Goal: Transaction & Acquisition: Book appointment/travel/reservation

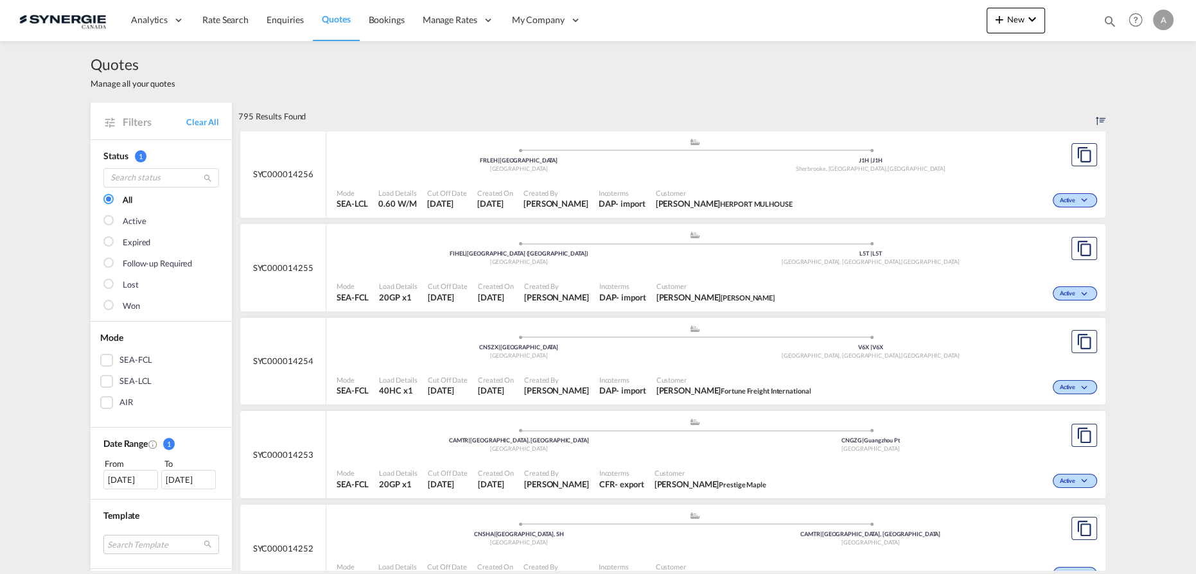
click at [1108, 22] on md-icon "icon-magnify" at bounding box center [1110, 21] width 14 height 14
drag, startPoint x: 893, startPoint y: 24, endPoint x: 893, endPoint y: 31, distance: 7.1
click at [893, 24] on select "Bookings Quotes Enquiries" at bounding box center [905, 21] width 61 height 23
select select "Quotes"
click at [875, 10] on select "Bookings Quotes Enquiries" at bounding box center [905, 21] width 61 height 23
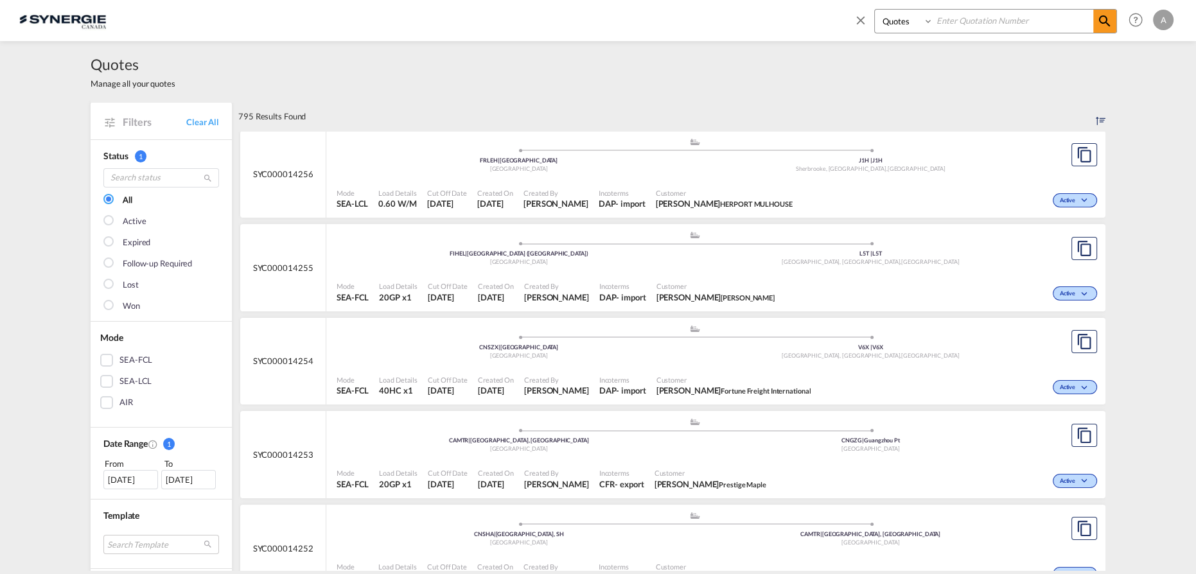
click at [950, 19] on input at bounding box center [1014, 21] width 160 height 22
paste input "SYC000014224"
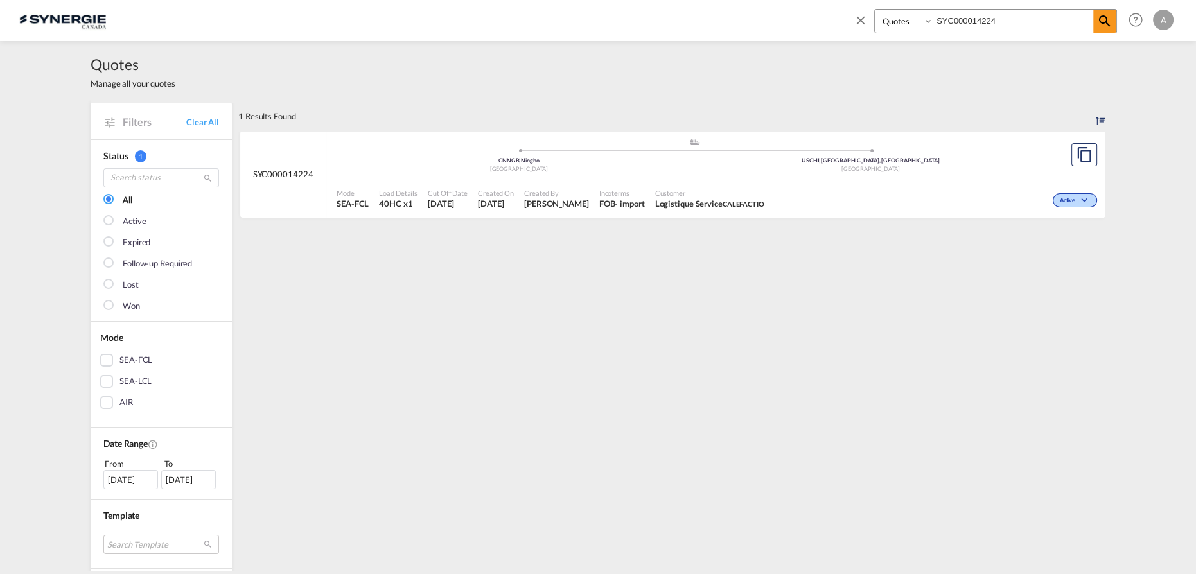
click at [998, 22] on input "SYC000014224" at bounding box center [1014, 21] width 160 height 22
type input "SYC000014223"
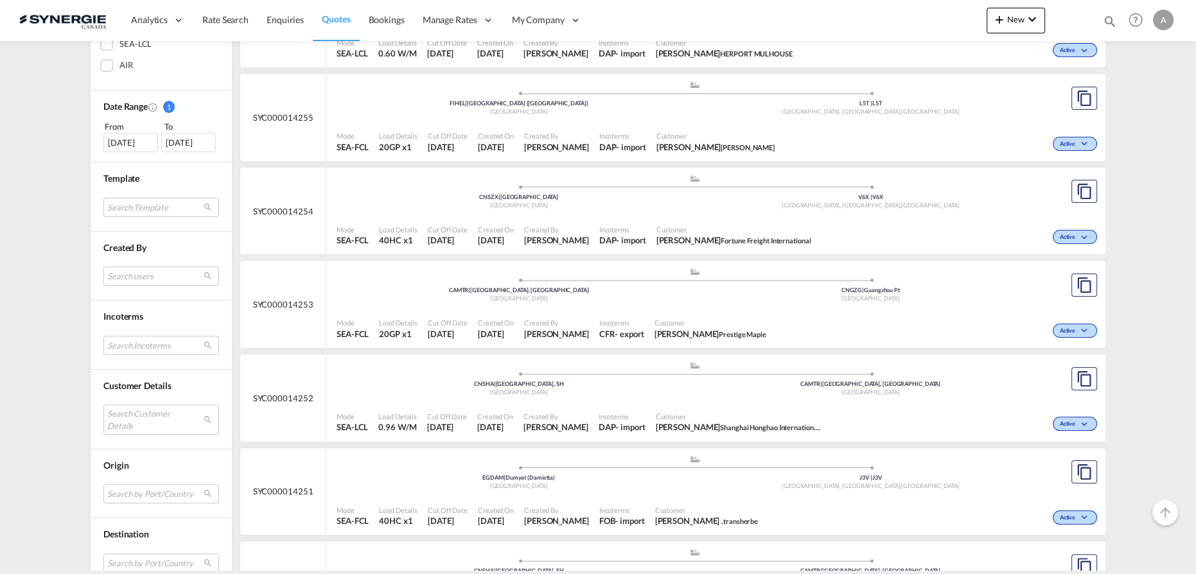
scroll to position [409, 0]
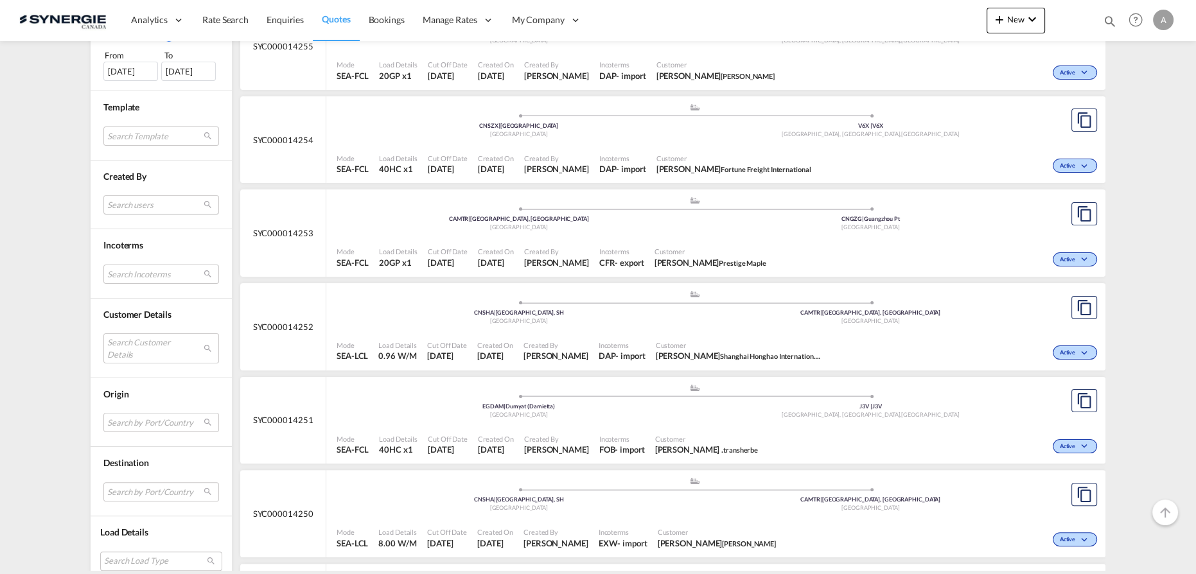
click at [125, 205] on md-select "Search users [PERSON_NAME] [PERSON_NAME][EMAIL_ADDRESS][DOMAIN_NAME] [PERSON_NA…" at bounding box center [161, 204] width 116 height 19
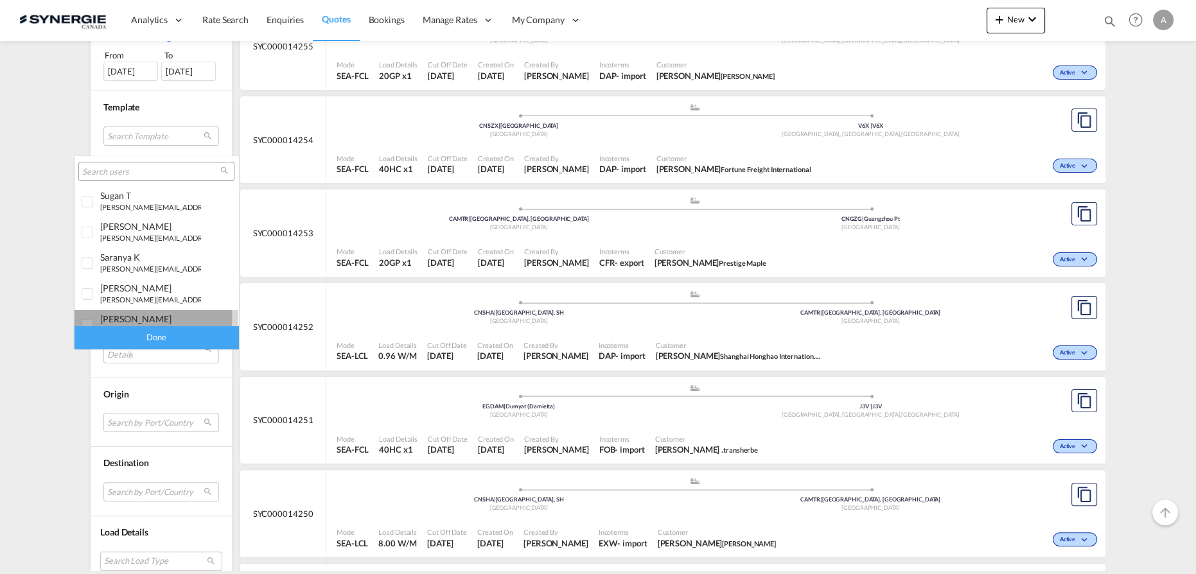
click at [137, 318] on div "[PERSON_NAME]" at bounding box center [150, 319] width 101 height 11
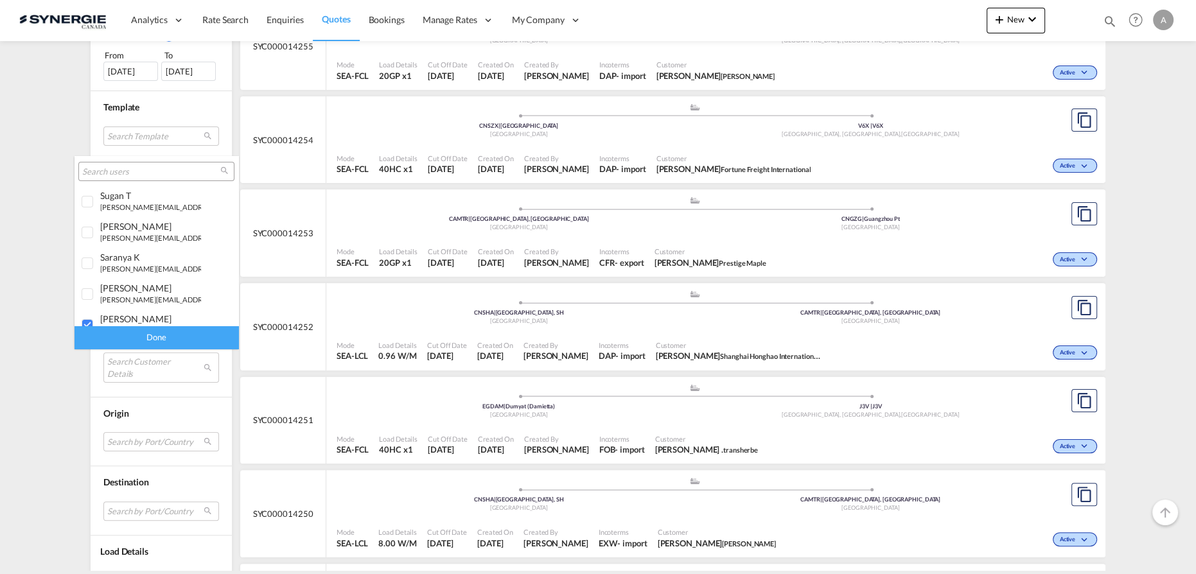
click at [144, 338] on div "Done" at bounding box center [157, 337] width 164 height 22
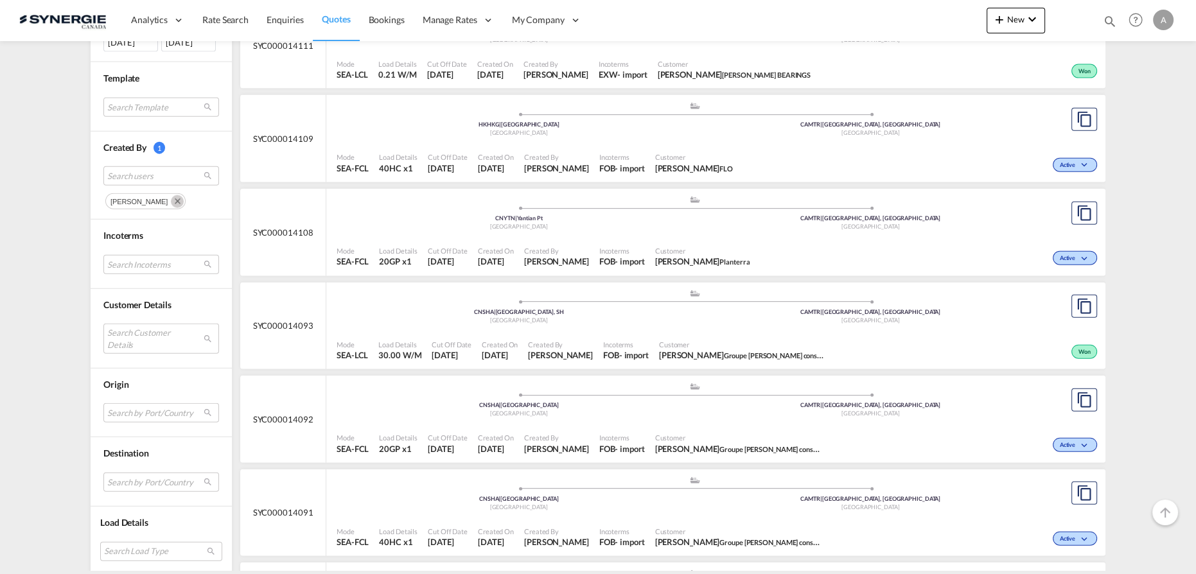
scroll to position [3940, 0]
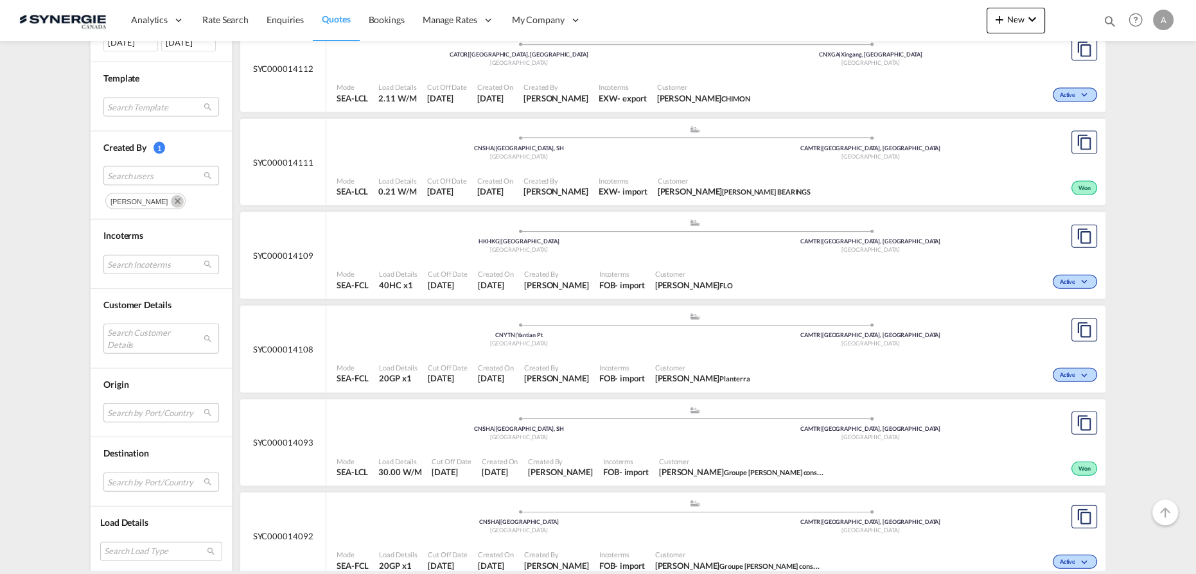
click at [645, 363] on span "Incoterms" at bounding box center [622, 368] width 46 height 10
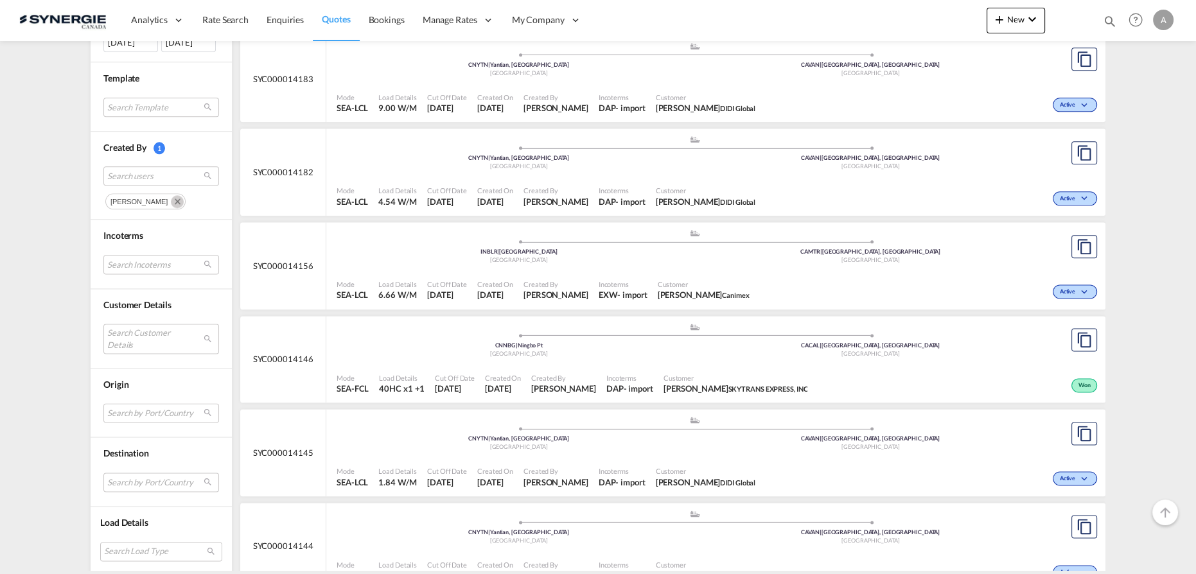
scroll to position [2130, 0]
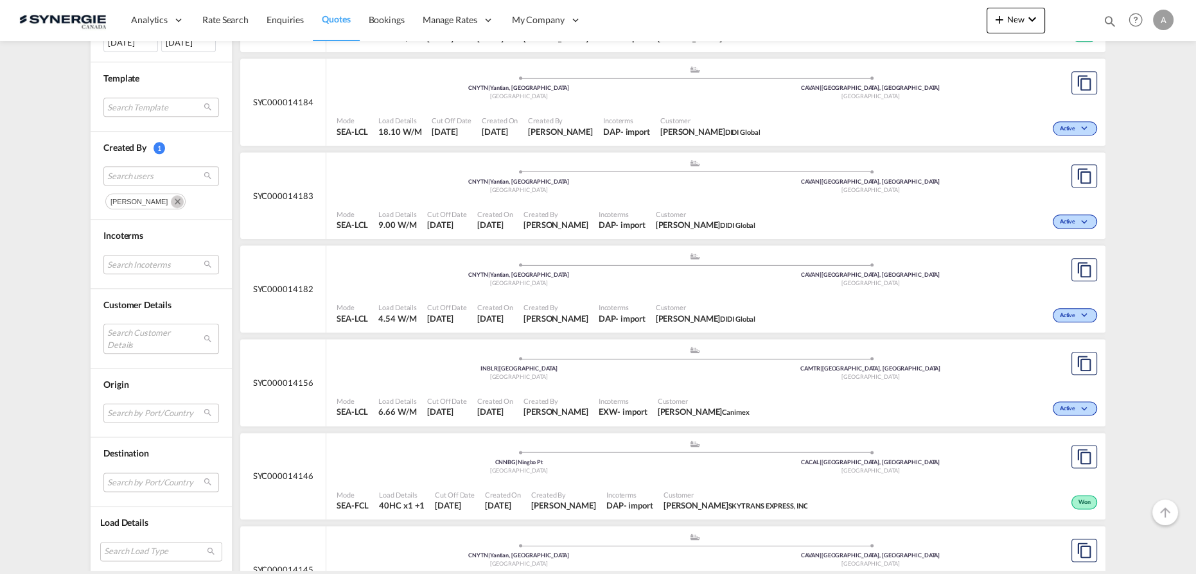
click at [680, 396] on span "Customer" at bounding box center [704, 401] width 92 height 10
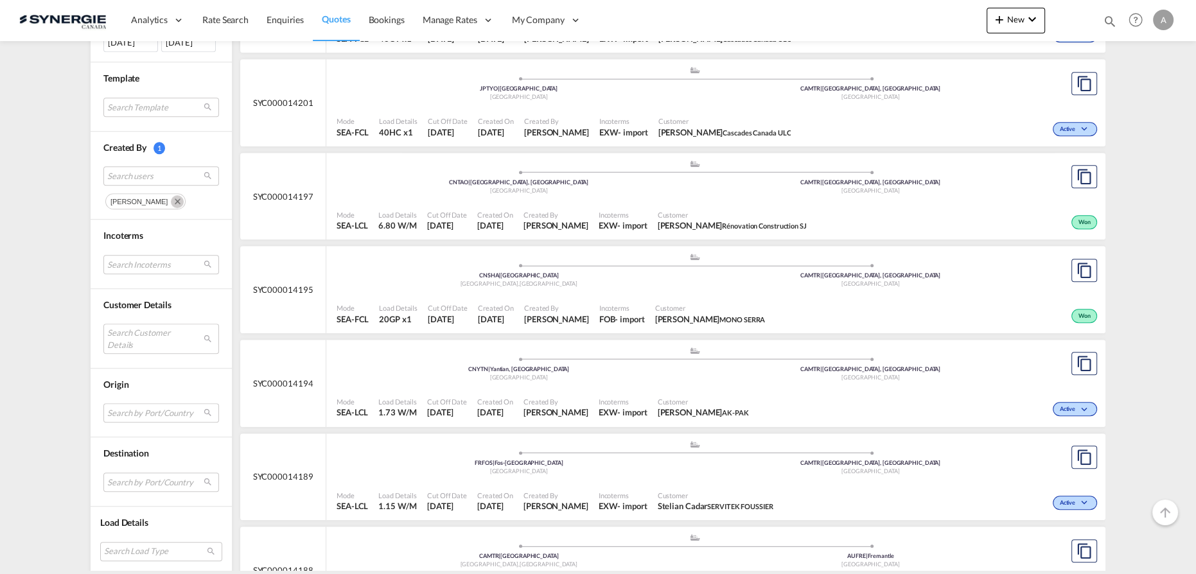
scroll to position [1546, 0]
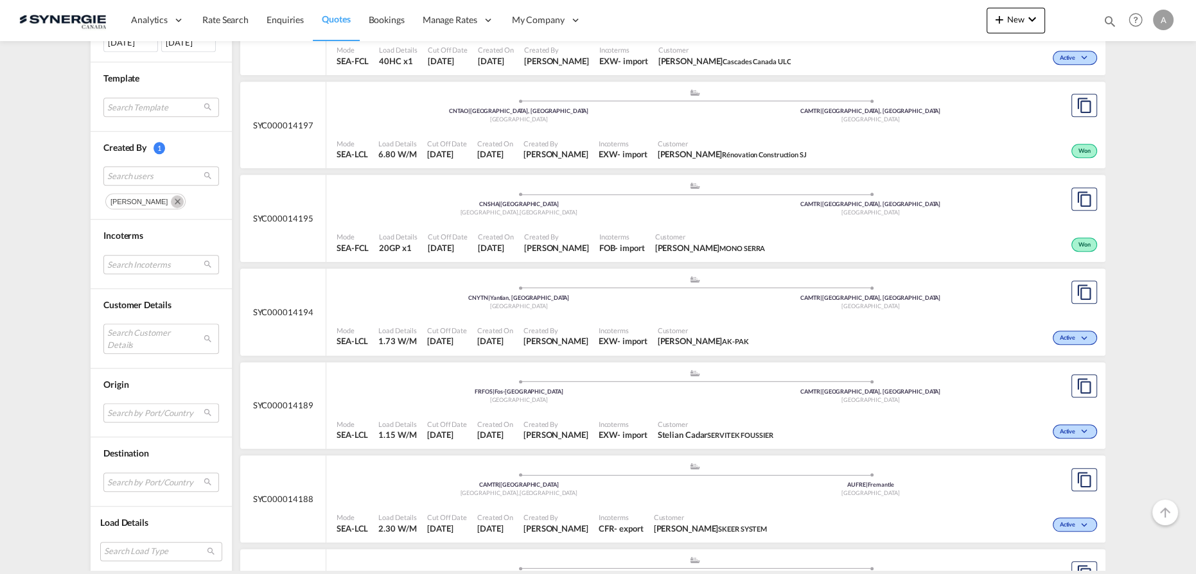
click at [677, 327] on span "Customer" at bounding box center [703, 331] width 91 height 10
click at [1106, 21] on md-icon "icon-magnify" at bounding box center [1110, 21] width 14 height 14
click at [926, 23] on select "Bookings Quotes Enquiries" at bounding box center [905, 21] width 61 height 23
select select "Quotes"
click at [875, 10] on select "Bookings Quotes Enquiries" at bounding box center [905, 21] width 61 height 23
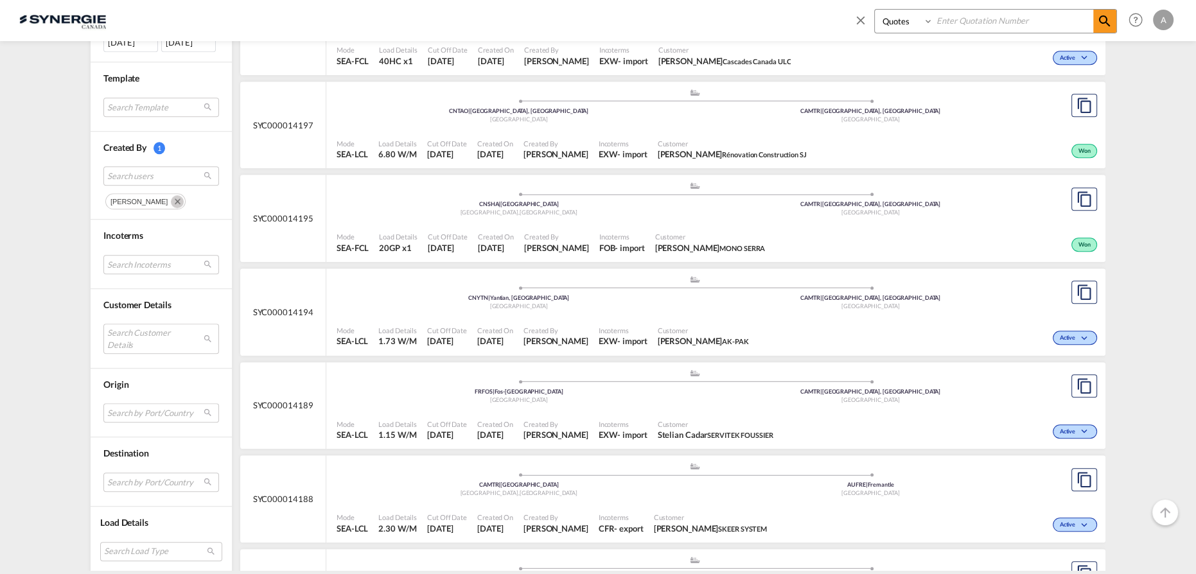
click at [967, 24] on input at bounding box center [1014, 21] width 160 height 22
type input "14011"
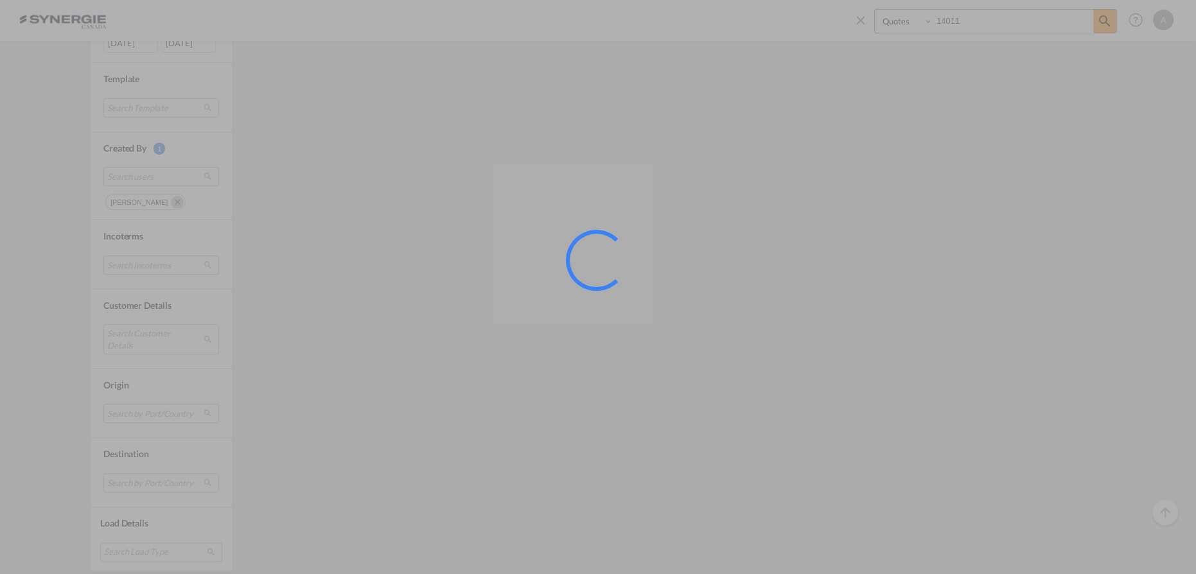
scroll to position [0, 0]
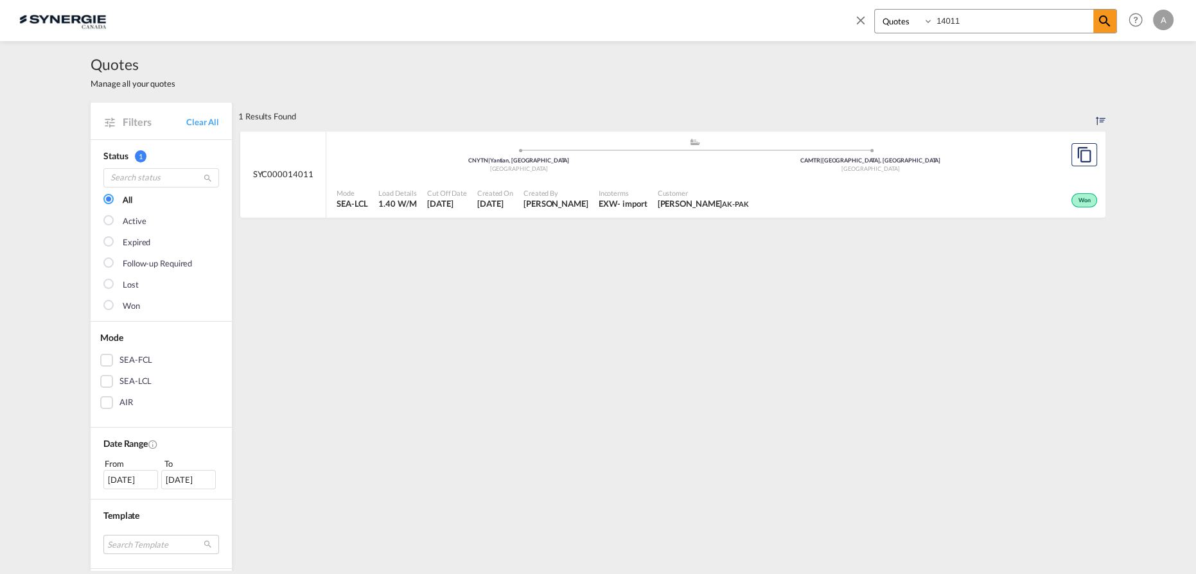
click at [563, 191] on span "Created By" at bounding box center [556, 193] width 65 height 10
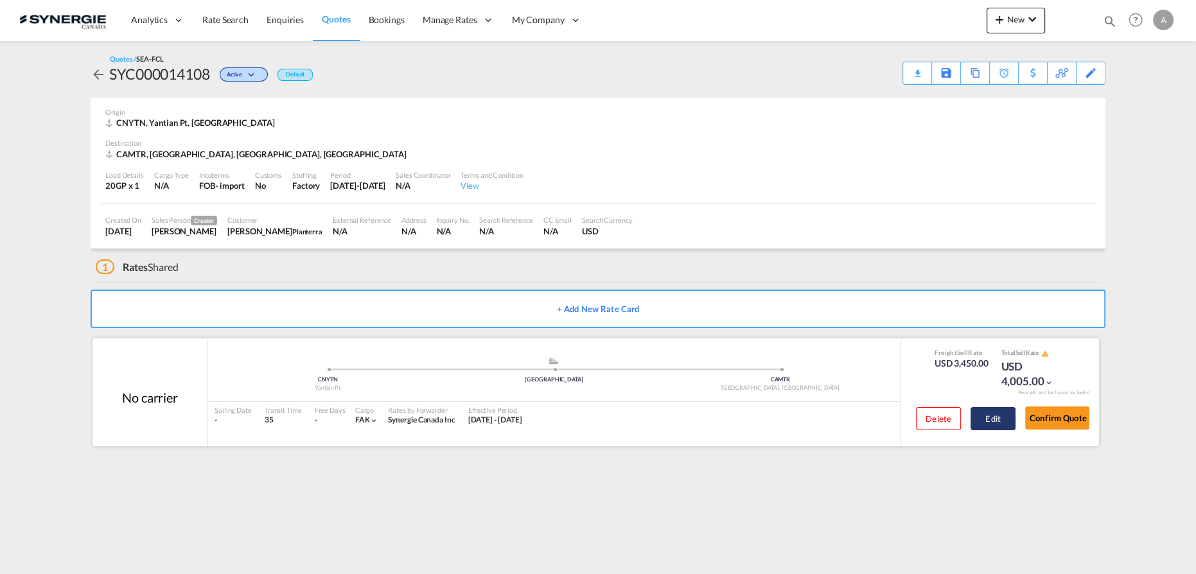
click at [977, 417] on button "Edit" at bounding box center [993, 418] width 45 height 23
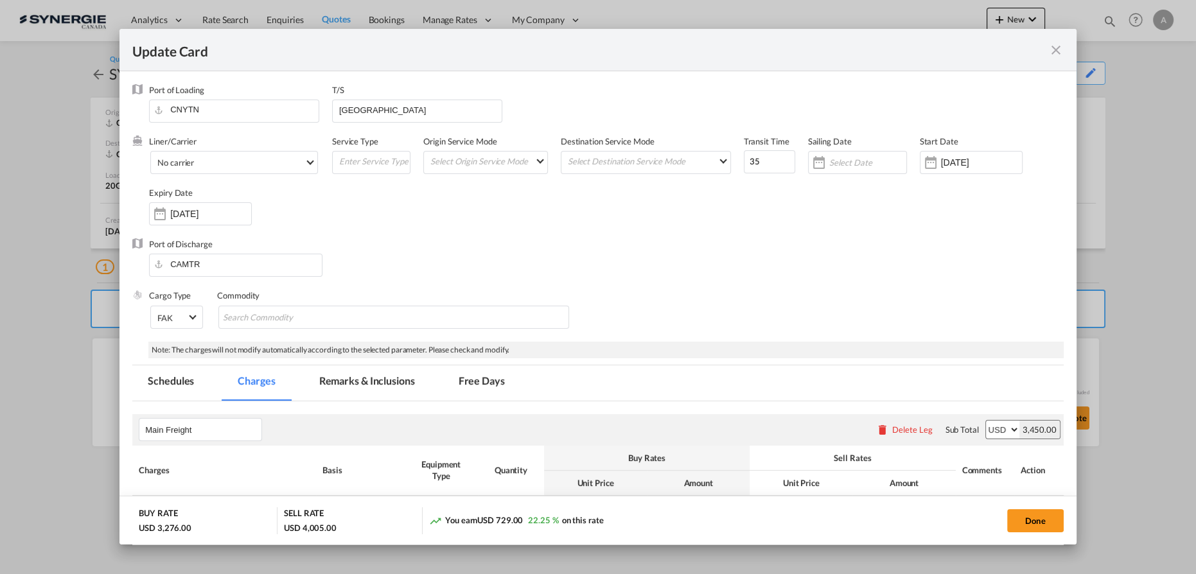
select select "per container"
select select "per B/L"
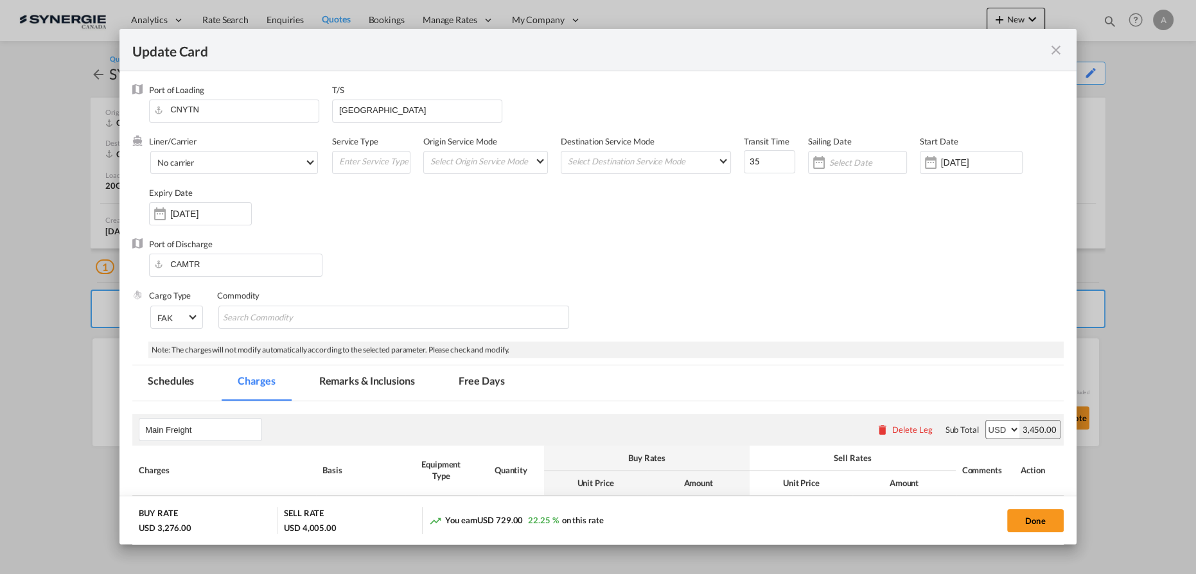
select select "per B/L"
select select "per shipment"
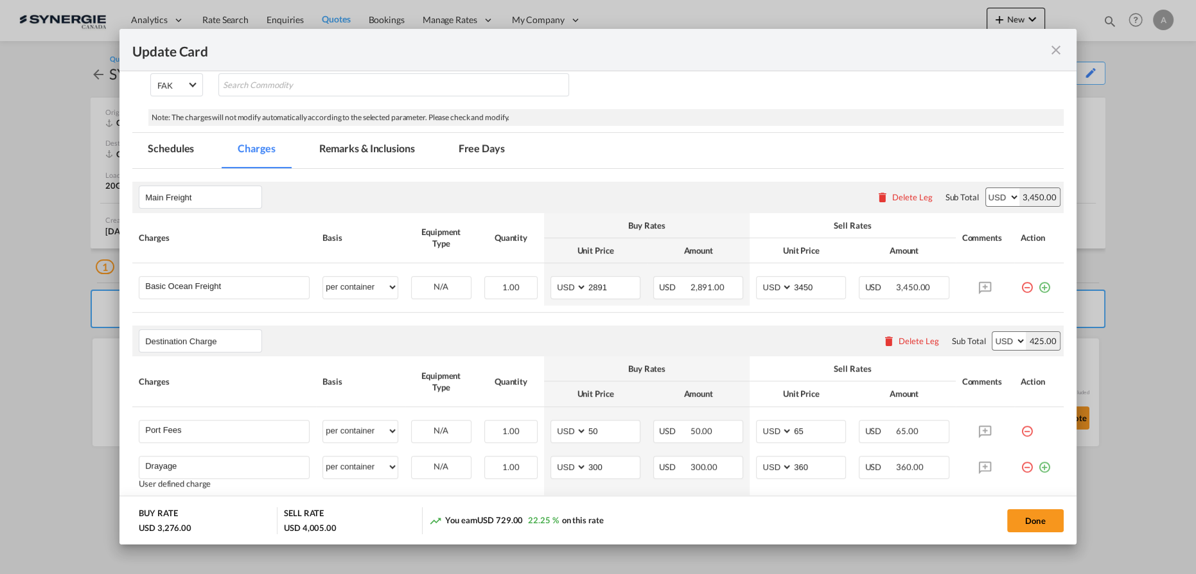
scroll to position [233, 0]
click at [1052, 44] on md-icon "icon-close fg-AAA8AD m-0 pointer" at bounding box center [1056, 49] width 15 height 15
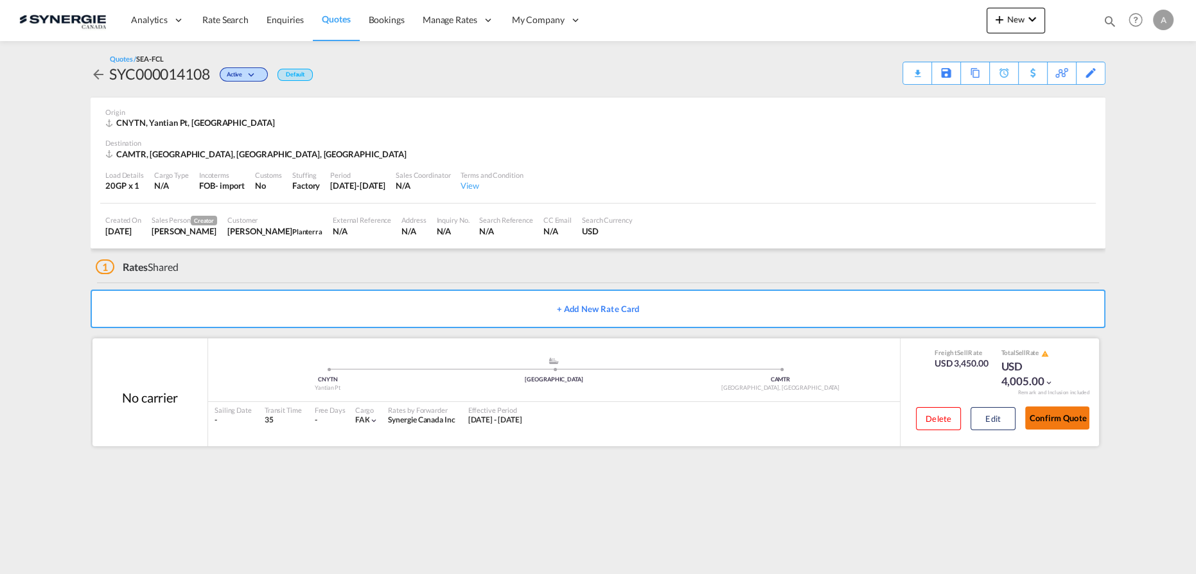
click at [1063, 420] on button "Confirm Quote" at bounding box center [1057, 418] width 64 height 23
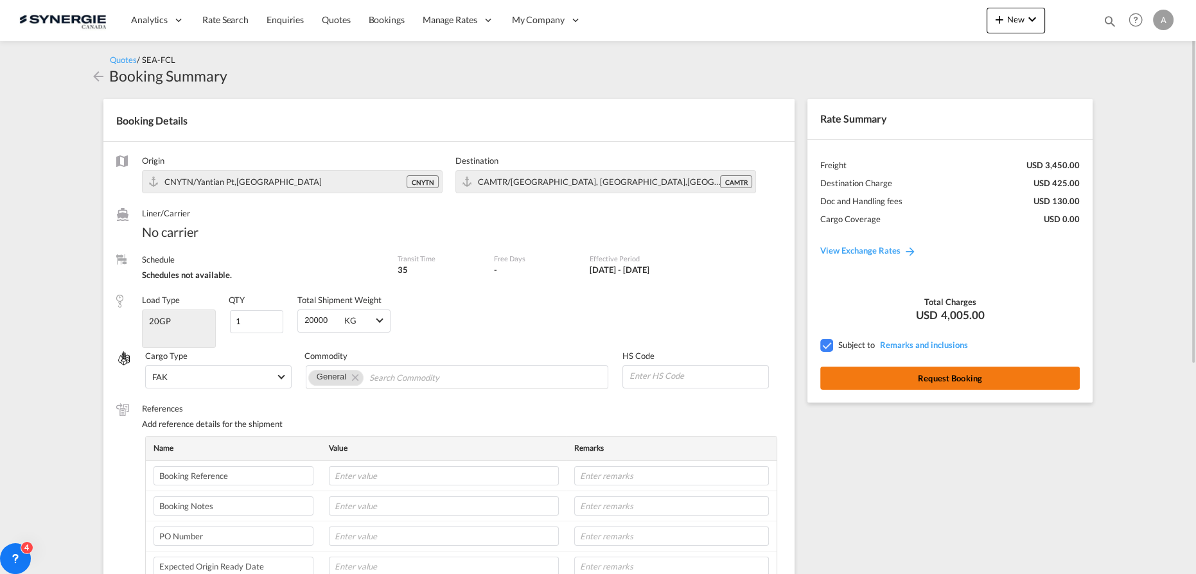
click at [881, 380] on button "Request Booking" at bounding box center [950, 378] width 260 height 23
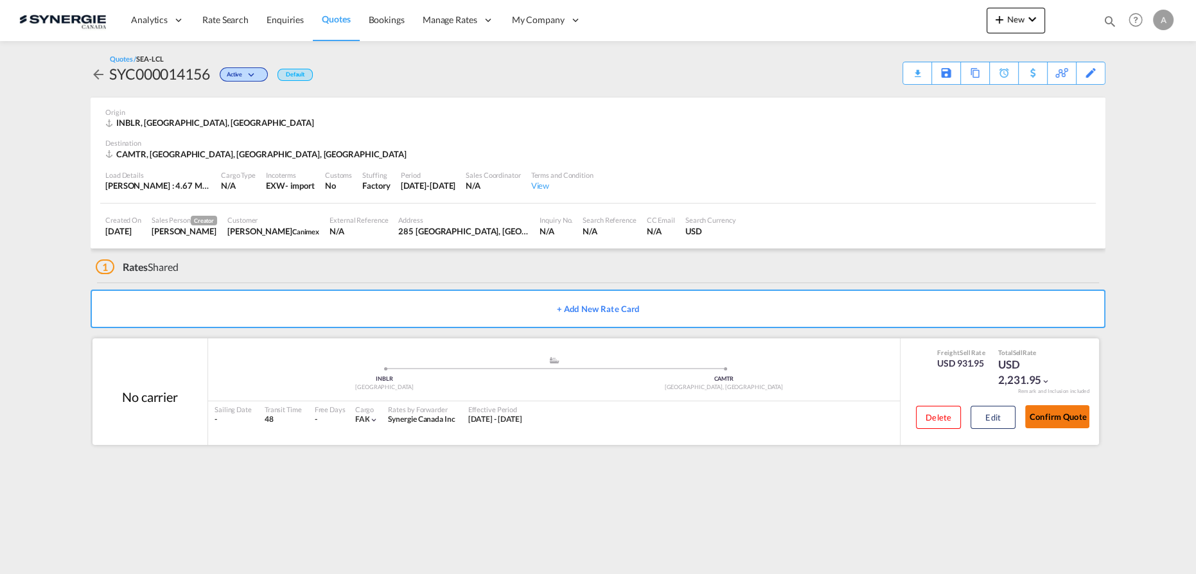
click at [1042, 416] on button "Confirm Quote" at bounding box center [1057, 416] width 64 height 23
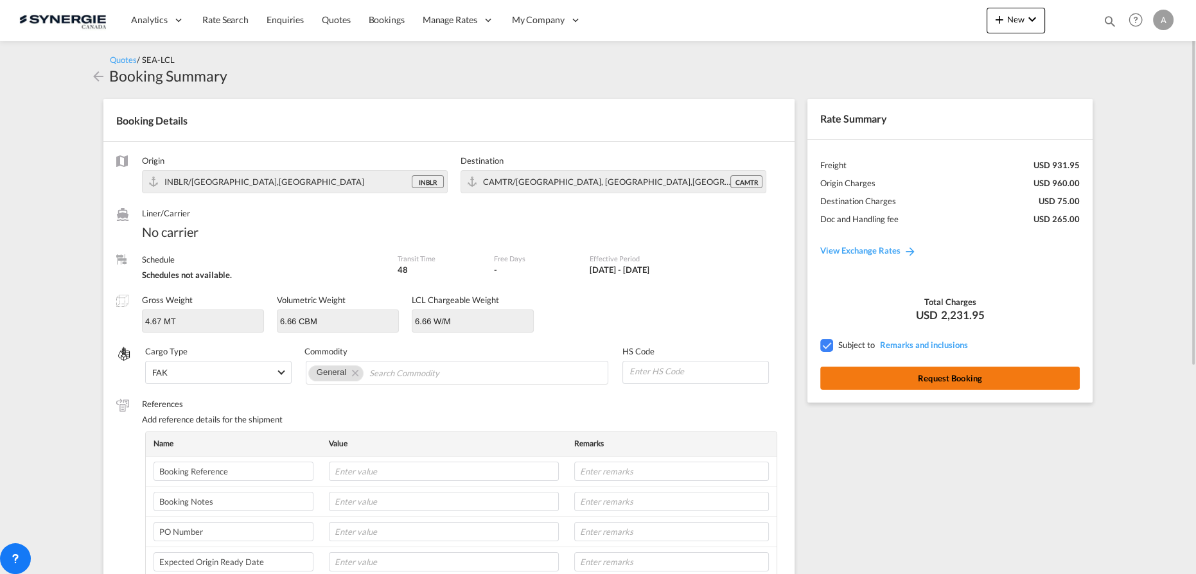
click at [909, 390] on div "Rate Summary Freight USD 931.95 Origin Charges USD 960.00 Destination Charges U…" at bounding box center [950, 251] width 285 height 304
click at [908, 381] on button "Request Booking" at bounding box center [950, 378] width 260 height 23
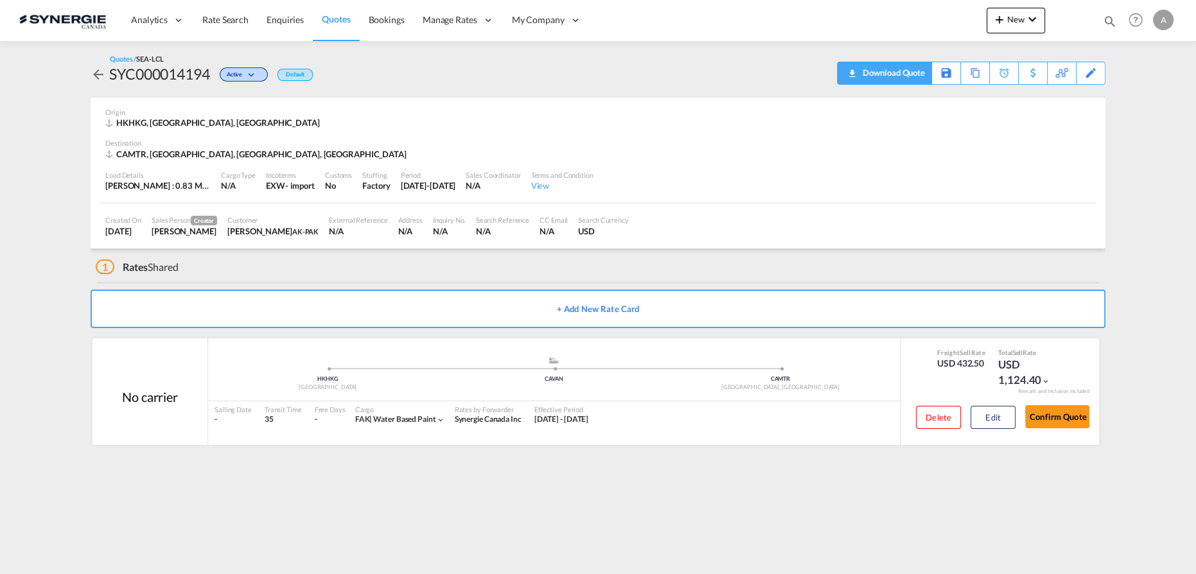
click at [914, 75] on div "Download Quote" at bounding box center [893, 72] width 66 height 21
click at [990, 422] on button "Edit" at bounding box center [993, 417] width 45 height 23
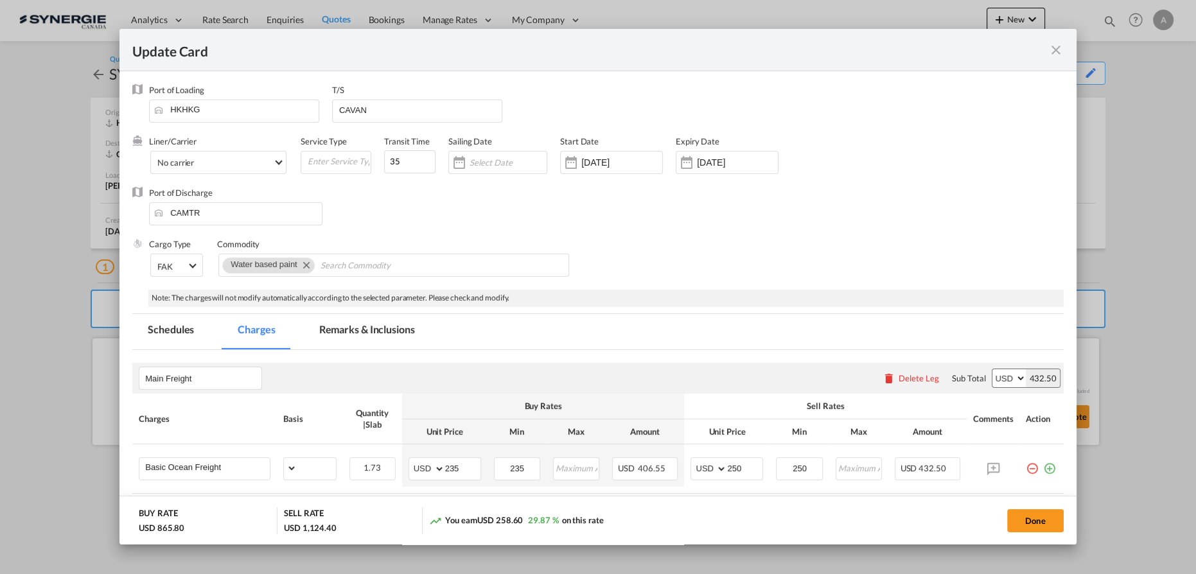
select select "per_w/m"
select select "flat"
select select "per_hbl"
select select "per_bl"
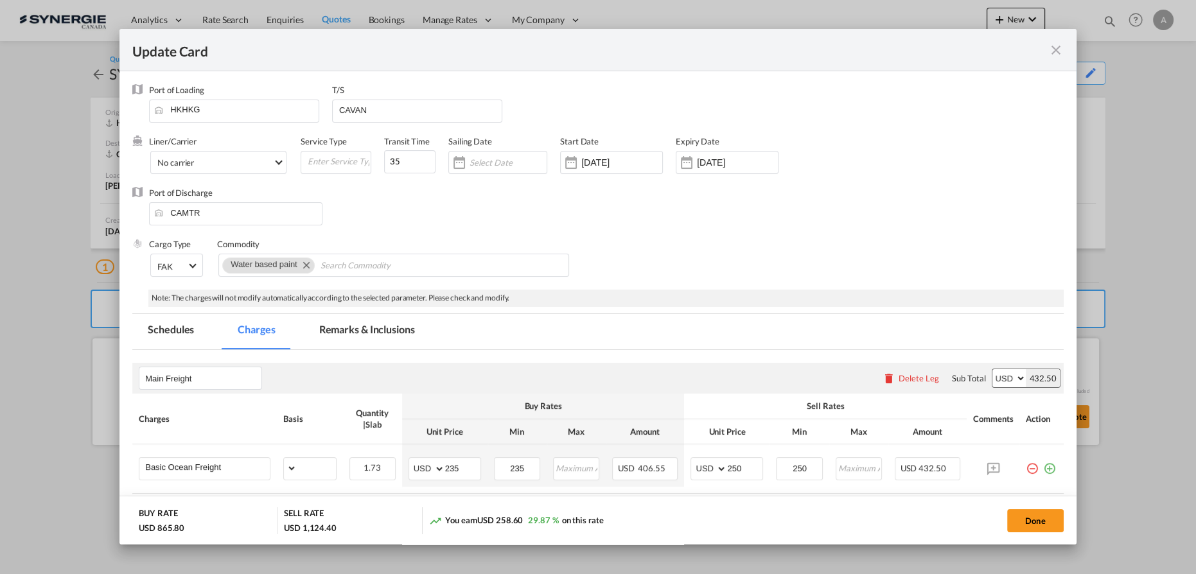
select select "per_cbm"
select select "per_bl"
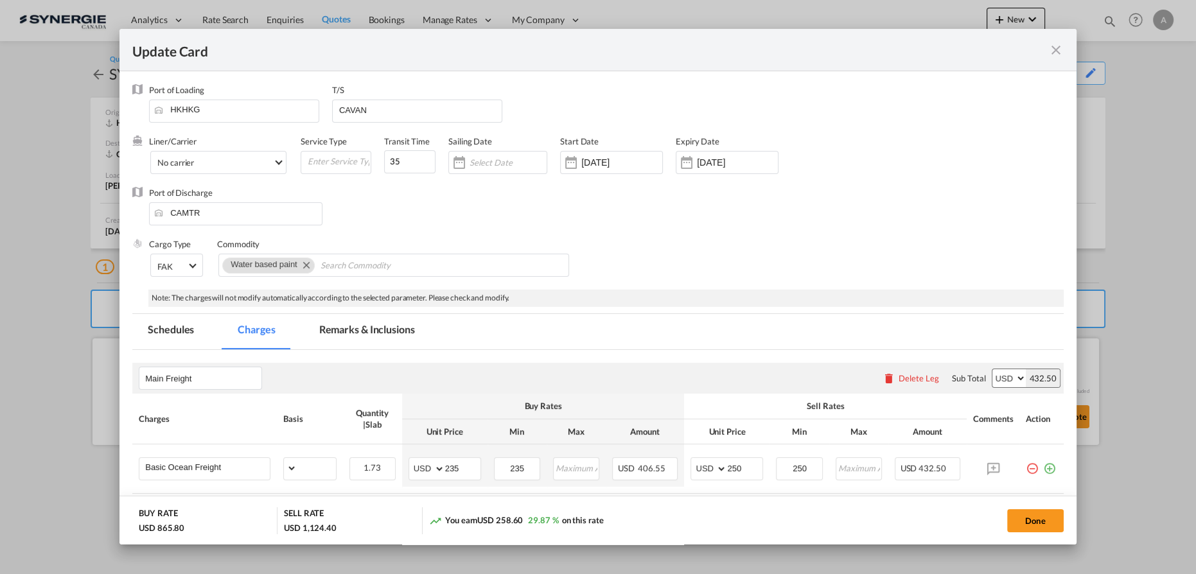
select select "per_shipment"
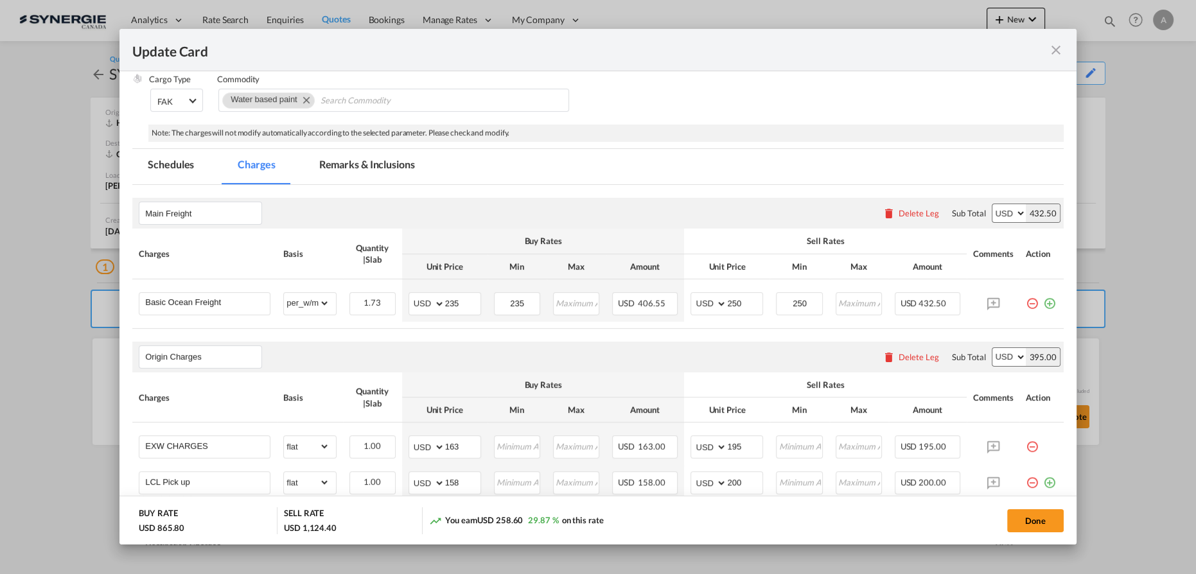
scroll to position [175, 0]
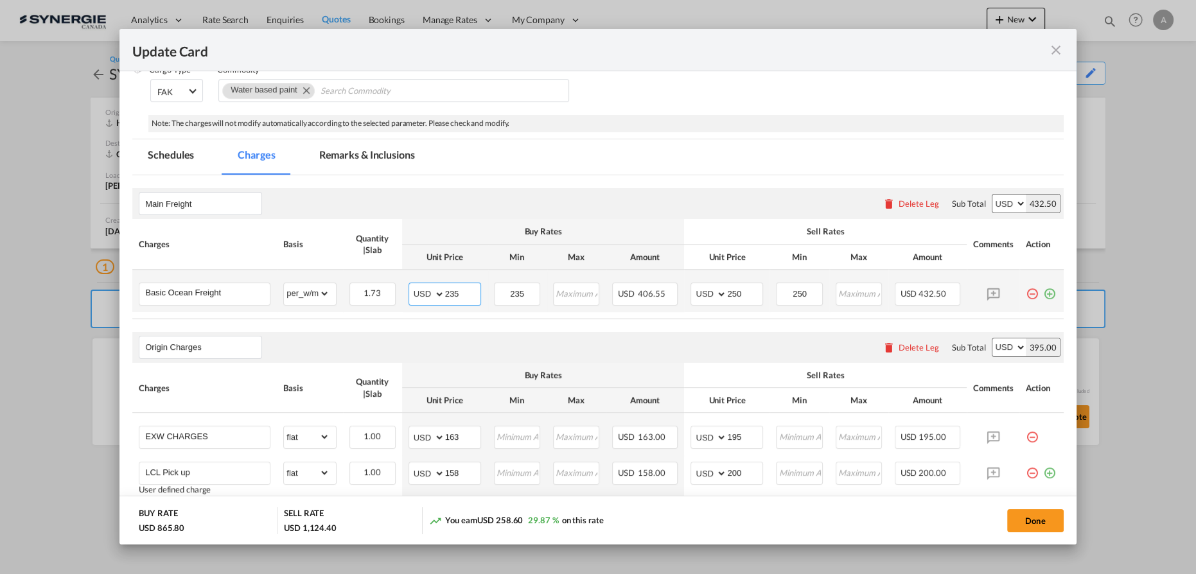
click at [463, 294] on input "235" at bounding box center [462, 292] width 35 height 19
drag, startPoint x: 463, startPoint y: 294, endPoint x: 368, endPoint y: 281, distance: 95.3
click at [373, 282] on tr "Basic Ocean Freight Please Enter Already Exists gross_weight volumetric_weight …" at bounding box center [598, 291] width 932 height 42
type input "67"
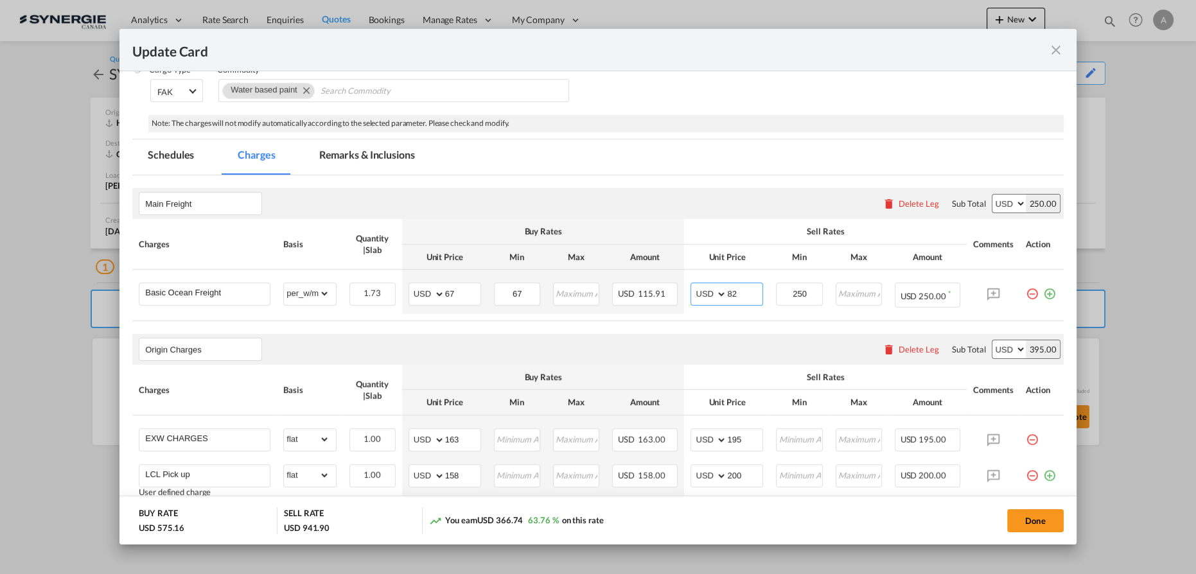
type input "82"
drag, startPoint x: 736, startPoint y: 289, endPoint x: 649, endPoint y: 279, distance: 87.3
click at [651, 287] on tr "Basic Ocean Freight Please Enter Already Exists gross_weight volumetric_weight …" at bounding box center [598, 291] width 932 height 42
type input "83"
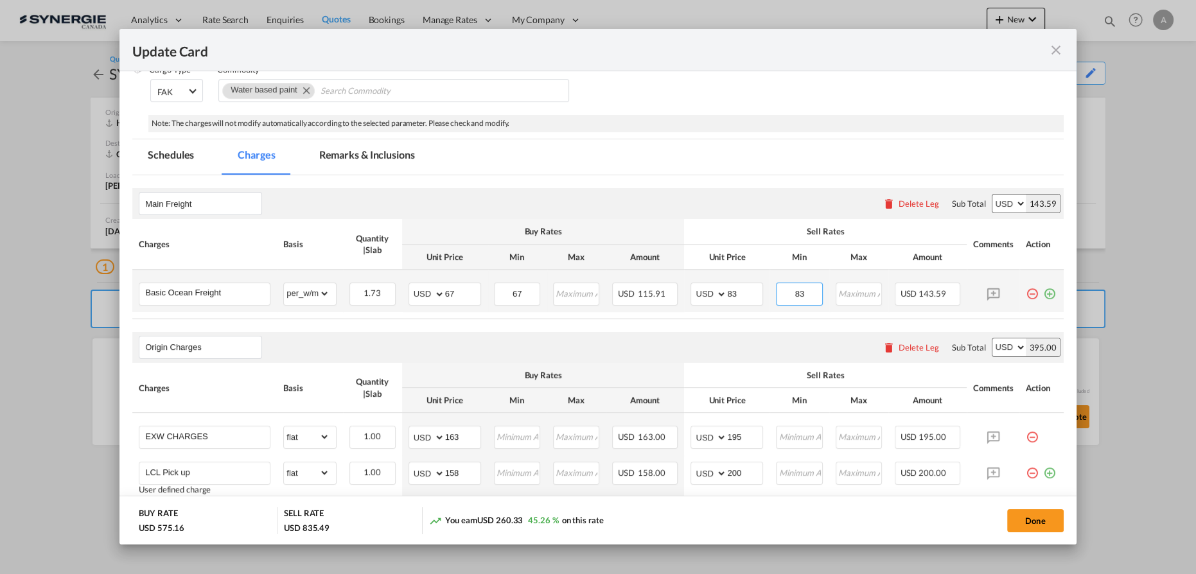
type input "83"
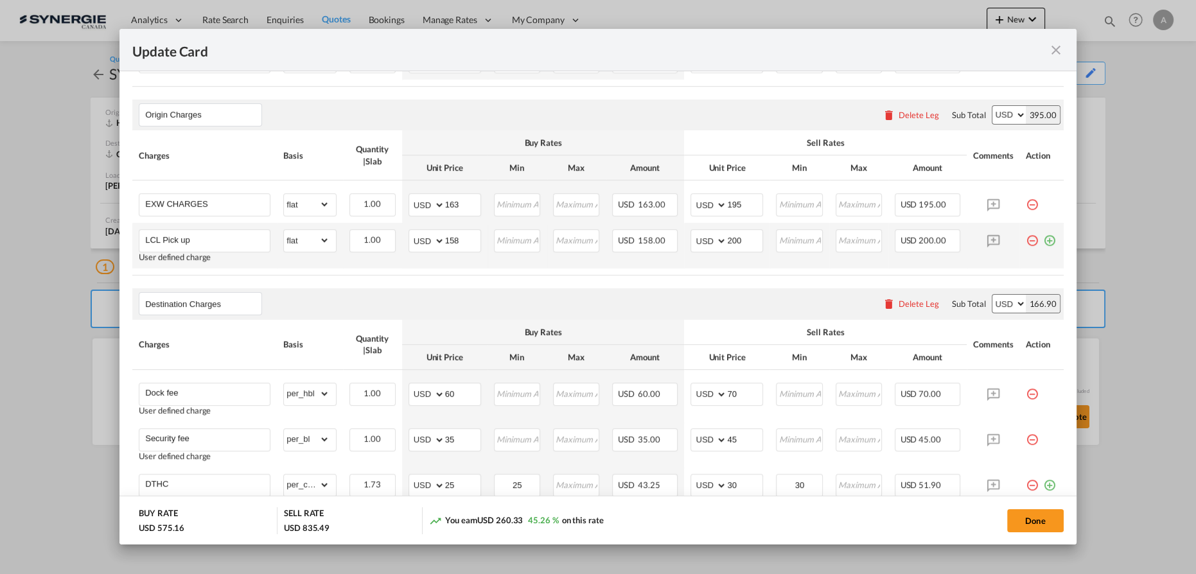
scroll to position [409, 0]
drag, startPoint x: 732, startPoint y: 200, endPoint x: 654, endPoint y: 195, distance: 78.6
click at [651, 195] on tr "EXW CHARGES Please Enter Already Exists gross_weight volumetric_weight per_ship…" at bounding box center [598, 200] width 932 height 42
type input "180"
drag, startPoint x: 735, startPoint y: 235, endPoint x: 662, endPoint y: 226, distance: 73.2
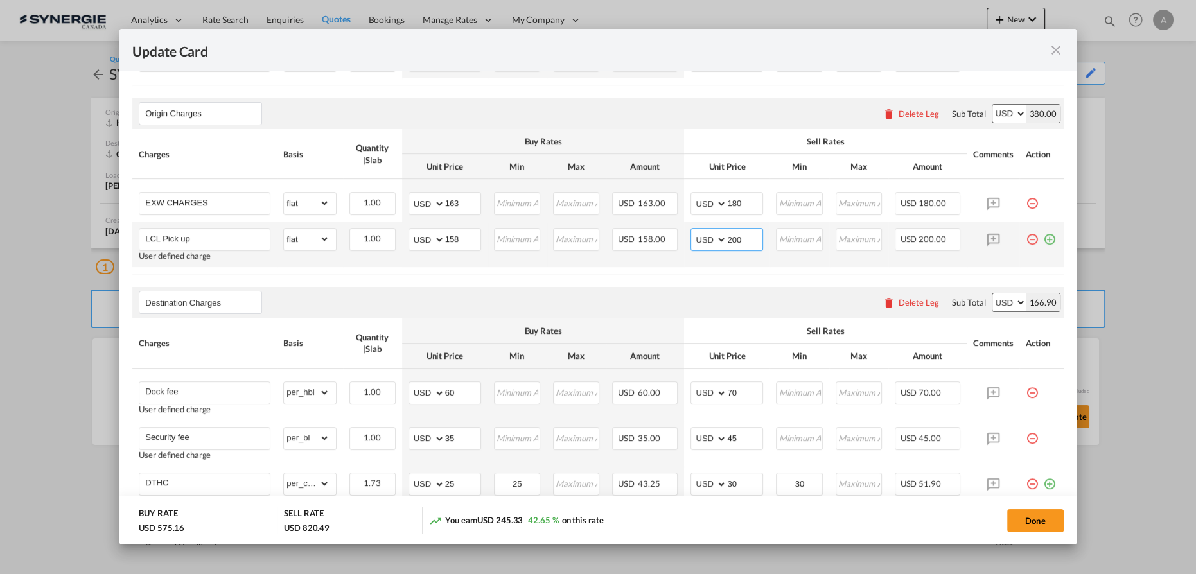
click at [671, 230] on tr "LCL Pick up User defined charge Please Enter Already Exists gross_weight volume…" at bounding box center [598, 245] width 932 height 46
type input "180"
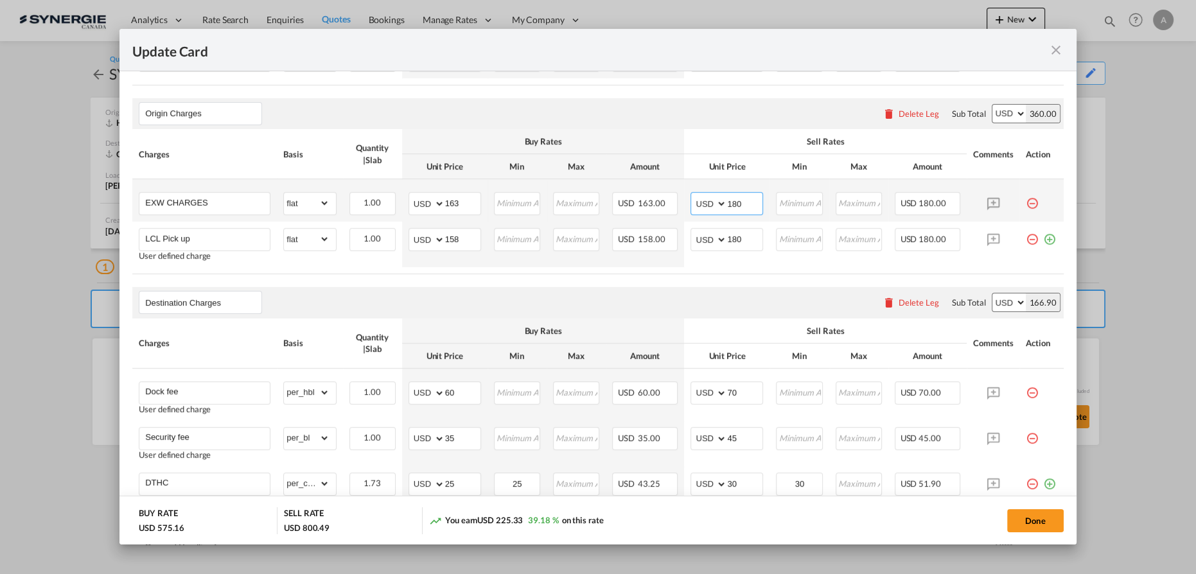
drag, startPoint x: 745, startPoint y: 208, endPoint x: 683, endPoint y: 206, distance: 62.3
click at [684, 207] on td "AED AFN ALL AMD ANG AOA ARS AUD AWG AZN BAM BBD BDT BGN BHD BIF BMD BND BOB BRL…" at bounding box center [726, 200] width 85 height 42
drag, startPoint x: 750, startPoint y: 197, endPoint x: 648, endPoint y: 209, distance: 103.5
click at [648, 209] on tr "EXW CHARGES Please Enter Already Exists gross_weight volumetric_weight per_ship…" at bounding box center [598, 200] width 932 height 42
type input "190"
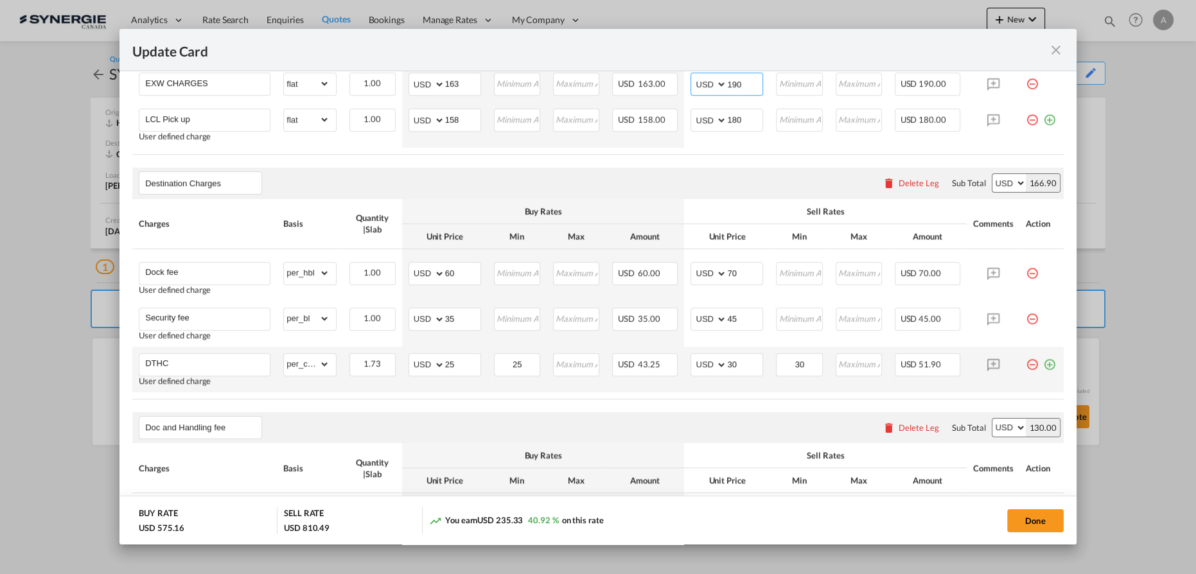
scroll to position [526, 0]
click at [1060, 53] on md-icon "icon-close fg-AAA8AD m-0 pointer" at bounding box center [1056, 49] width 15 height 15
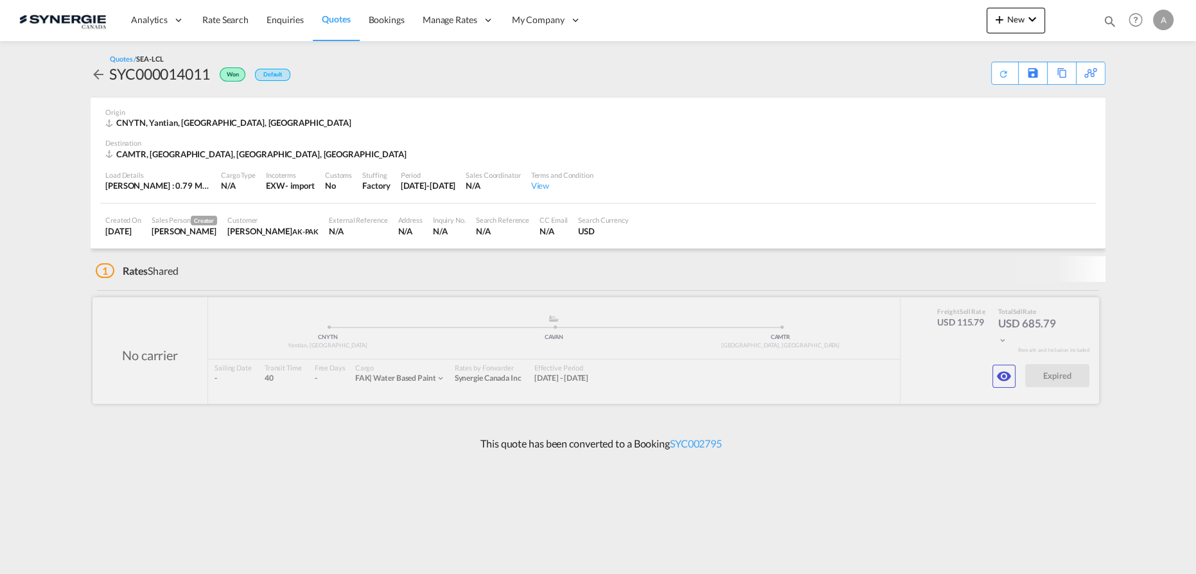
click at [1014, 385] on div at bounding box center [596, 350] width 1007 height 107
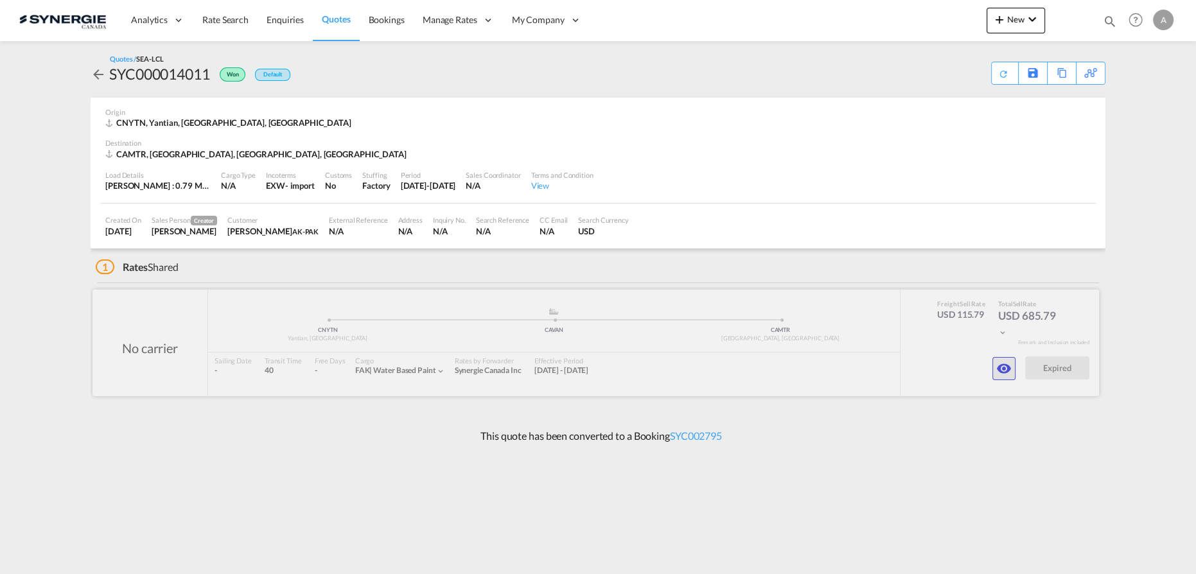
click at [996, 369] on button "button" at bounding box center [1004, 368] width 23 height 23
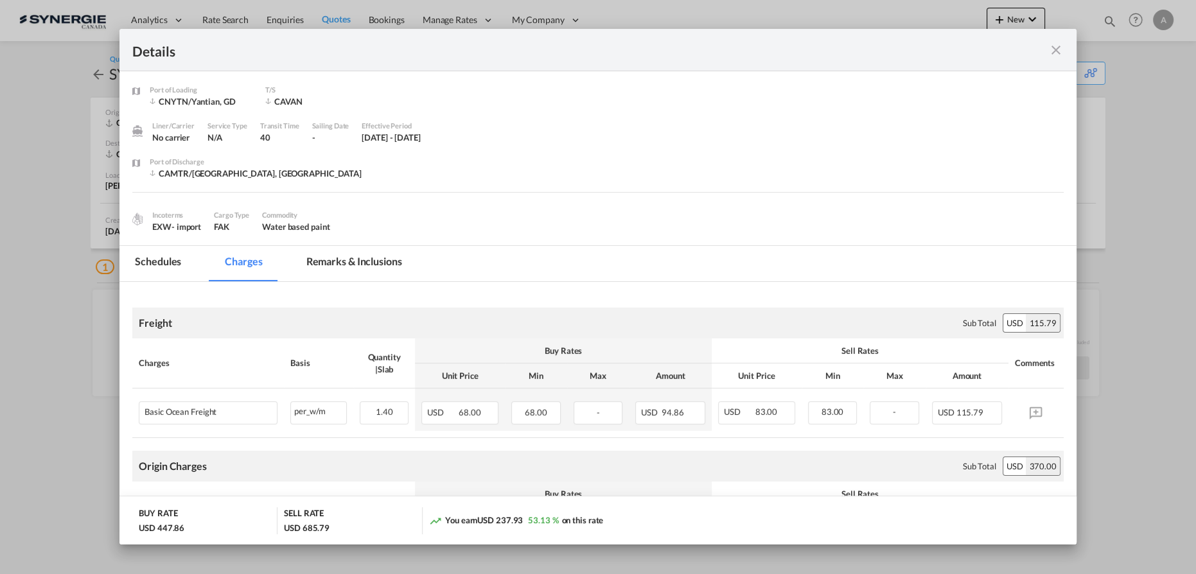
click at [1051, 51] on md-icon "icon-close fg-AAA8AD m-0 cursor" at bounding box center [1056, 49] width 15 height 15
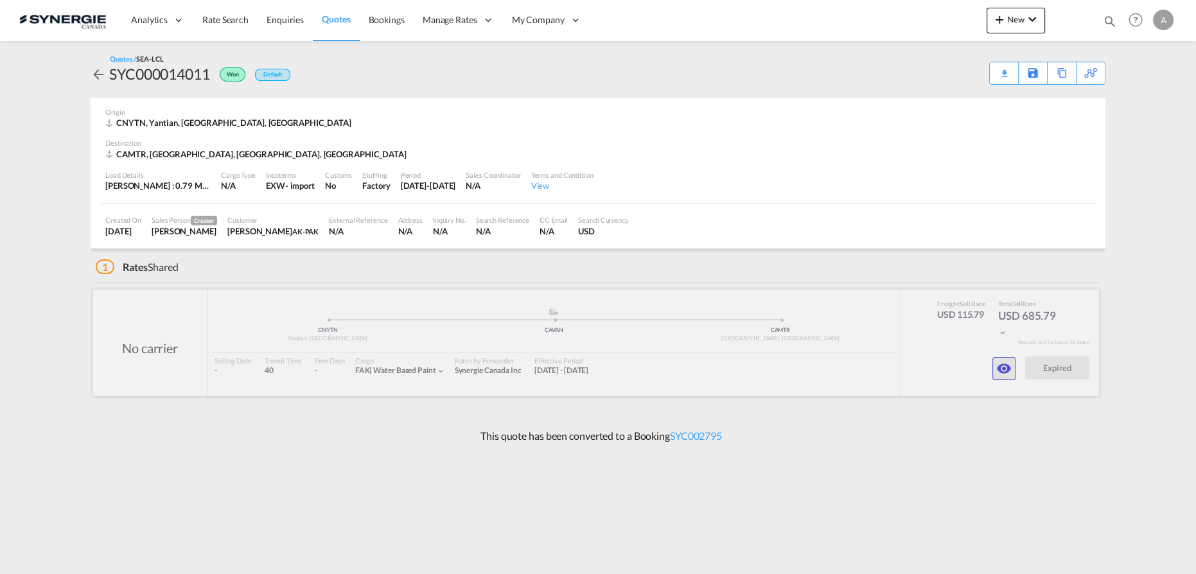
click at [1000, 367] on md-icon "icon-eye" at bounding box center [1003, 368] width 15 height 15
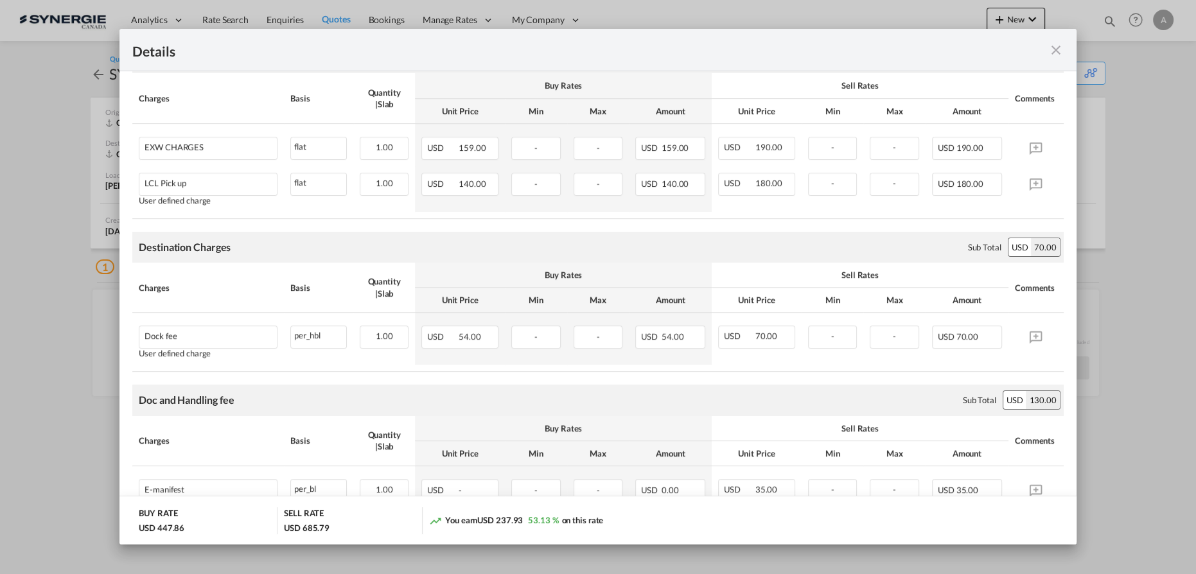
scroll to position [175, 0]
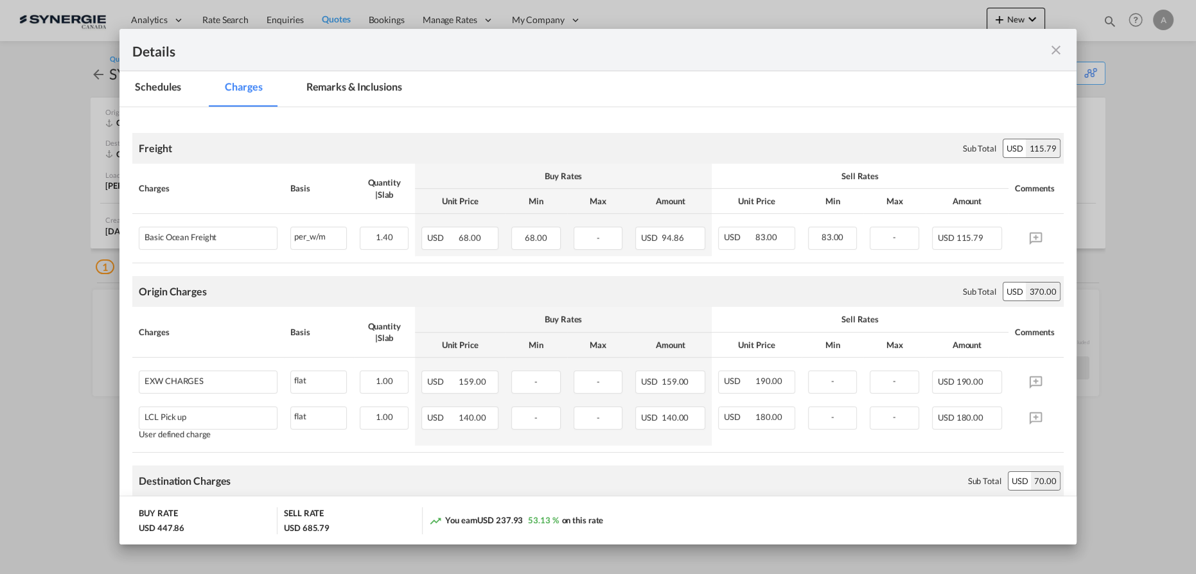
drag, startPoint x: 1060, startPoint y: 51, endPoint x: 875, endPoint y: 0, distance: 191.9
click at [1061, 51] on md-icon "icon-close fg-AAA8AD m-0 cursor" at bounding box center [1056, 49] width 15 height 15
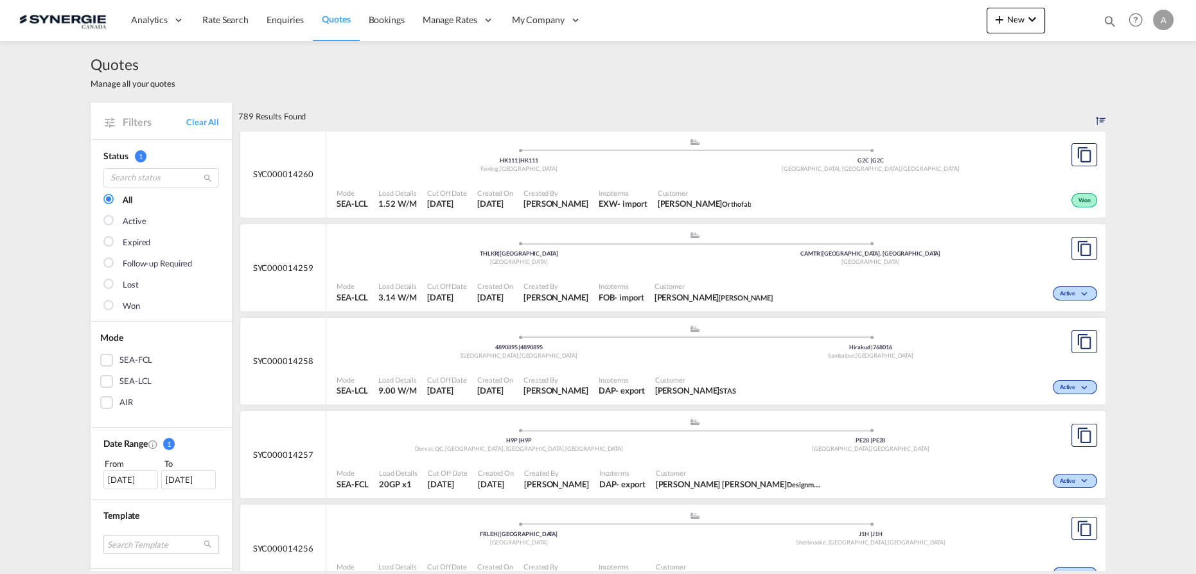
click at [1111, 17] on md-icon "icon-magnify" at bounding box center [1110, 21] width 14 height 14
click at [885, 28] on select "Bookings Quotes Enquiries" at bounding box center [905, 21] width 61 height 23
select select "Quotes"
click at [875, 10] on select "Bookings Quotes Enquiries" at bounding box center [905, 21] width 61 height 23
click at [957, 27] on input at bounding box center [1014, 21] width 160 height 22
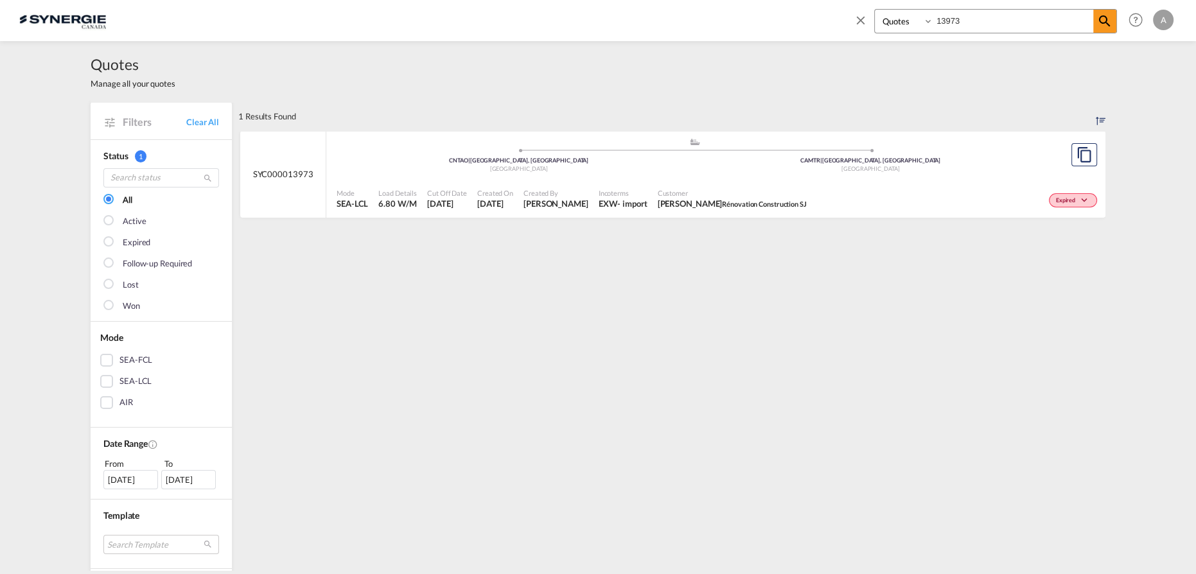
drag, startPoint x: 973, startPoint y: 22, endPoint x: 844, endPoint y: -6, distance: 132.2
click at [844, 0] on html "Analytics Reports Dashboard Rate Search Enquiries Quotes" at bounding box center [598, 287] width 1196 height 574
type input "14241"
click at [740, 174] on div ".a{fill:#aaa8ad;} .a{fill:#aaa8ad;} CNTAO | Qingdao, SD China CAMTR | Montreal,…" at bounding box center [695, 156] width 716 height 39
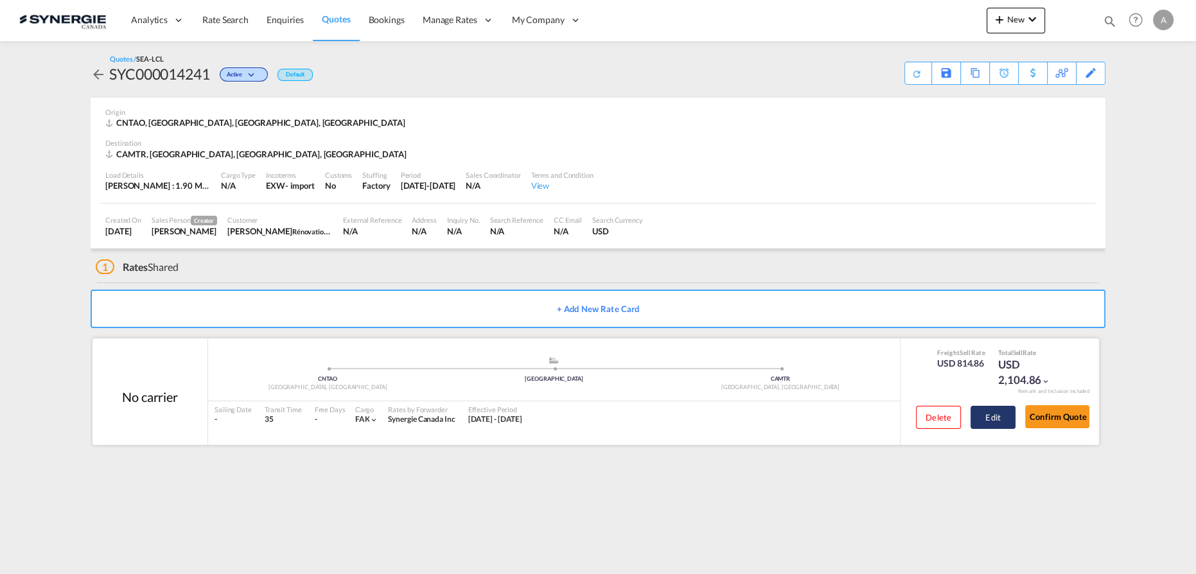
click at [986, 420] on button "Edit" at bounding box center [993, 417] width 45 height 23
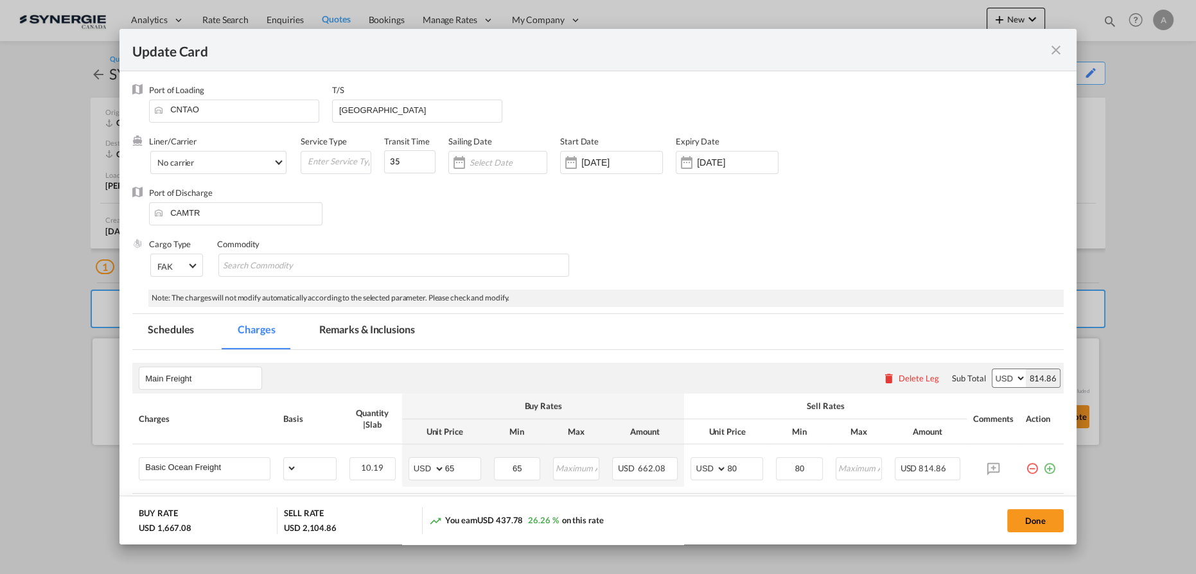
select select "per_w/m"
select select "per_shipment"
select select "per_hbl"
select select "per_shipment"
select select "per_bl"
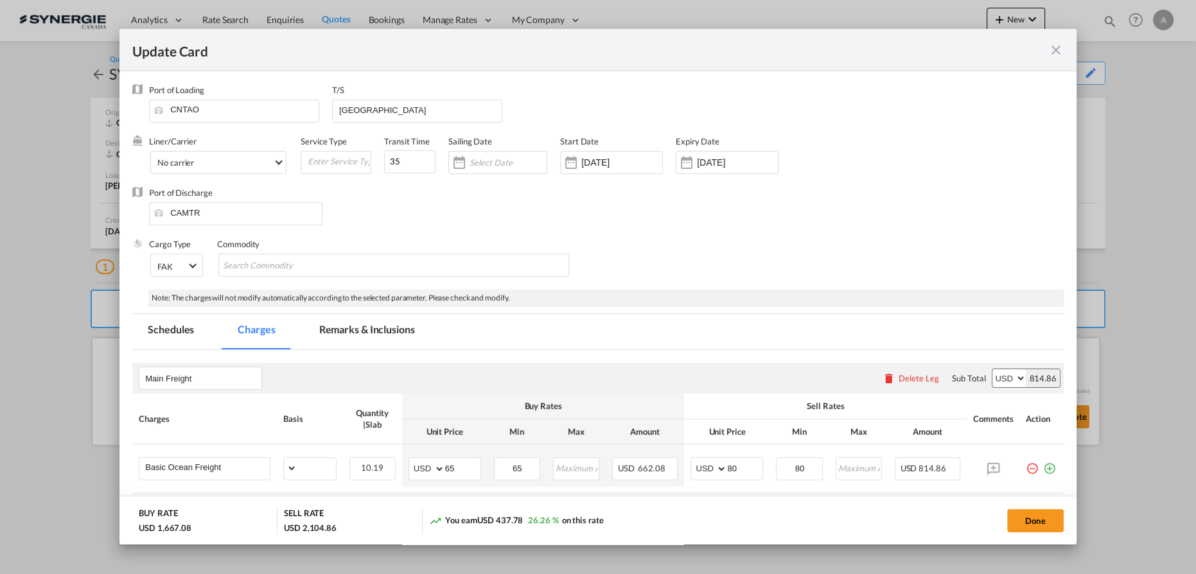
select select "flat"
select select "per_bl"
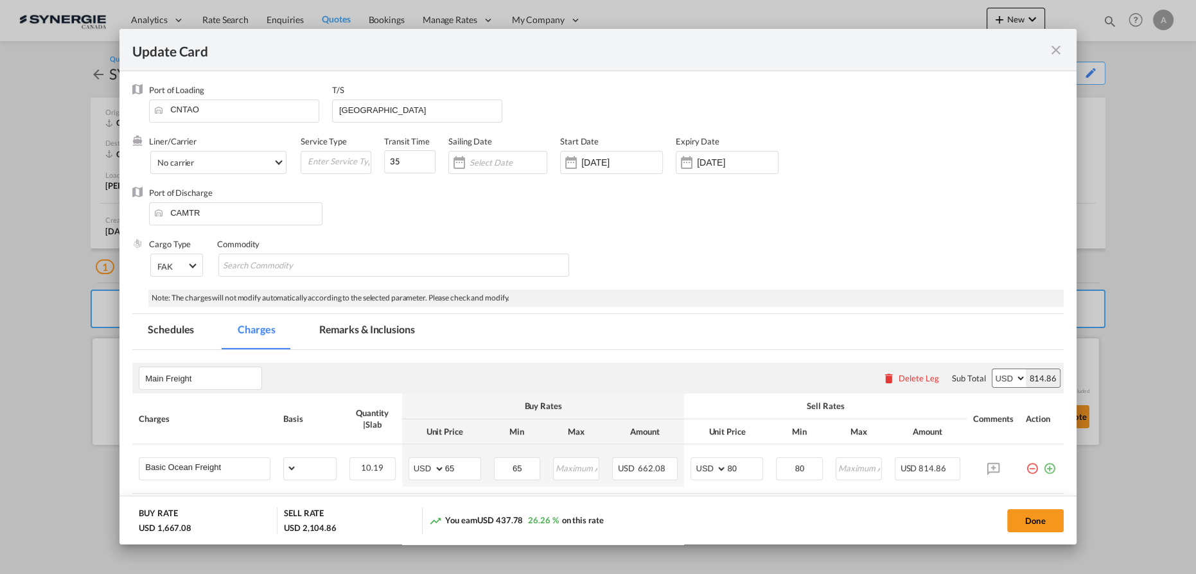
select select "per_shipment"
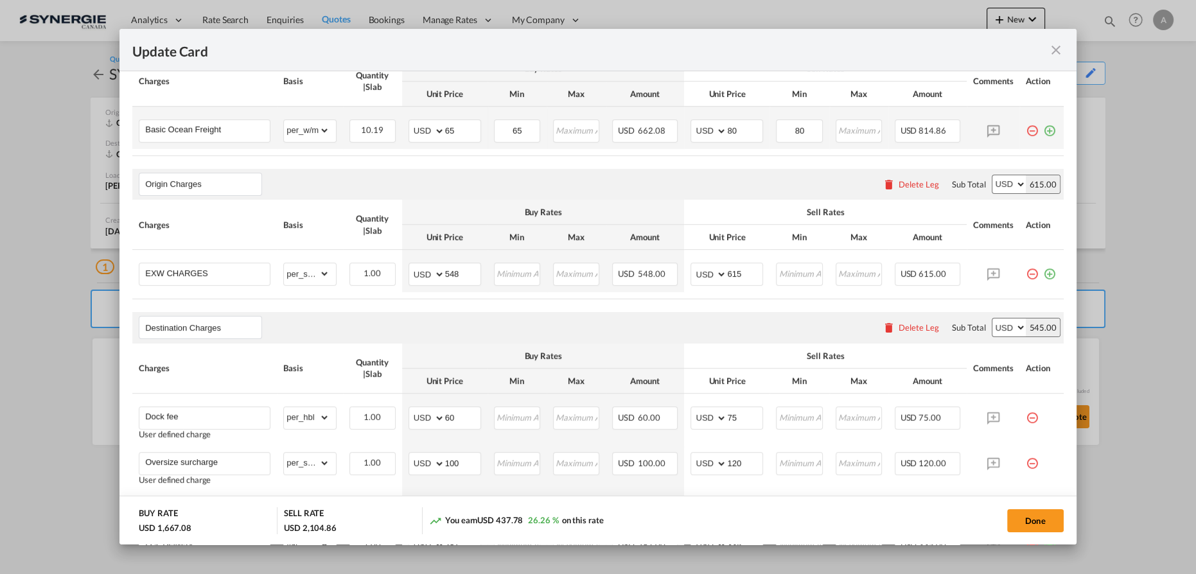
scroll to position [526, 0]
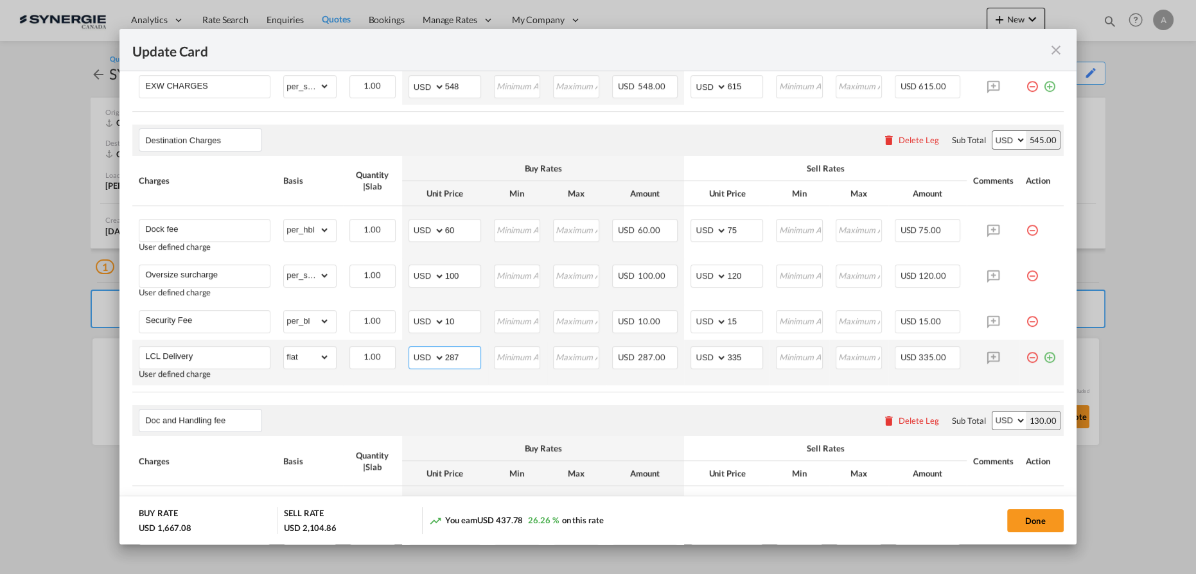
drag, startPoint x: 459, startPoint y: 353, endPoint x: 401, endPoint y: 351, distance: 57.9
click at [402, 351] on td "AED AFN ALL AMD ANG AOA ARS AUD AWG AZN BAM BBD BDT BGN BHD BIF BMD BND [PERSON…" at bounding box center [444, 363] width 85 height 46
type input "432"
type input "480"
click at [1030, 522] on button "Done" at bounding box center [1035, 520] width 57 height 23
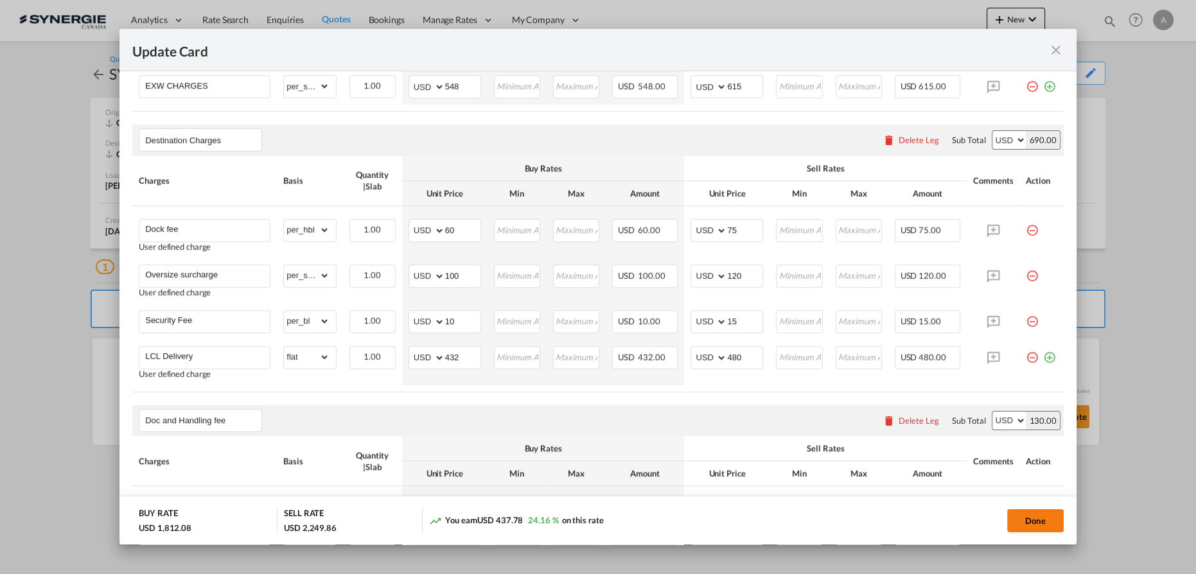
type input "[DATE]"
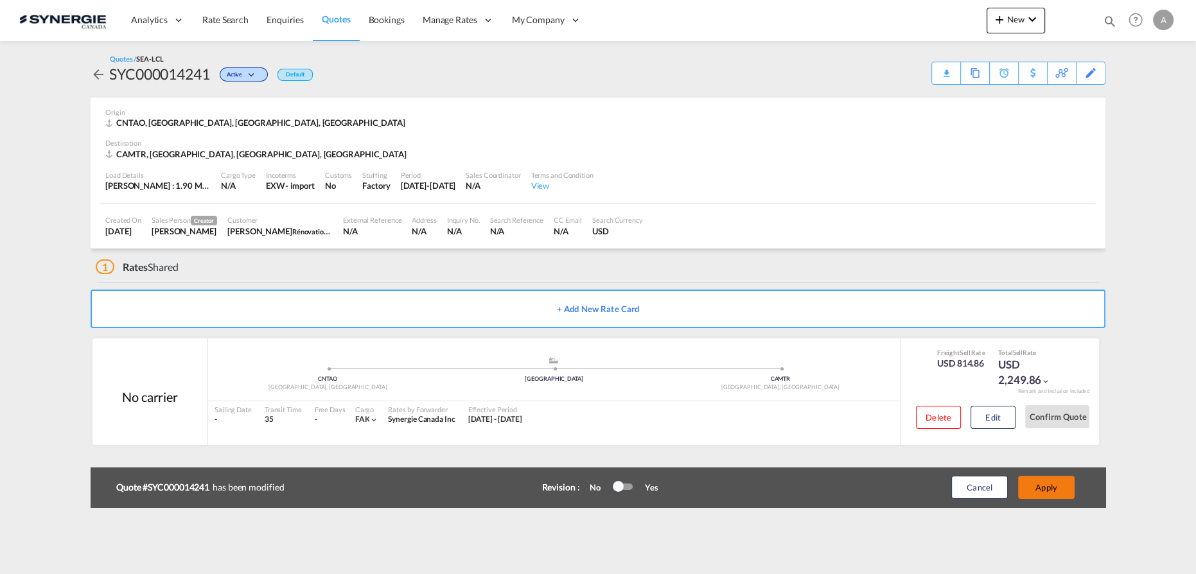
click at [1052, 491] on button "Apply" at bounding box center [1046, 487] width 57 height 23
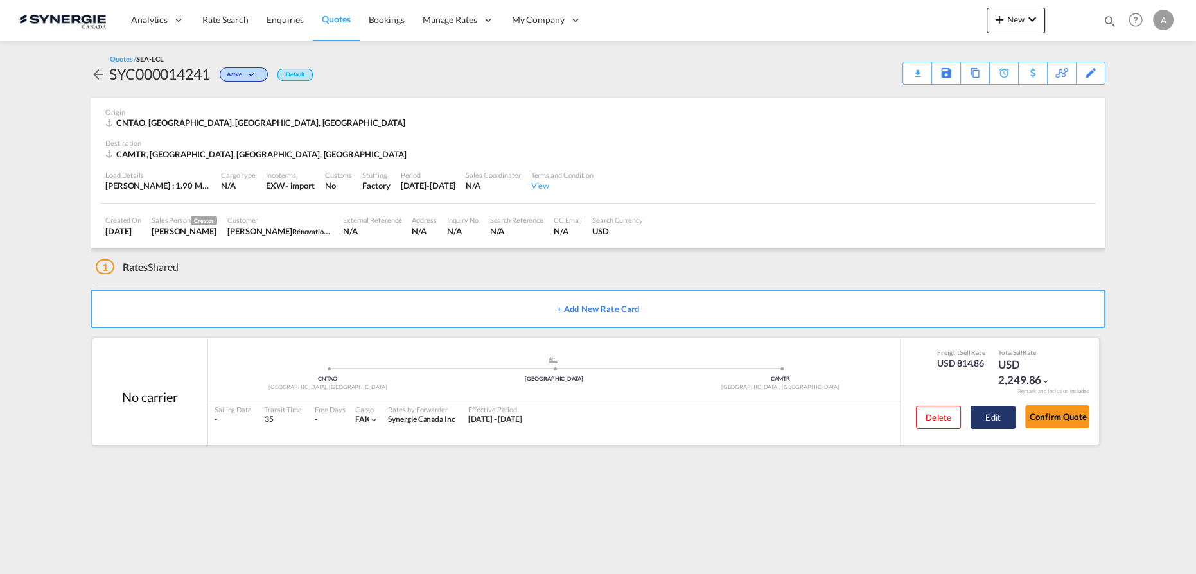
click at [1002, 411] on button "Edit" at bounding box center [993, 417] width 45 height 23
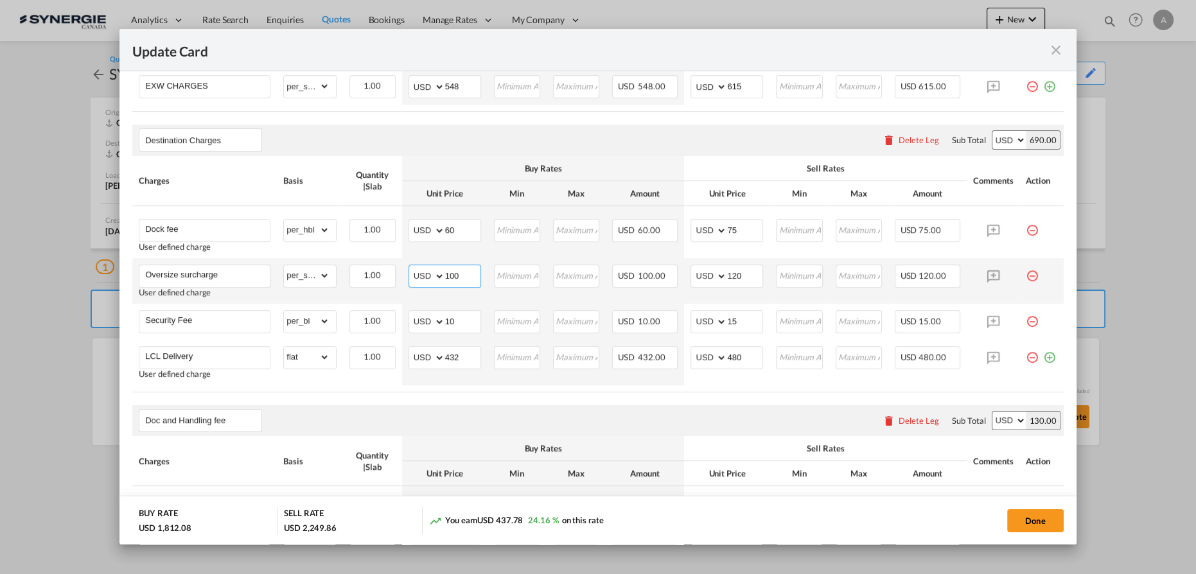
drag, startPoint x: 464, startPoint y: 269, endPoint x: 397, endPoint y: 267, distance: 66.9
click at [396, 267] on tr "Oversize surcharge User defined charge Please Enter Already Exists gross_weight…" at bounding box center [598, 281] width 932 height 46
type input "150"
type input "170"
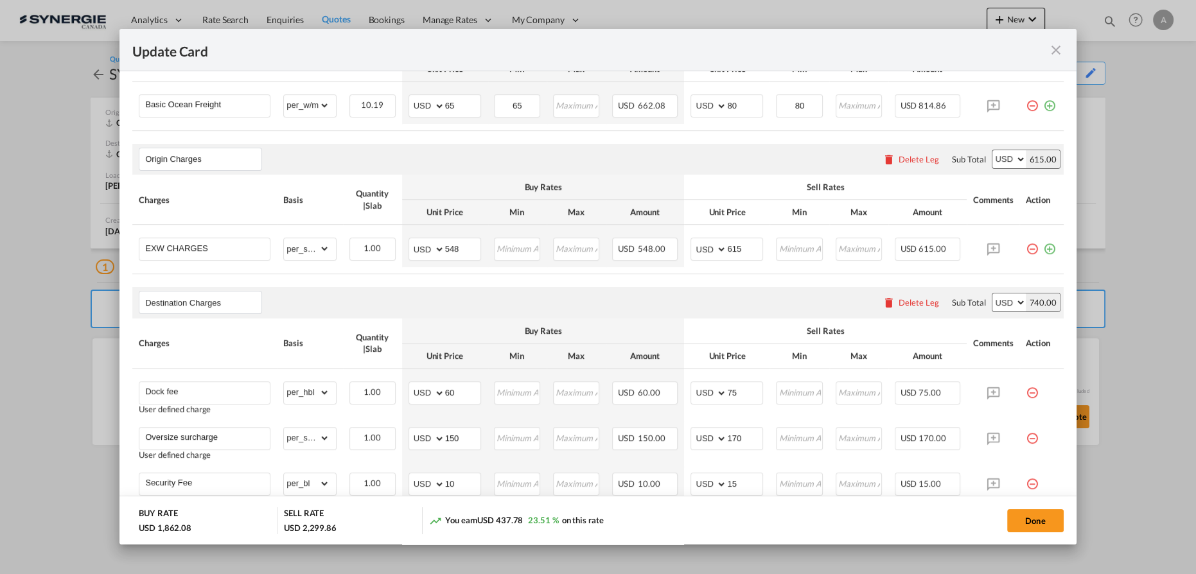
scroll to position [420, 0]
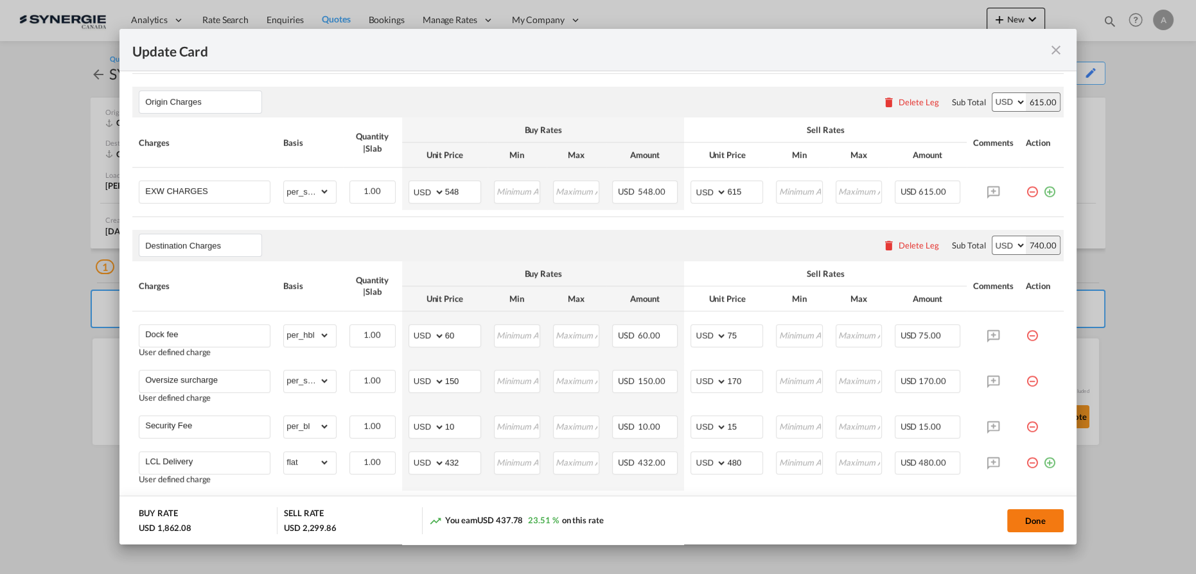
click at [1050, 520] on button "Done" at bounding box center [1035, 520] width 57 height 23
type input "[DATE]"
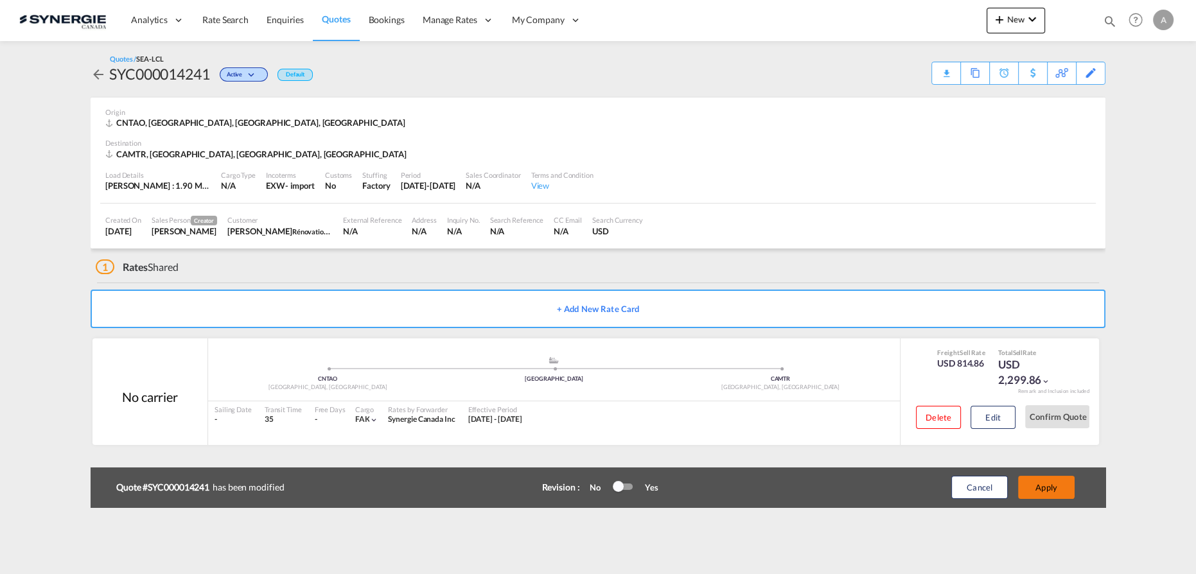
click at [1045, 488] on button "Apply" at bounding box center [1046, 487] width 57 height 23
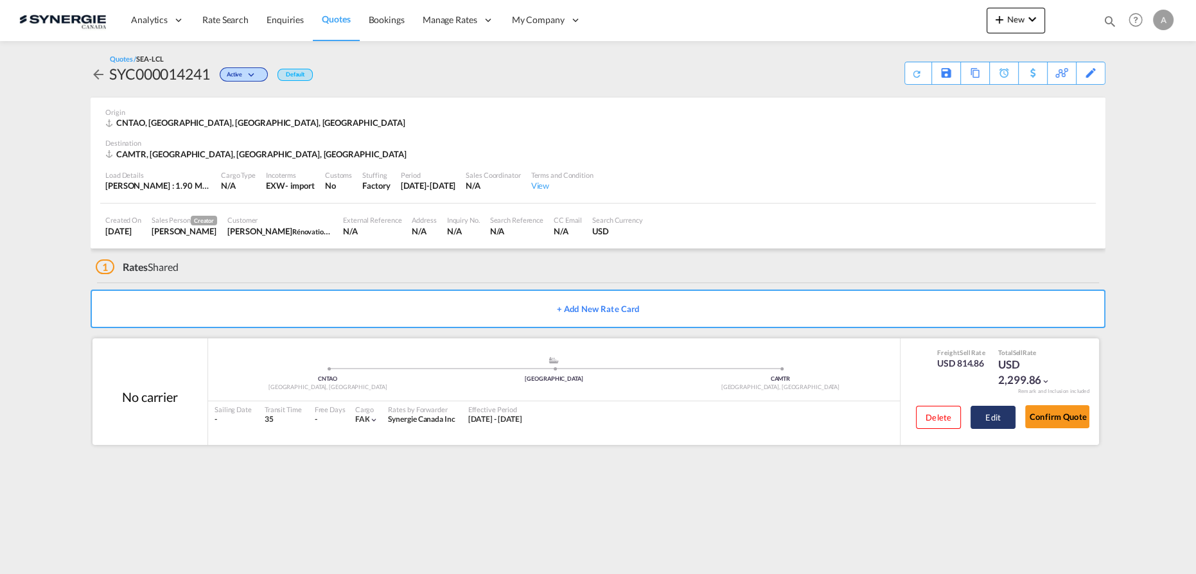
click at [997, 424] on button "Edit" at bounding box center [993, 417] width 45 height 23
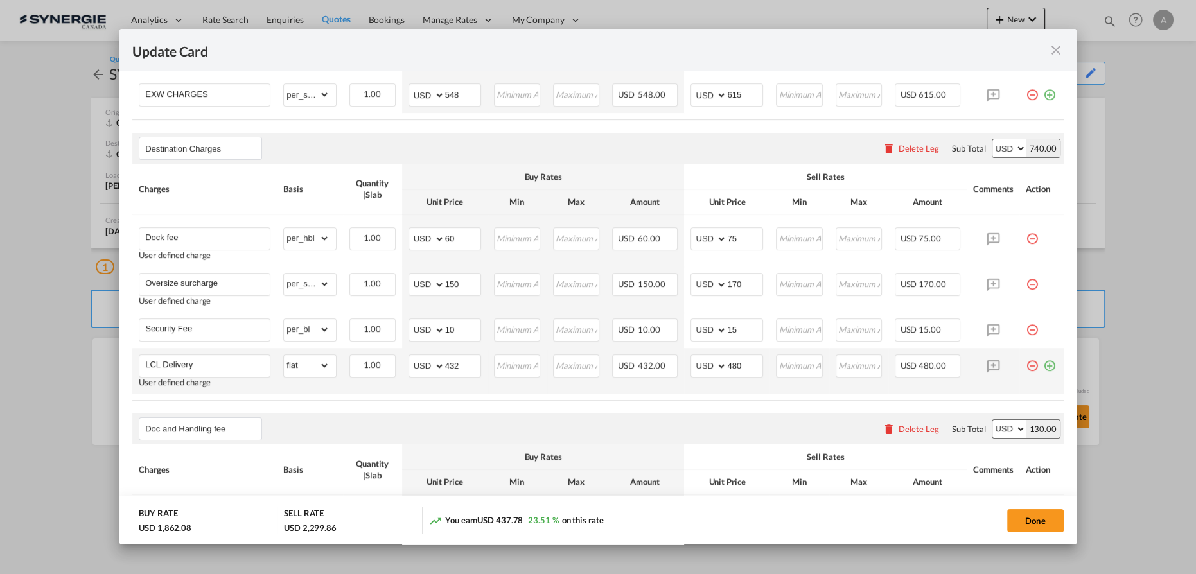
scroll to position [467, 0]
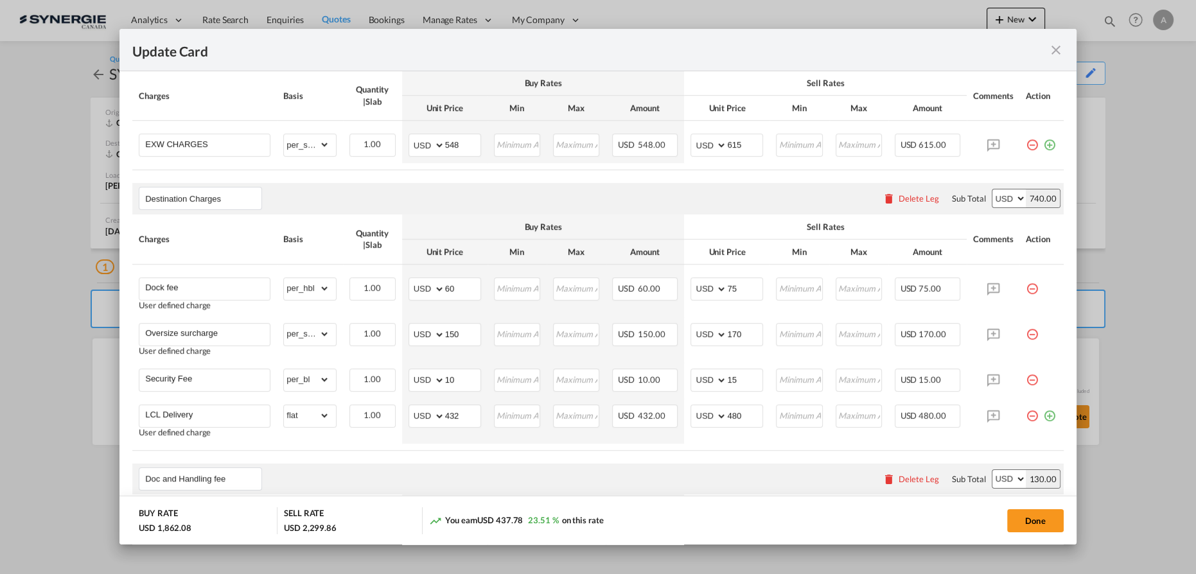
click at [1058, 53] on md-icon "icon-close fg-AAA8AD m-0 pointer" at bounding box center [1056, 49] width 15 height 15
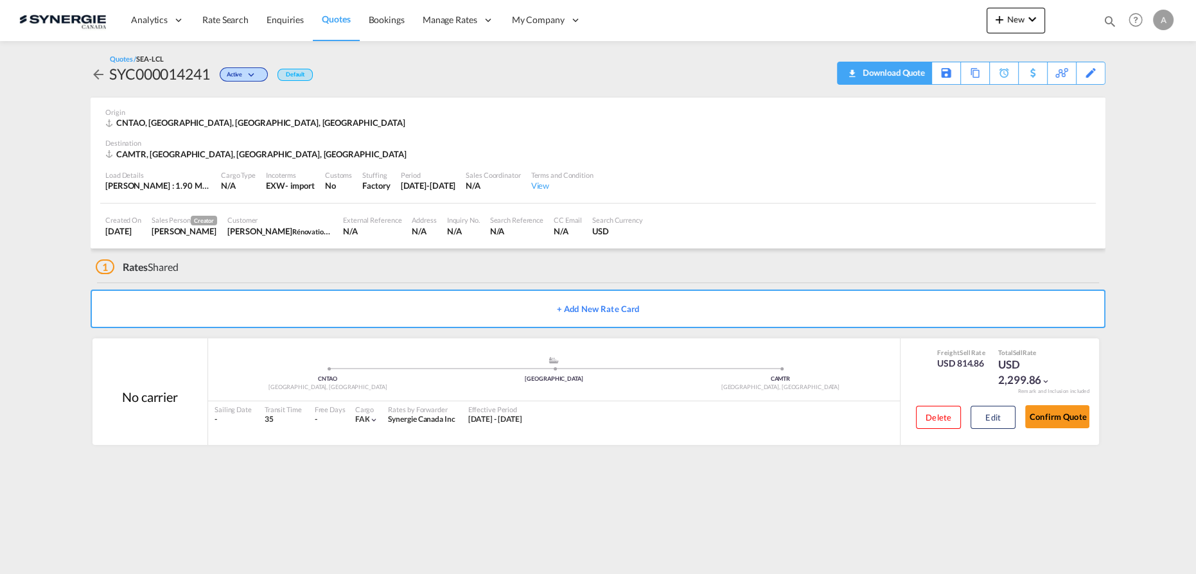
click at [912, 78] on div "Download Quote" at bounding box center [893, 72] width 66 height 21
click at [1068, 418] on button "Confirm Quote" at bounding box center [1057, 416] width 64 height 23
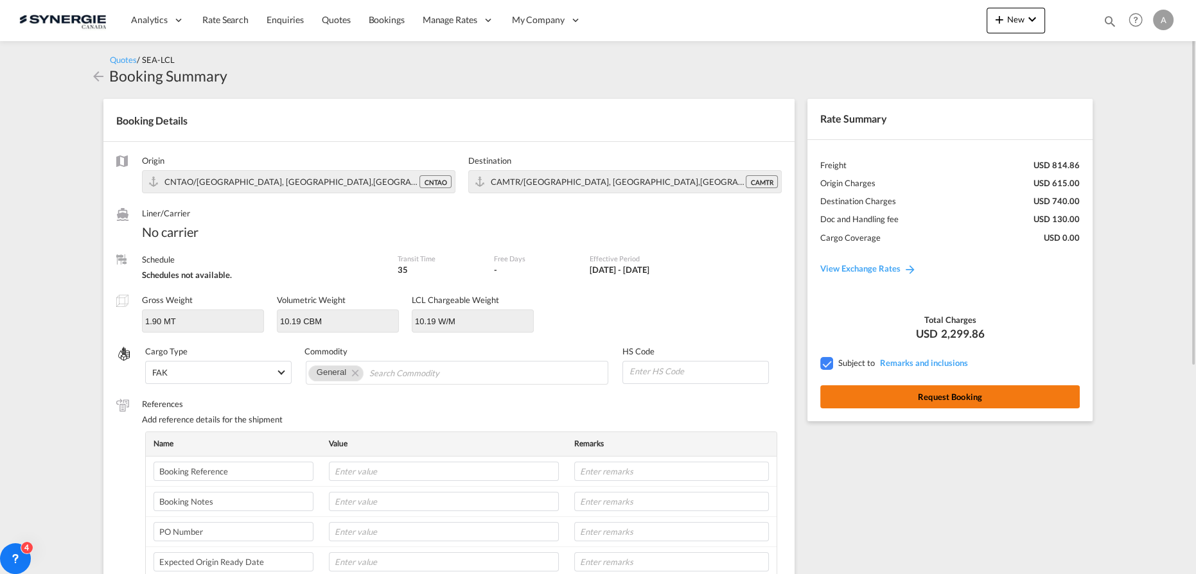
click at [993, 395] on button "Request Booking" at bounding box center [950, 396] width 260 height 23
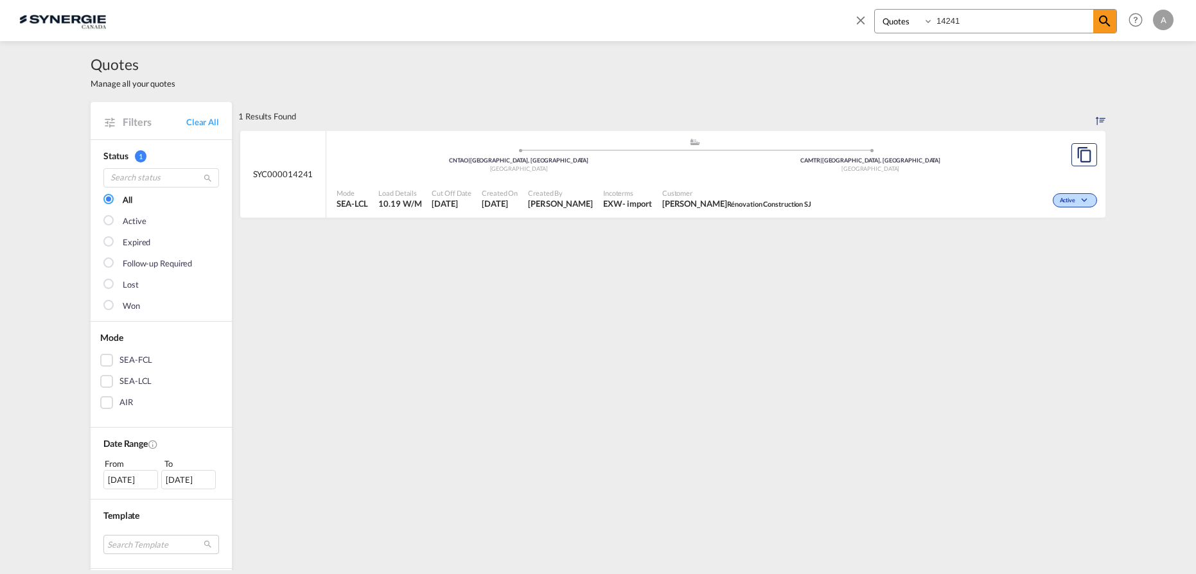
select select "Quotes"
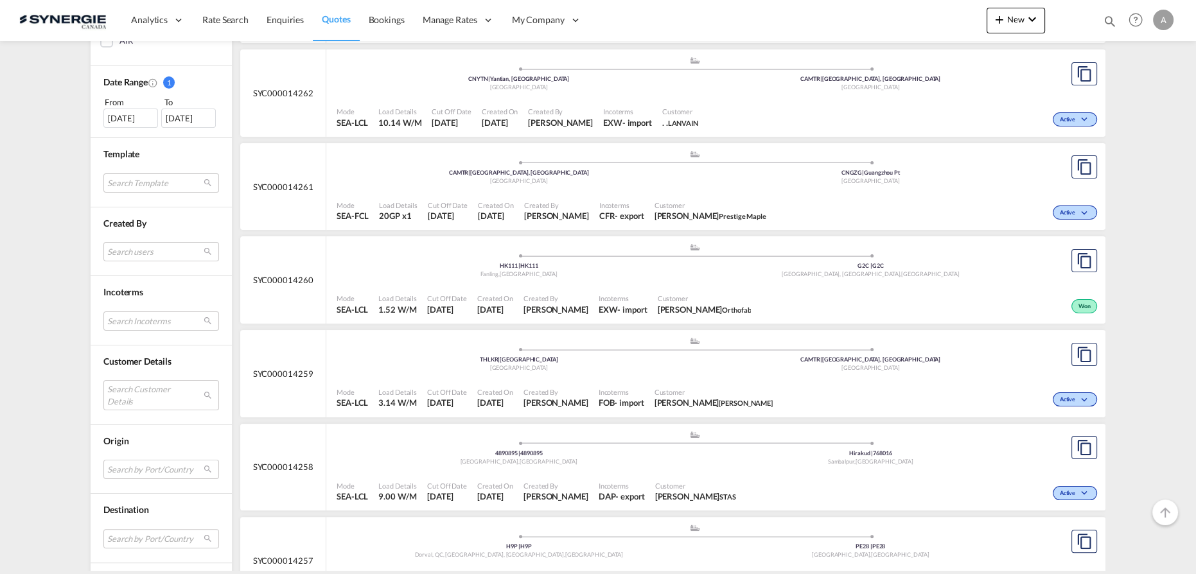
scroll to position [467, 0]
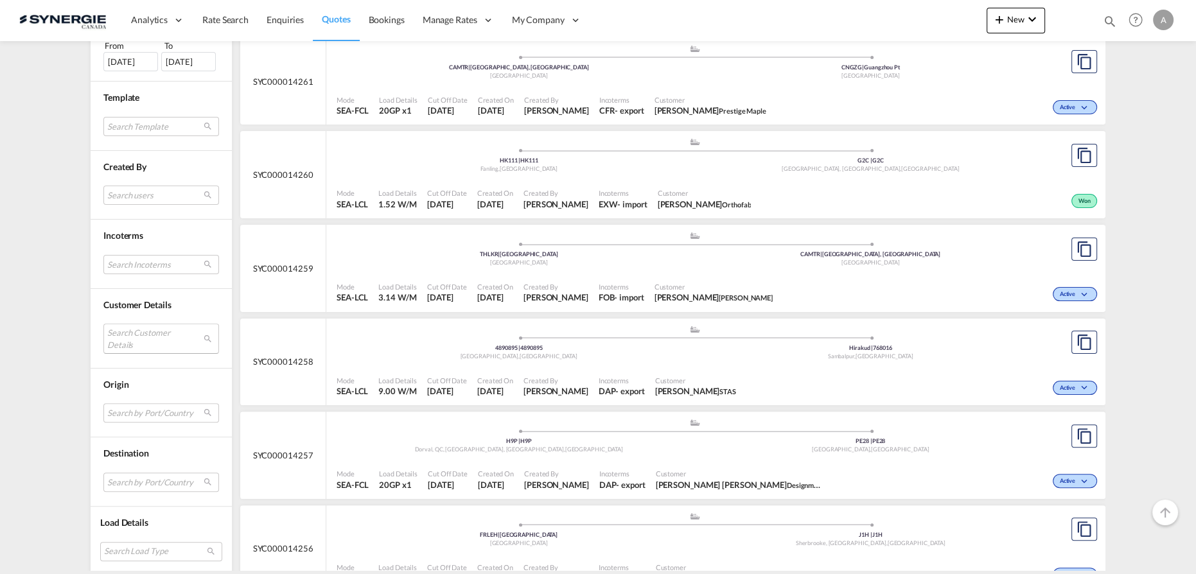
click at [140, 333] on md-select "Search Customer Details user name user [PERSON_NAME] [EMAIL_ADDRESS][DOMAIN_NAM…" at bounding box center [161, 339] width 116 height 30
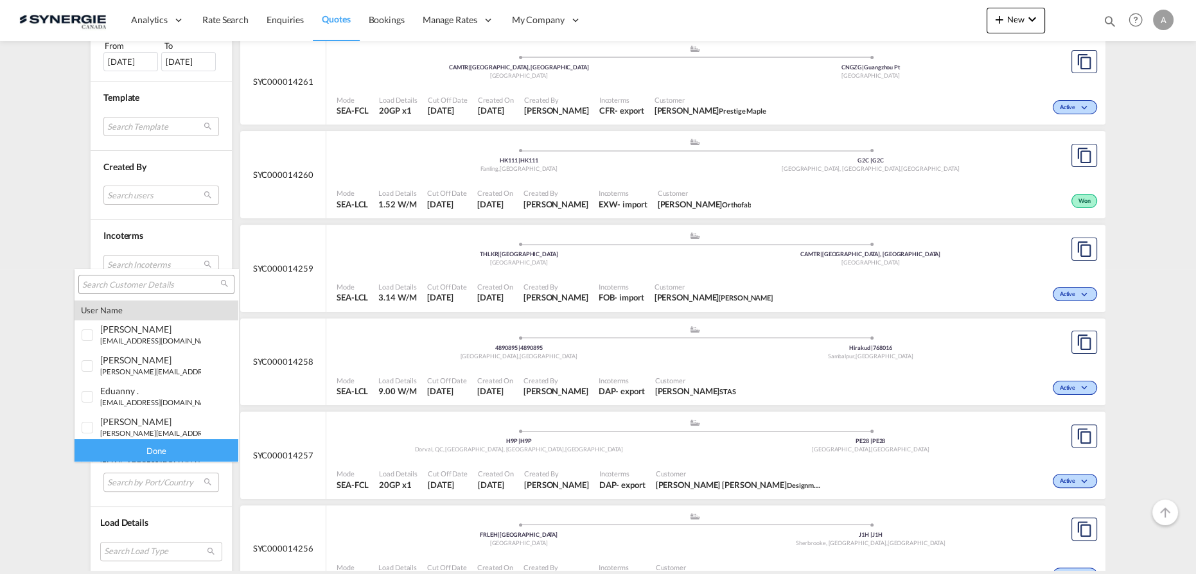
click at [173, 285] on input "search" at bounding box center [151, 285] width 138 height 12
type input "in creation"
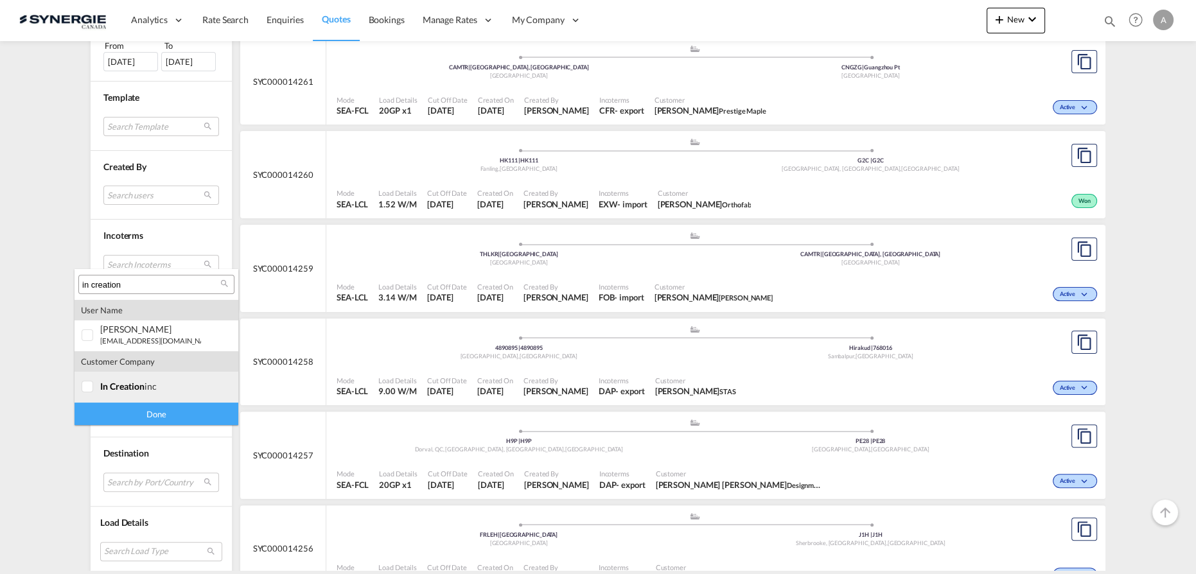
click at [104, 390] on span "in creation" at bounding box center [122, 386] width 44 height 11
click at [113, 416] on div "Done" at bounding box center [157, 414] width 164 height 22
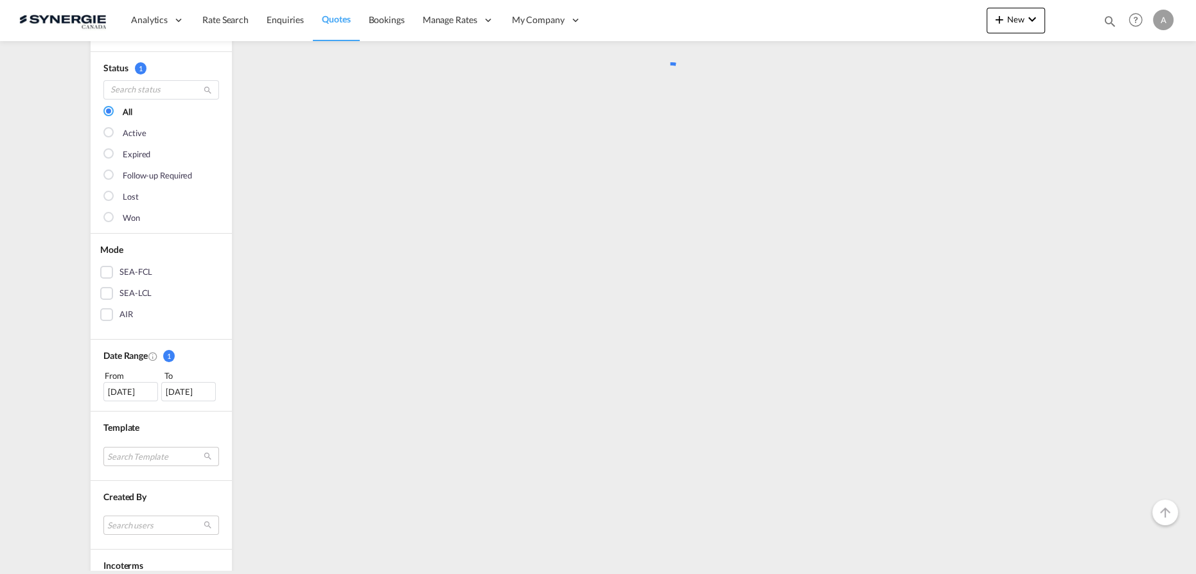
scroll to position [0, 0]
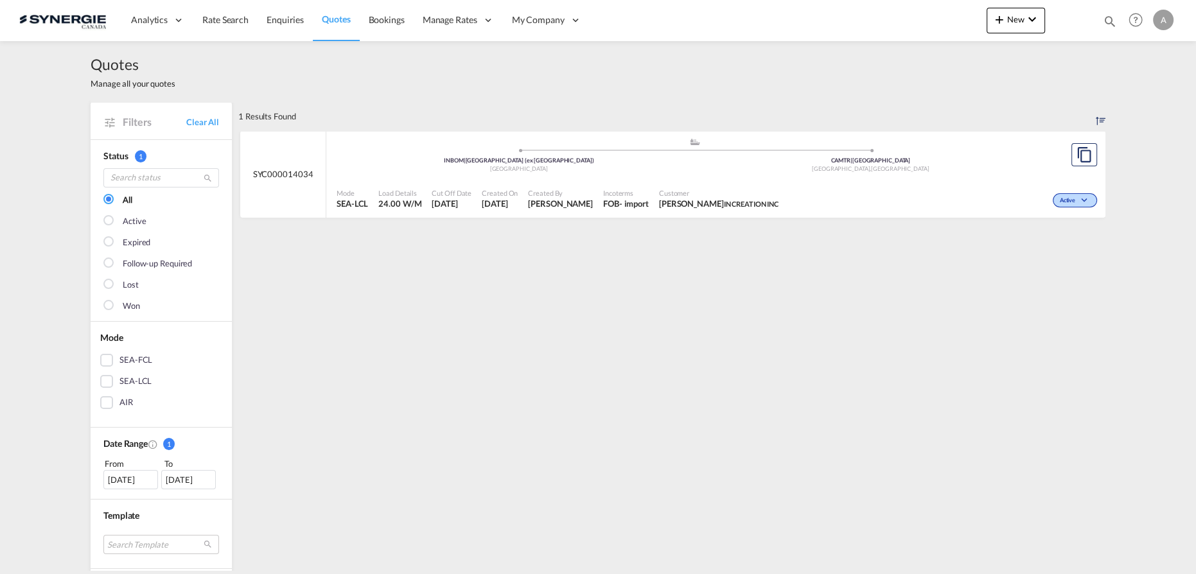
click at [586, 193] on span "Created By" at bounding box center [560, 193] width 65 height 10
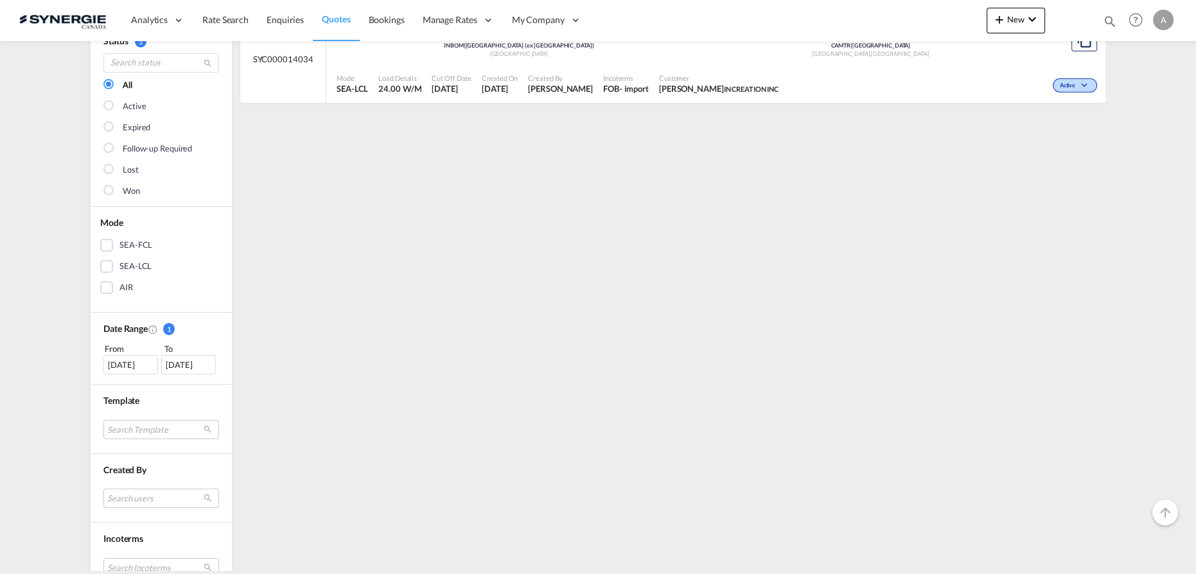
scroll to position [175, 0]
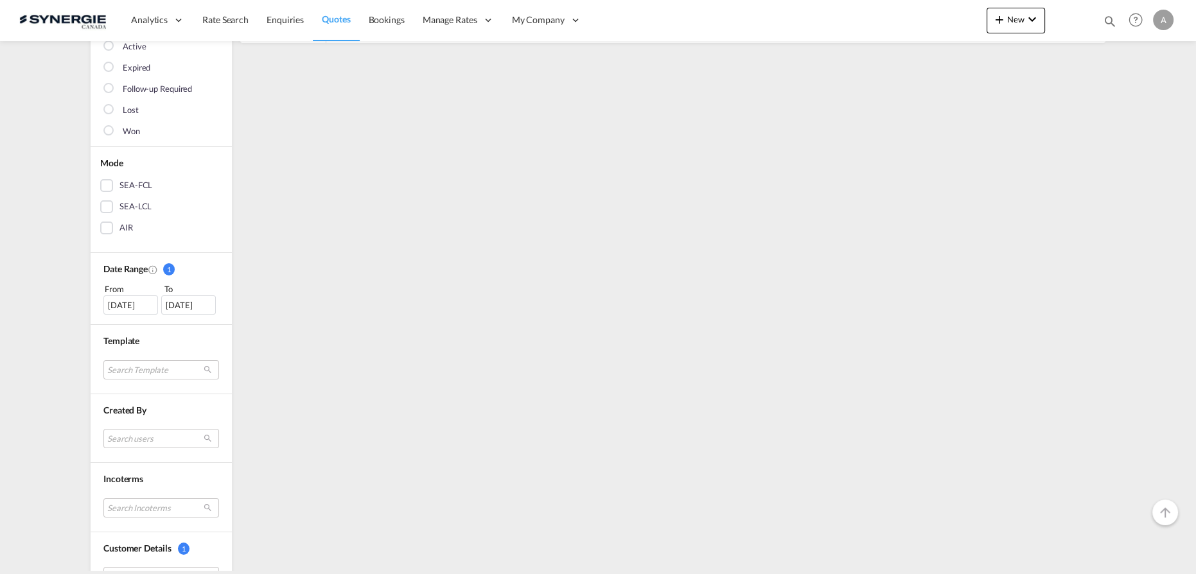
click at [131, 305] on div "[DATE]" at bounding box center [130, 305] width 55 height 19
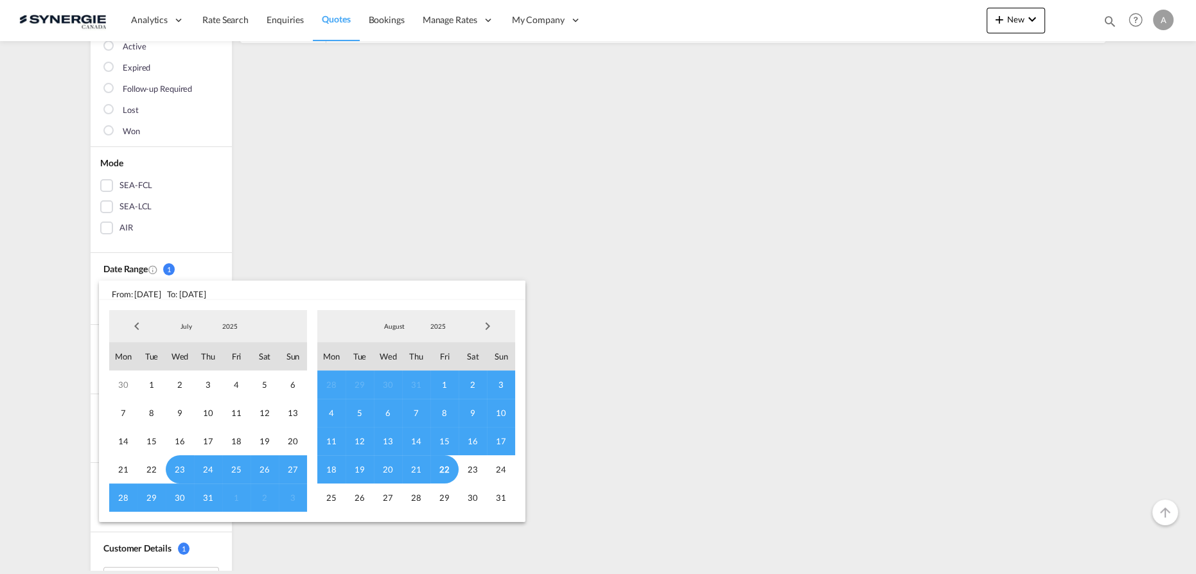
click at [233, 326] on span "2025" at bounding box center [229, 326] width 41 height 9
click at [238, 265] on md-option "2023" at bounding box center [242, 265] width 87 height 31
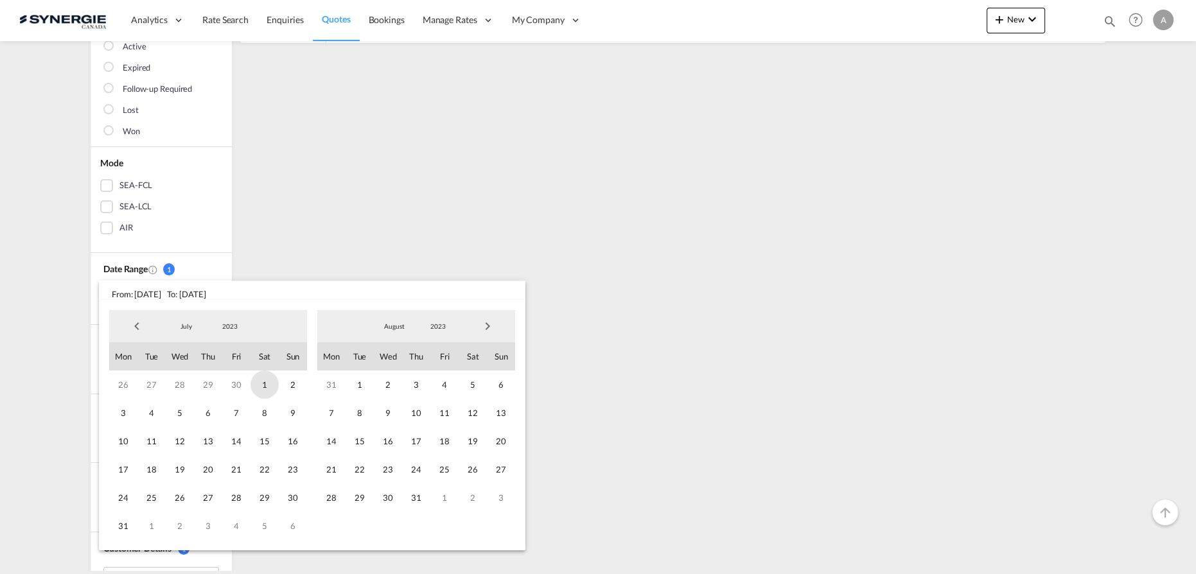
click at [252, 390] on span "1" at bounding box center [265, 385] width 28 height 28
click at [434, 324] on span "2023" at bounding box center [438, 326] width 41 height 9
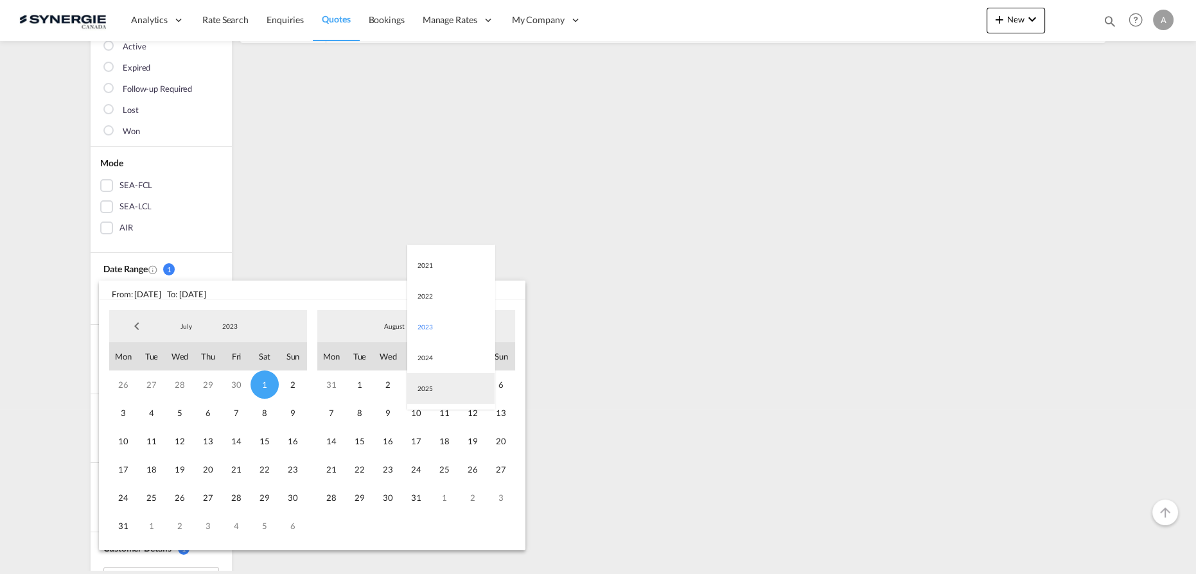
click at [431, 386] on md-option "2025" at bounding box center [450, 388] width 87 height 31
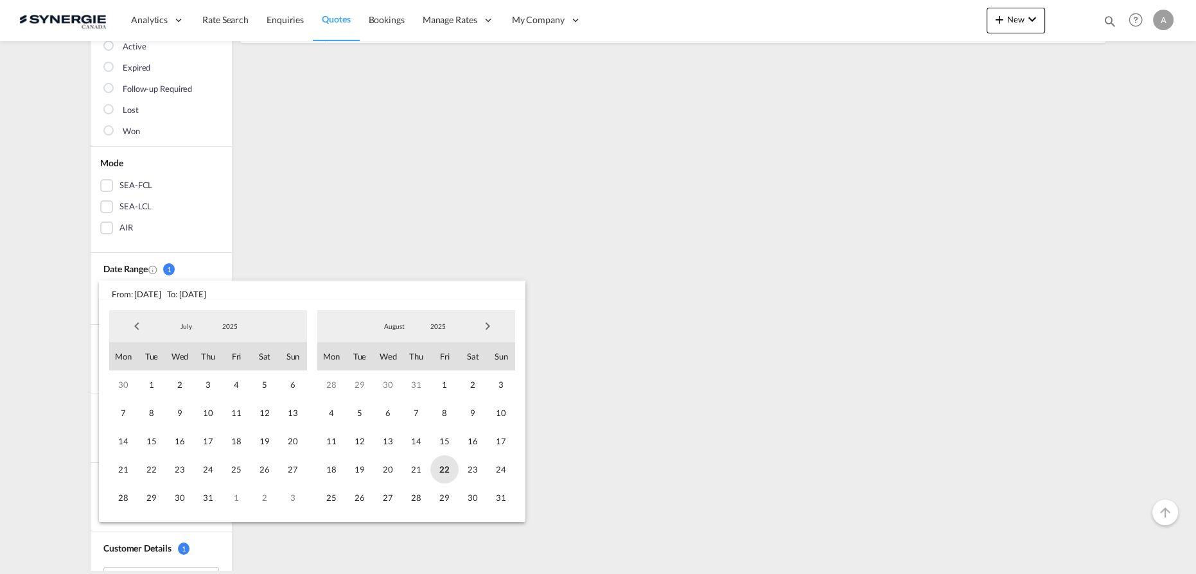
click at [438, 470] on span "22" at bounding box center [444, 470] width 28 height 28
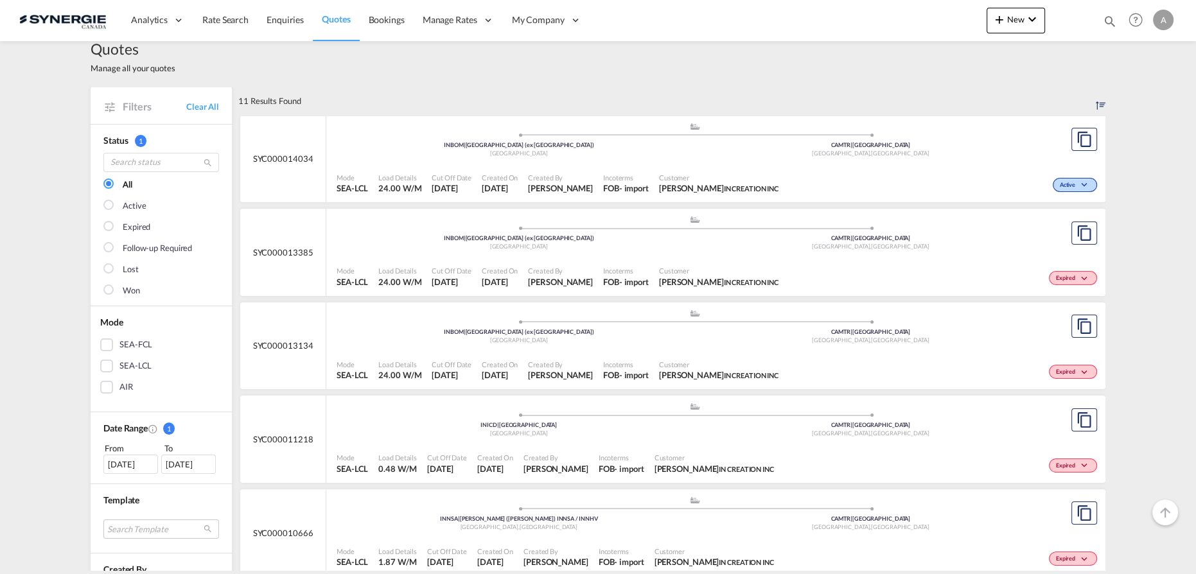
scroll to position [0, 0]
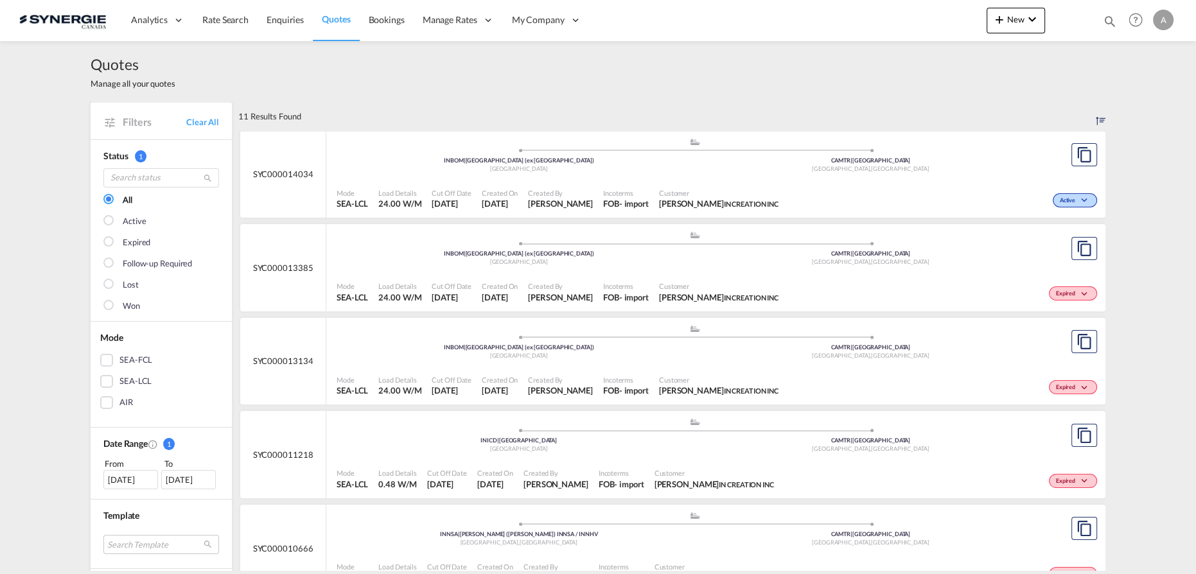
click at [624, 292] on div "- import" at bounding box center [634, 298] width 30 height 12
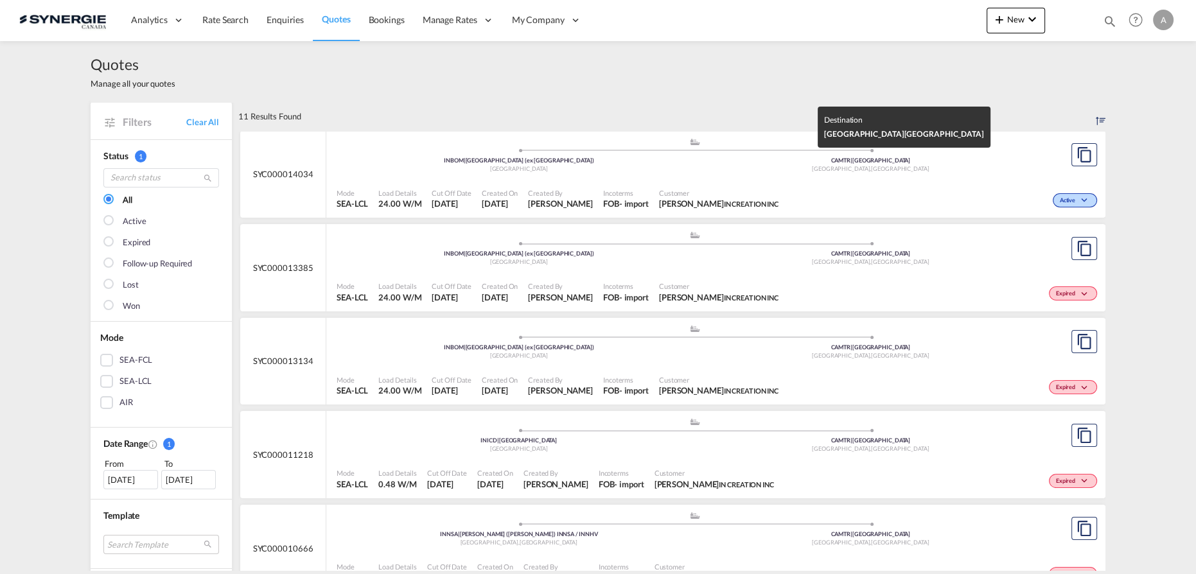
click at [726, 177] on div ".a{fill:#aaa8ad;} .a{fill:#aaa8ad;} INBOM | Mumbai (ex Bombay) India CAMTR | Po…" at bounding box center [695, 158] width 716 height 42
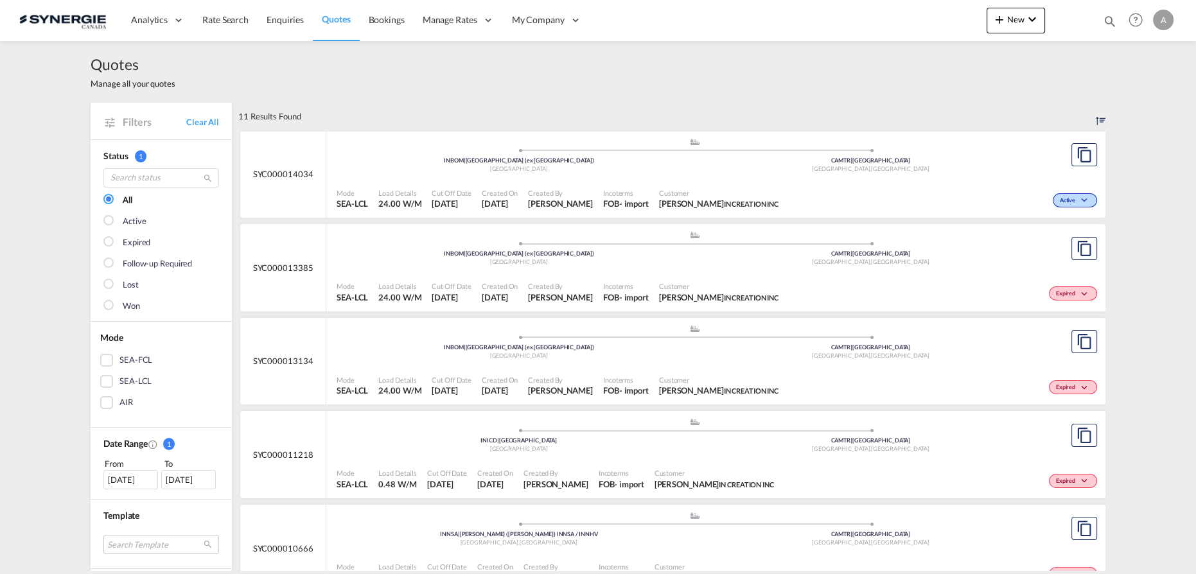
click at [702, 177] on div ".a{fill:#aaa8ad;} .a{fill:#aaa8ad;} INBOM | Mumbai (ex Bombay) India CAMTR | Po…" at bounding box center [695, 158] width 716 height 42
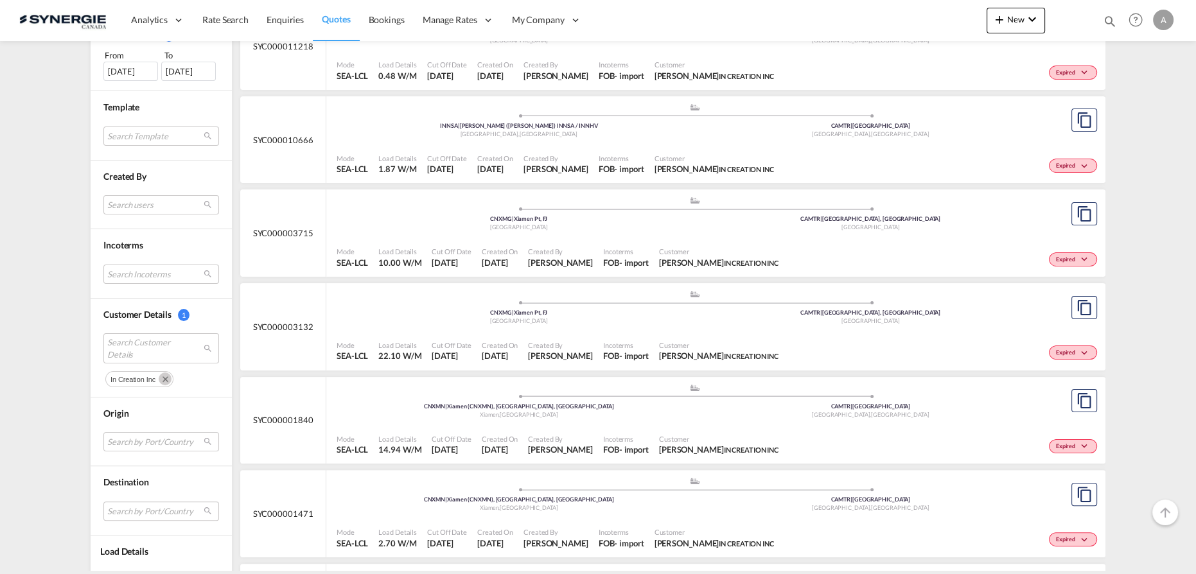
click at [161, 376] on md-icon "Remove" at bounding box center [165, 379] width 13 height 13
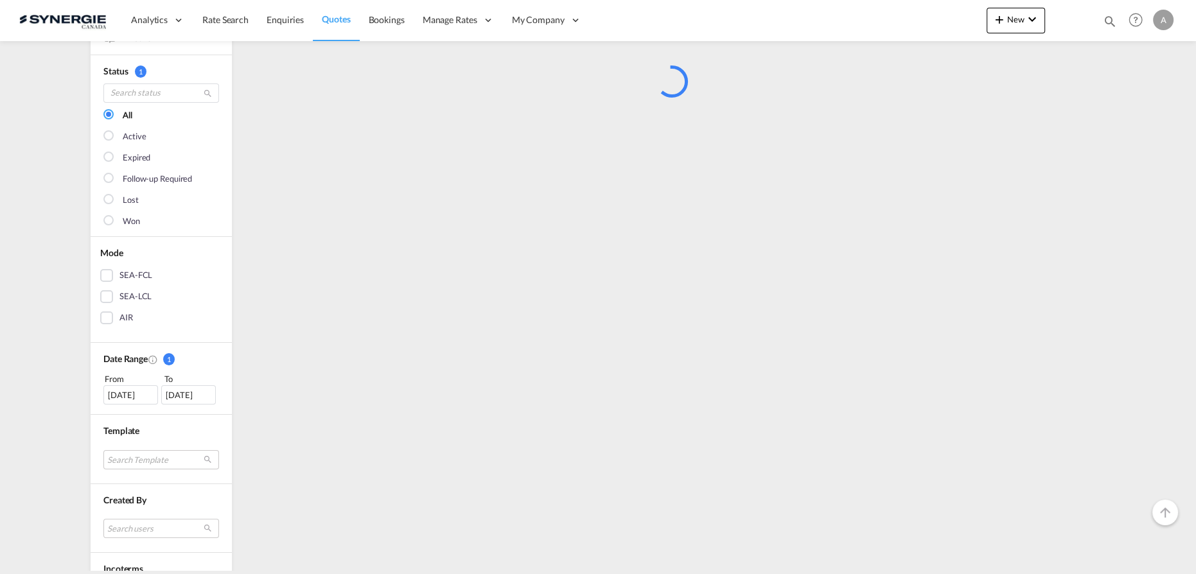
scroll to position [376, 0]
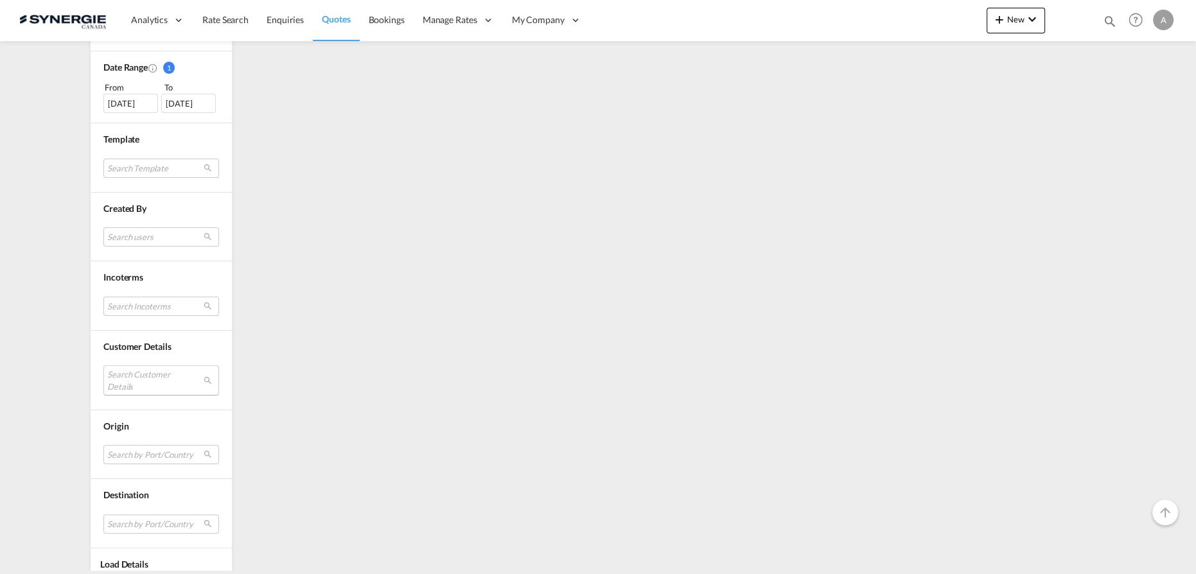
drag, startPoint x: 139, startPoint y: 375, endPoint x: 141, endPoint y: 367, distance: 7.9
click at [139, 375] on md-select "Search Customer Details" at bounding box center [161, 381] width 116 height 30
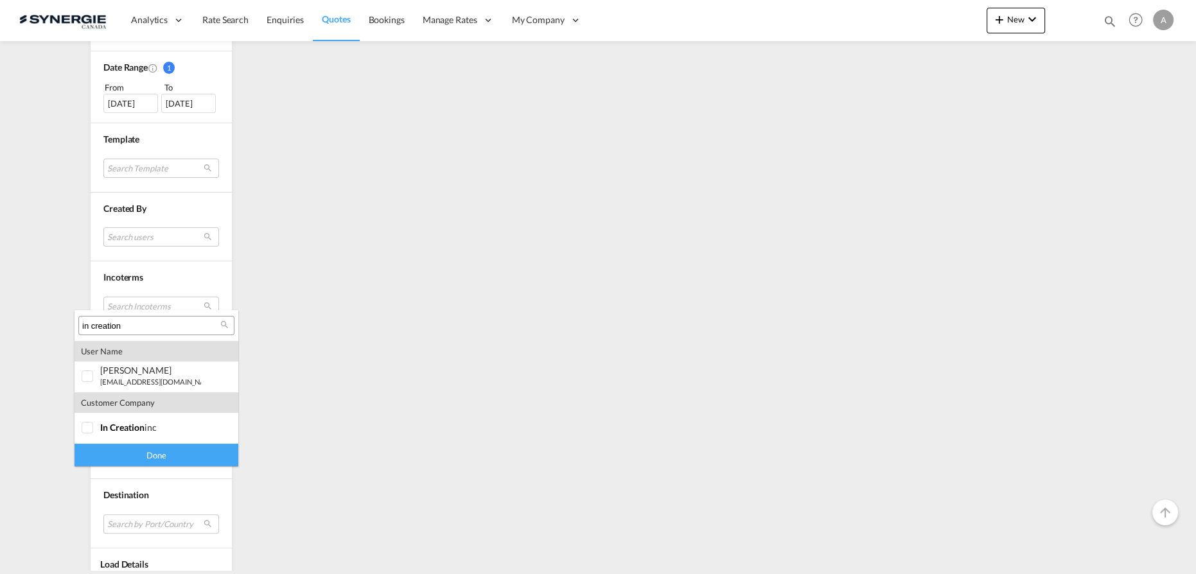
click at [149, 326] on input "in creation" at bounding box center [151, 327] width 138 height 12
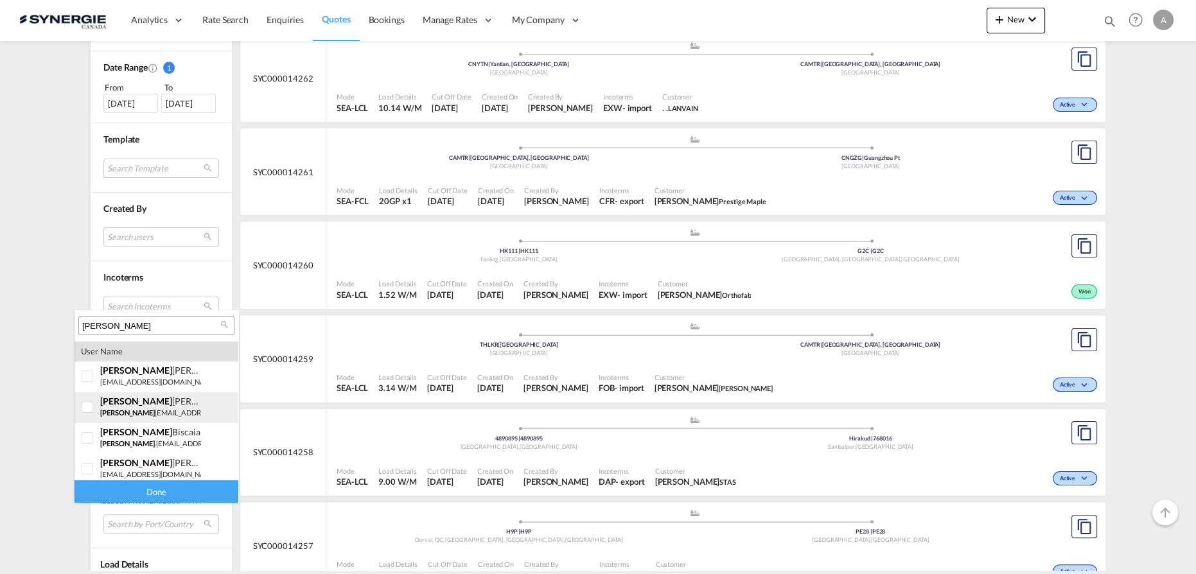
scroll to position [66, 0]
type input "miguel"
click at [143, 379] on small "miguel .biscaia@muww.pt" at bounding box center [186, 378] width 173 height 8
click at [147, 493] on div "Done" at bounding box center [157, 492] width 164 height 22
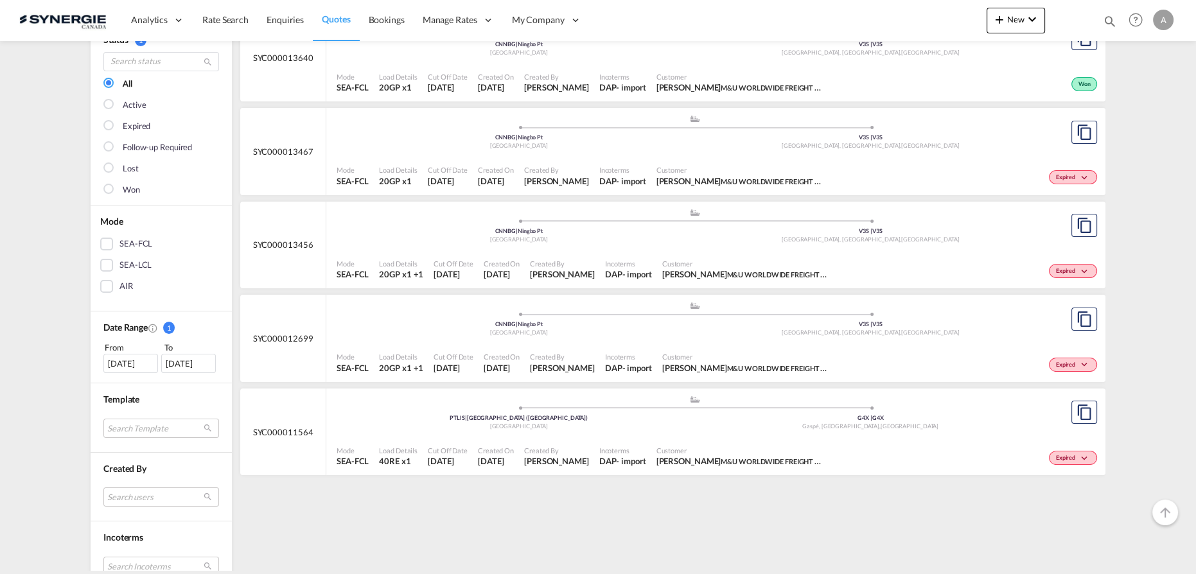
scroll to position [0, 0]
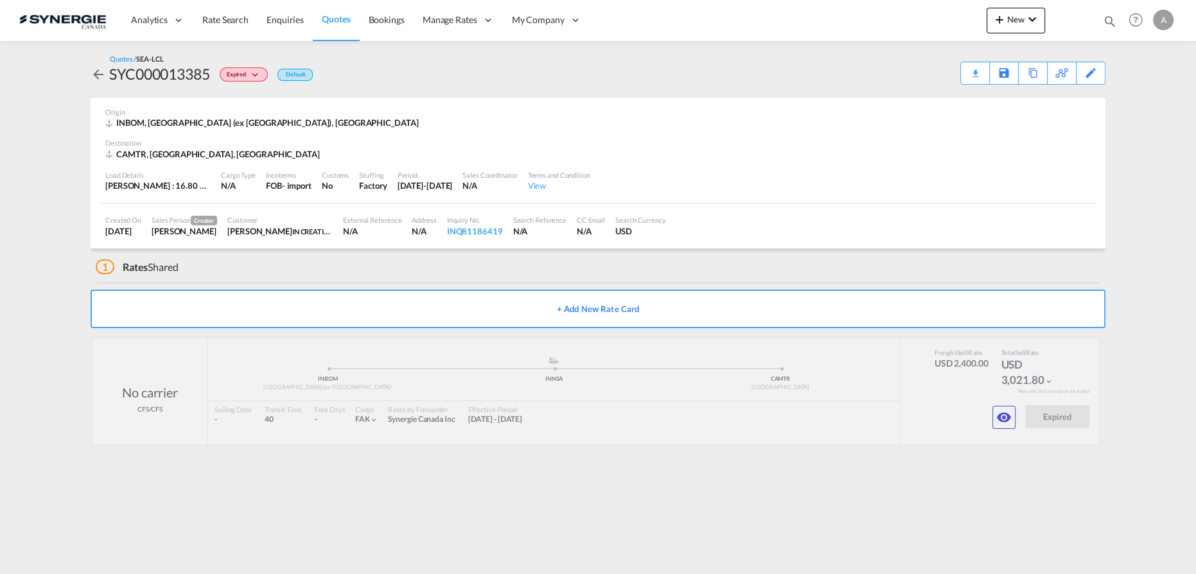
drag, startPoint x: 1106, startPoint y: 20, endPoint x: 1059, endPoint y: 20, distance: 46.9
click at [1106, 20] on md-icon "icon-magnify" at bounding box center [1110, 21] width 14 height 14
click at [952, 22] on input at bounding box center [1014, 21] width 160 height 22
paste input "SYC002674"
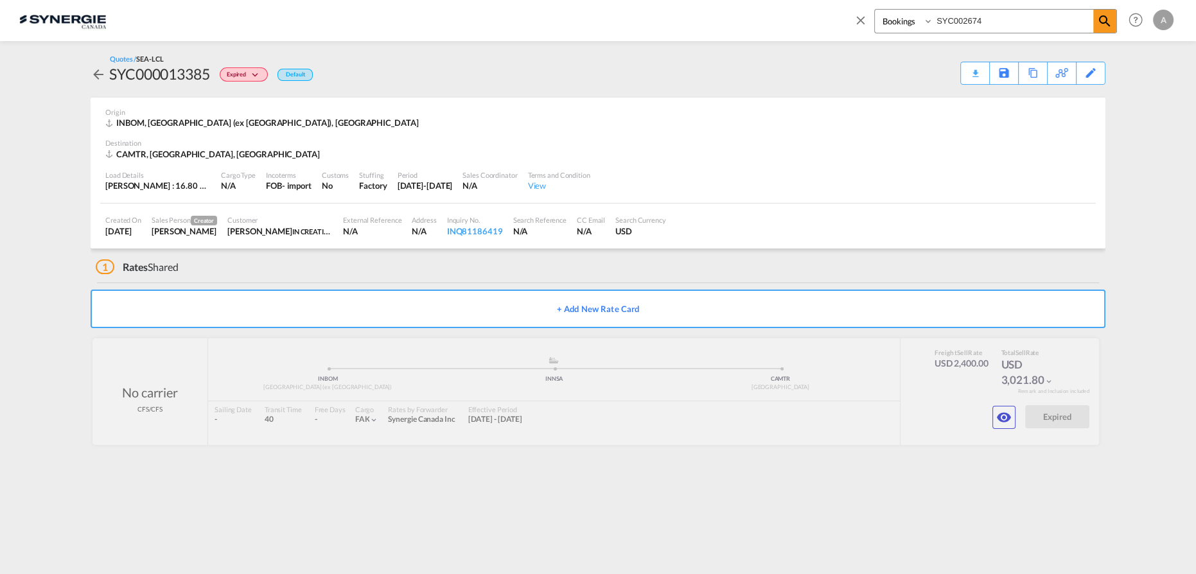
type input "SYC002674"
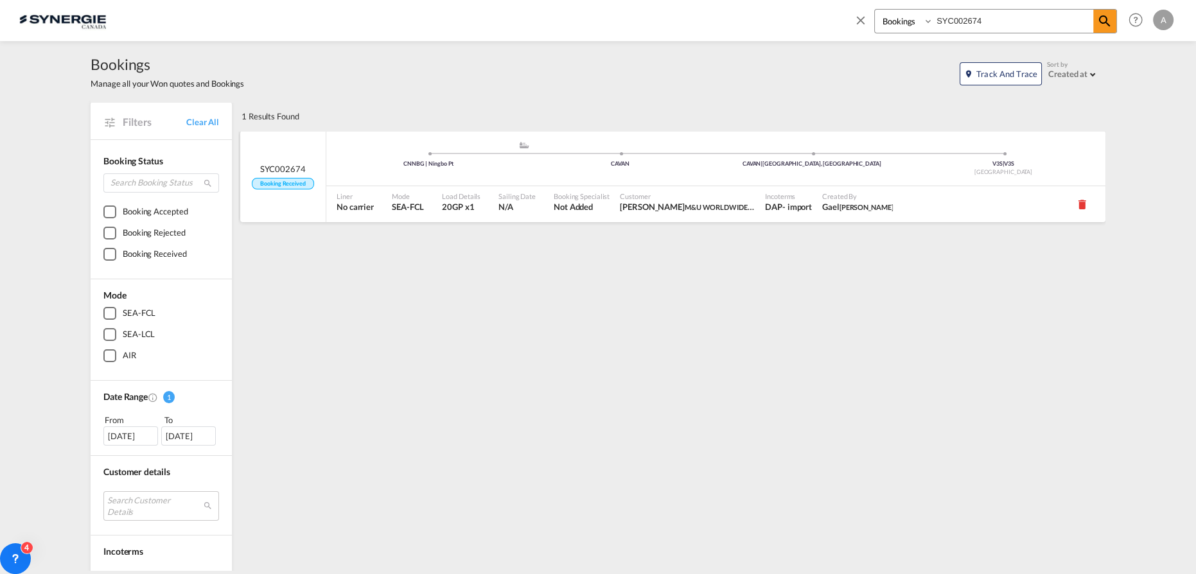
click at [685, 206] on span "M&U WORLDWIDE FREIGHT FORWARDERS" at bounding box center [755, 207] width 141 height 10
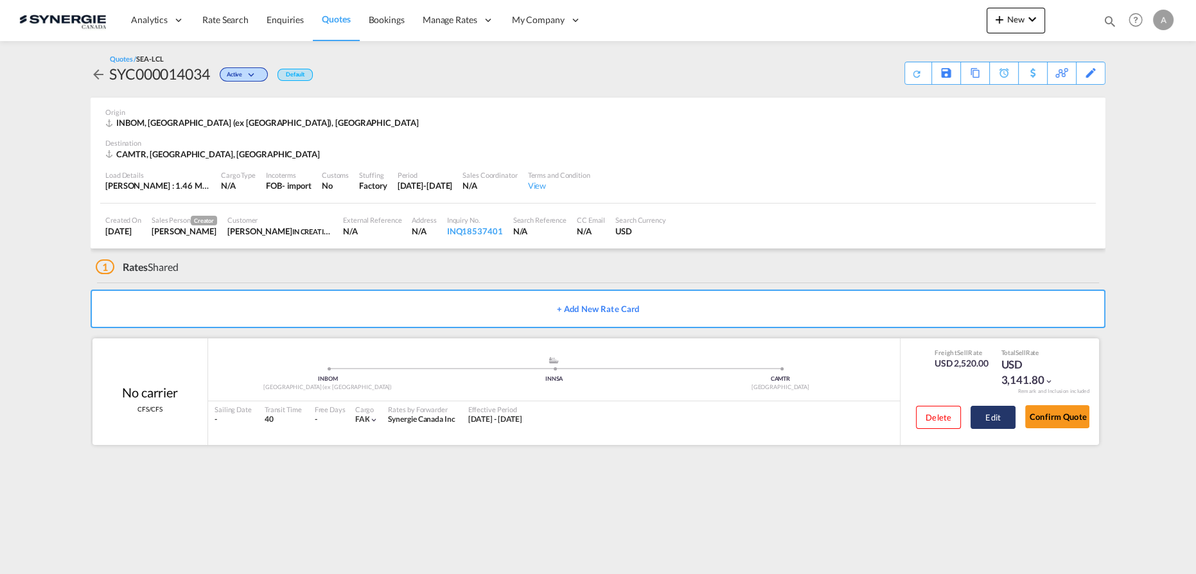
click at [990, 421] on button "Edit" at bounding box center [993, 417] width 45 height 23
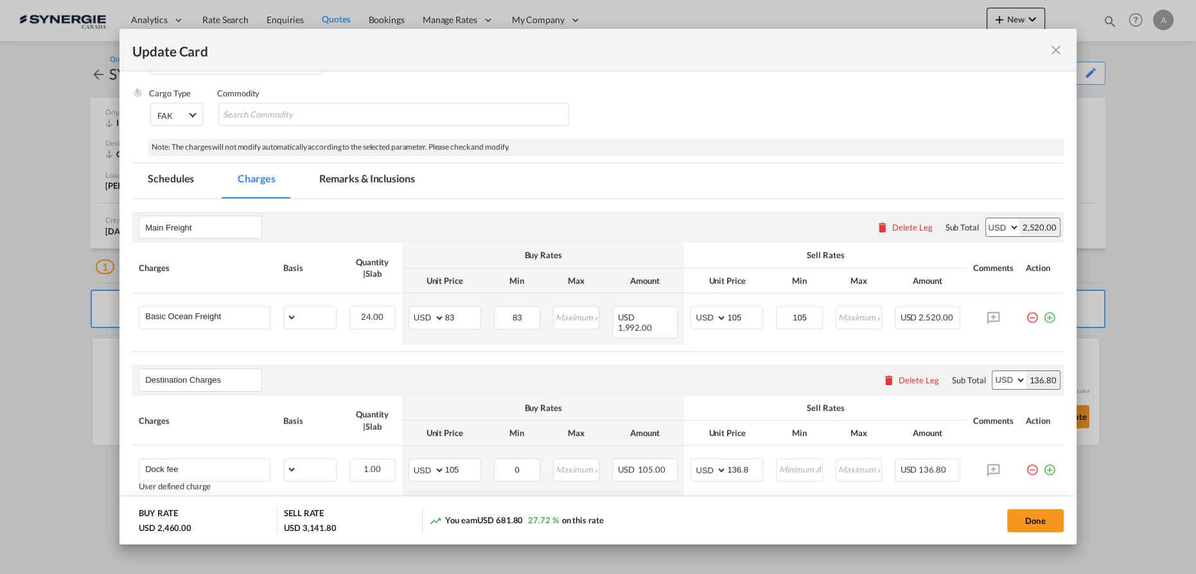
scroll to position [175, 0]
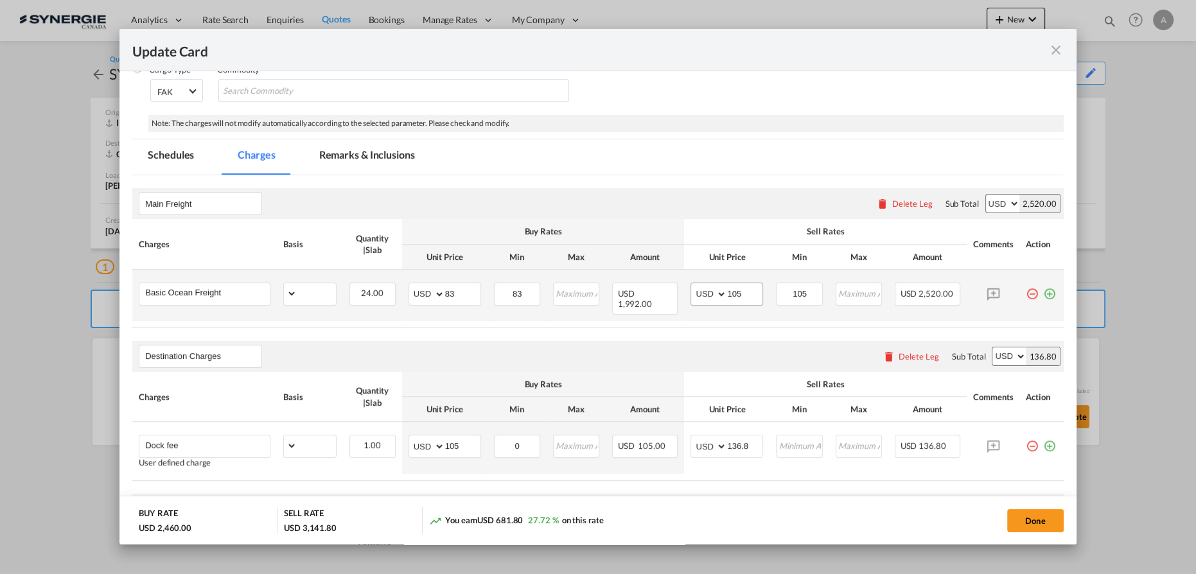
select select "per_cbm"
select select "flat"
drag, startPoint x: 727, startPoint y: 296, endPoint x: 612, endPoint y: 299, distance: 115.1
click at [613, 299] on tr "Basic Ocean Freight Please Enter Already Exists gross_weight volumetric_weight …" at bounding box center [598, 295] width 932 height 51
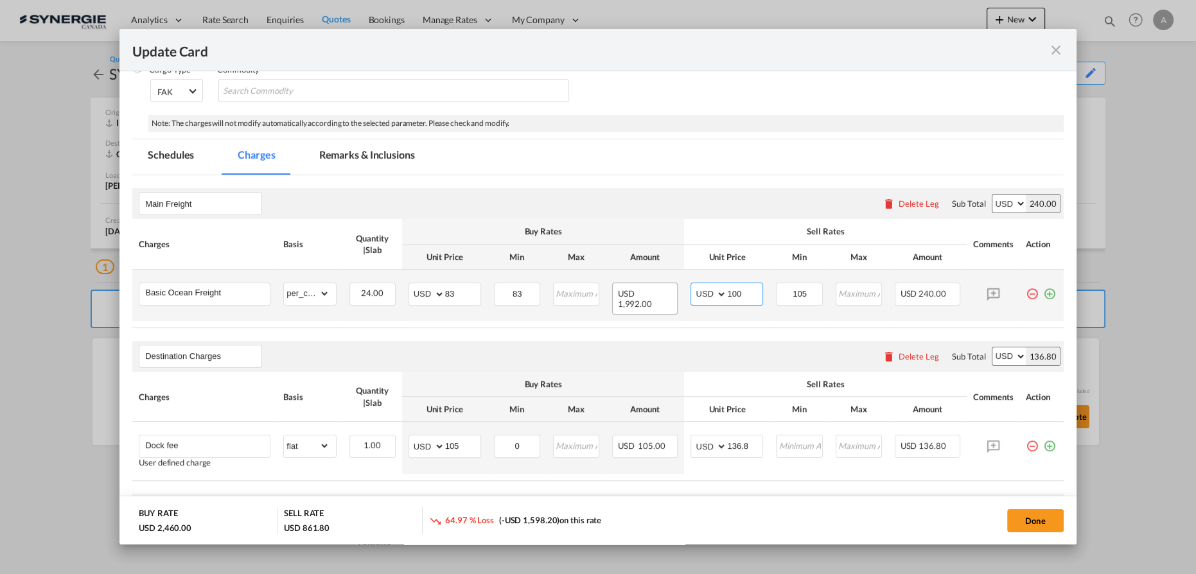
type input "100"
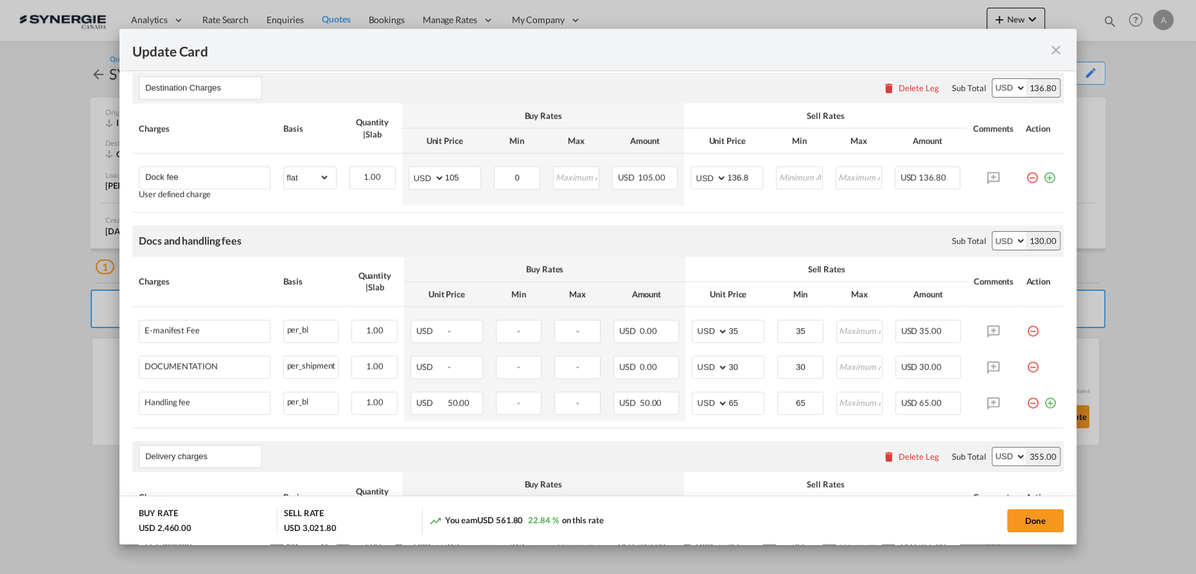
scroll to position [526, 0]
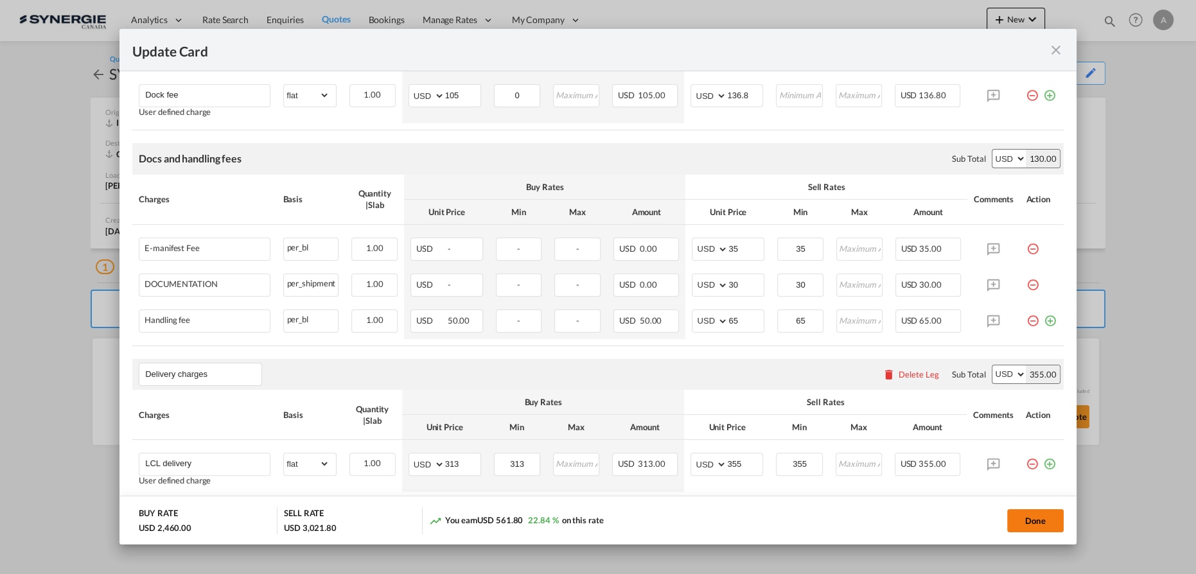
click at [1052, 515] on button "Done" at bounding box center [1035, 520] width 57 height 23
type input "12 Aug 2025"
type input "30 Aug 2025"
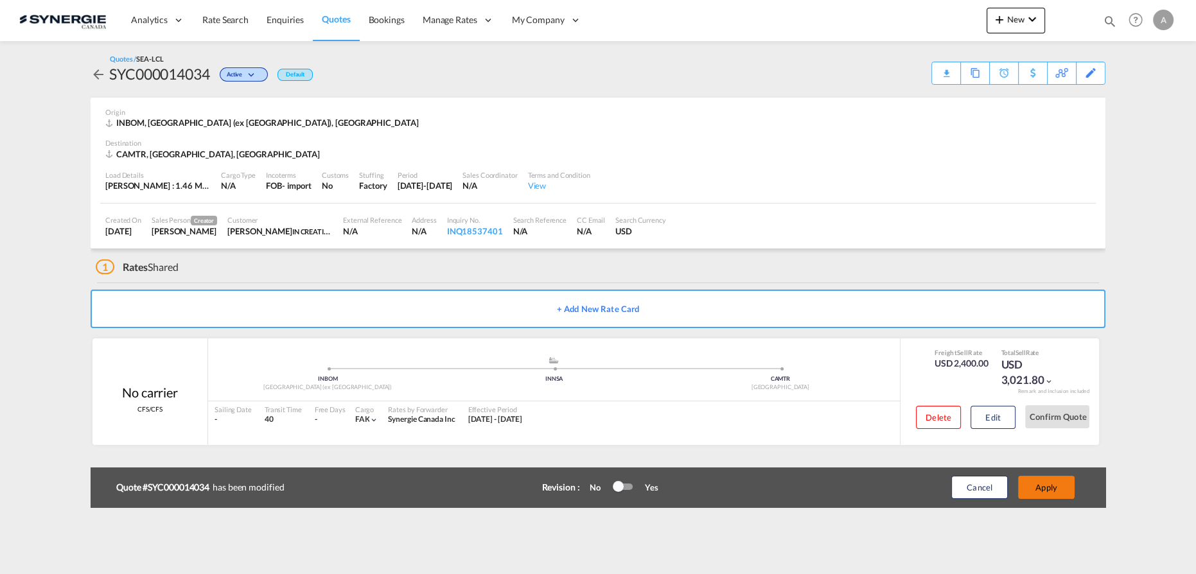
click at [1041, 488] on button "Apply" at bounding box center [1046, 487] width 57 height 23
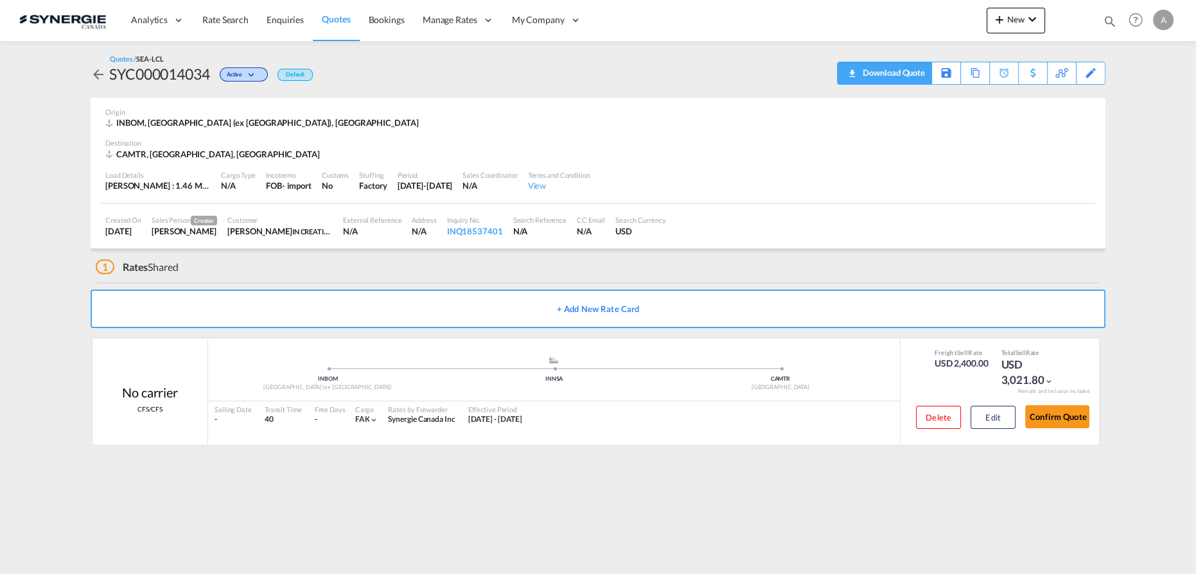
click at [910, 76] on div "Download Quote" at bounding box center [893, 72] width 66 height 21
click at [1054, 430] on div "Confirm Quote" at bounding box center [1057, 420] width 64 height 37
click at [1059, 416] on button "Confirm Quote" at bounding box center [1057, 416] width 64 height 23
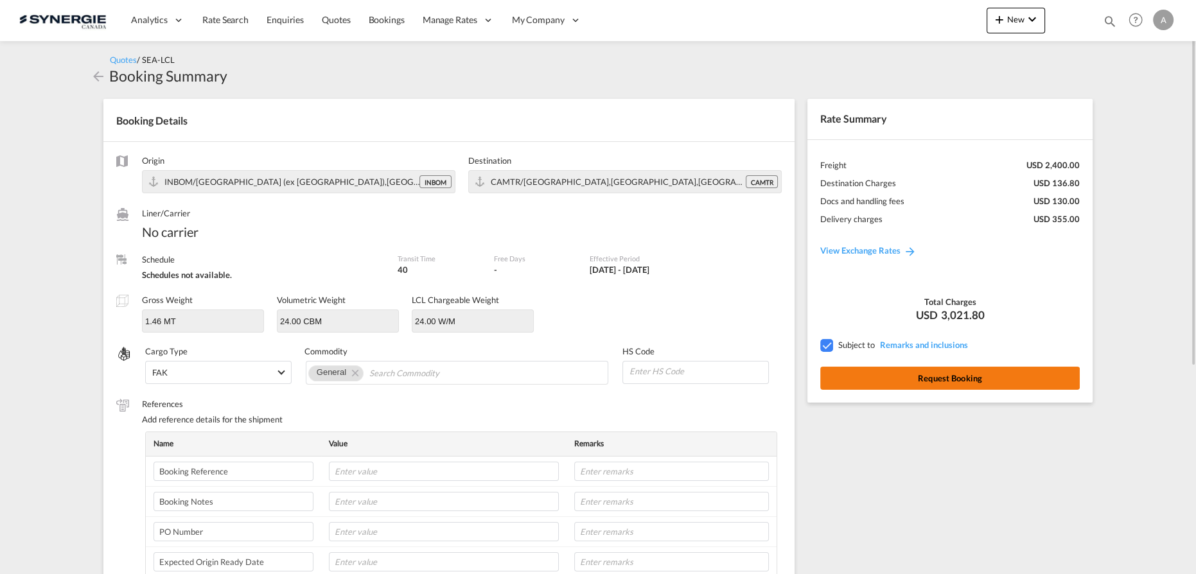
click at [930, 383] on button "Request Booking" at bounding box center [950, 378] width 260 height 23
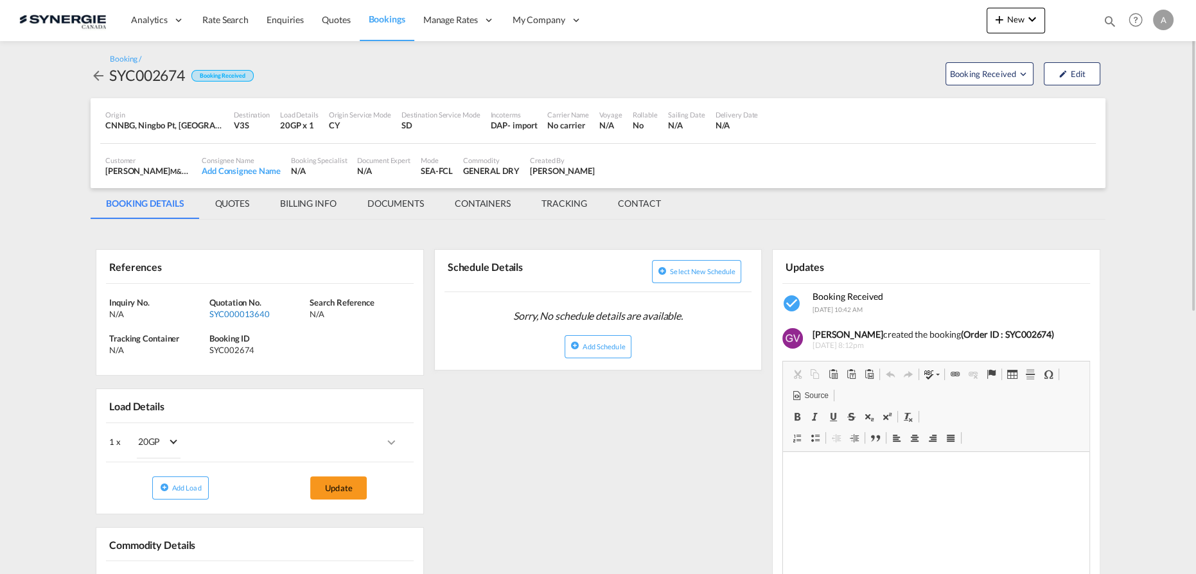
click at [246, 310] on div "SYC000013640" at bounding box center [257, 314] width 97 height 12
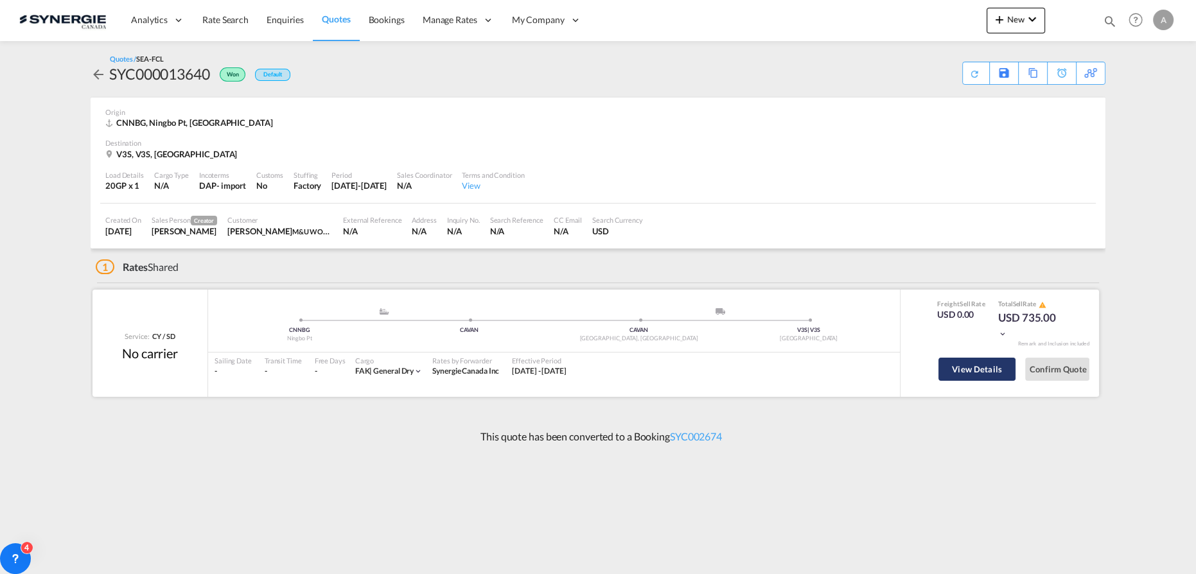
click at [962, 371] on button "View Details" at bounding box center [977, 369] width 77 height 23
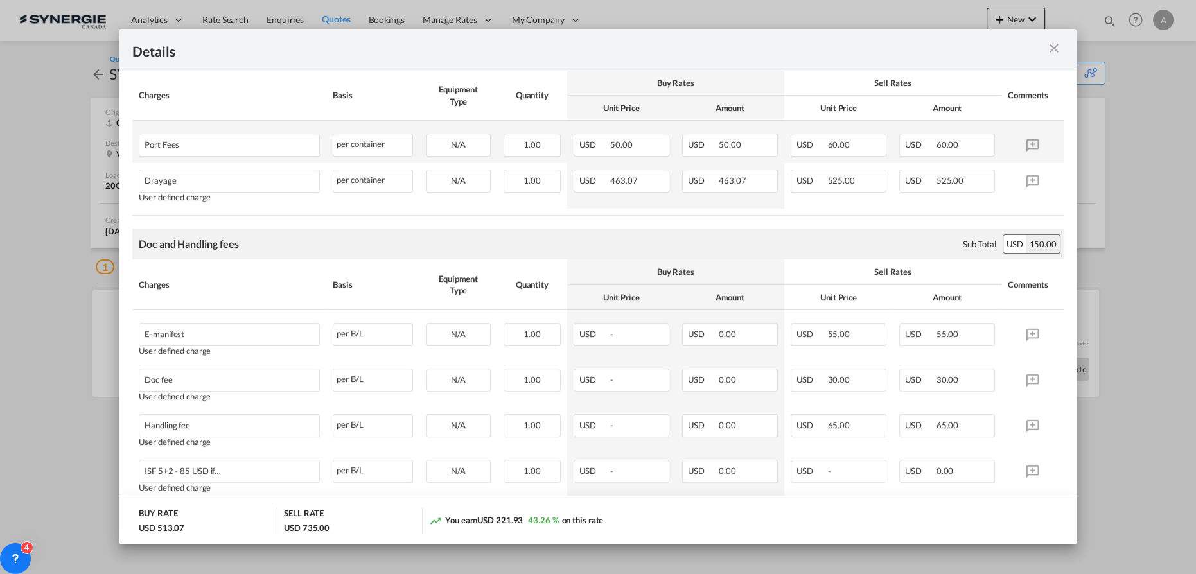
scroll to position [116, 0]
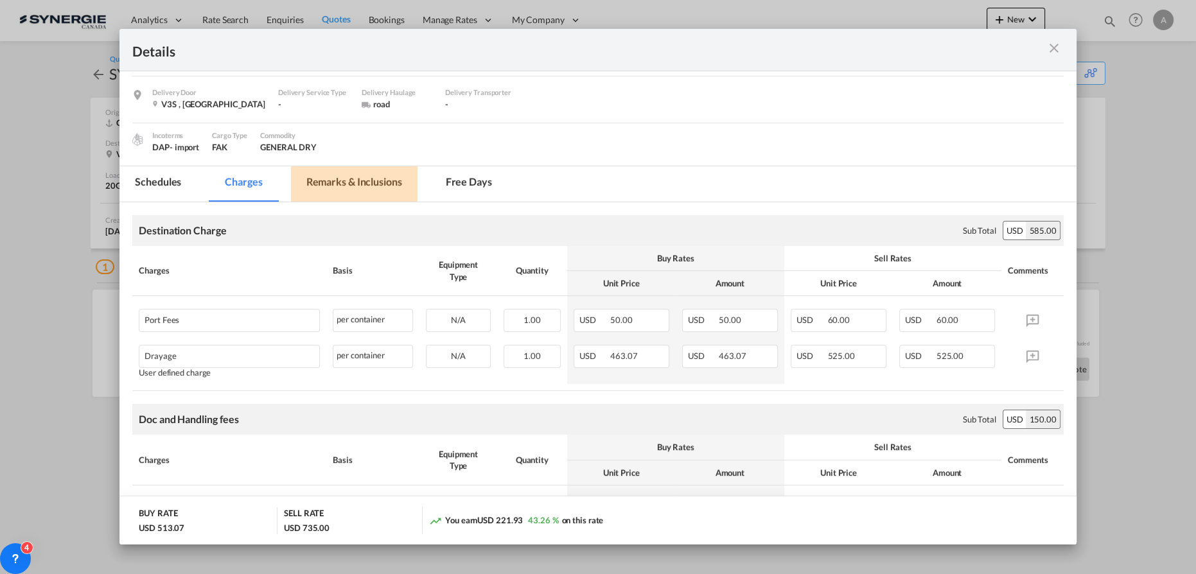
click at [387, 185] on md-tab-item "Remarks & Inclusions" at bounding box center [354, 183] width 127 height 35
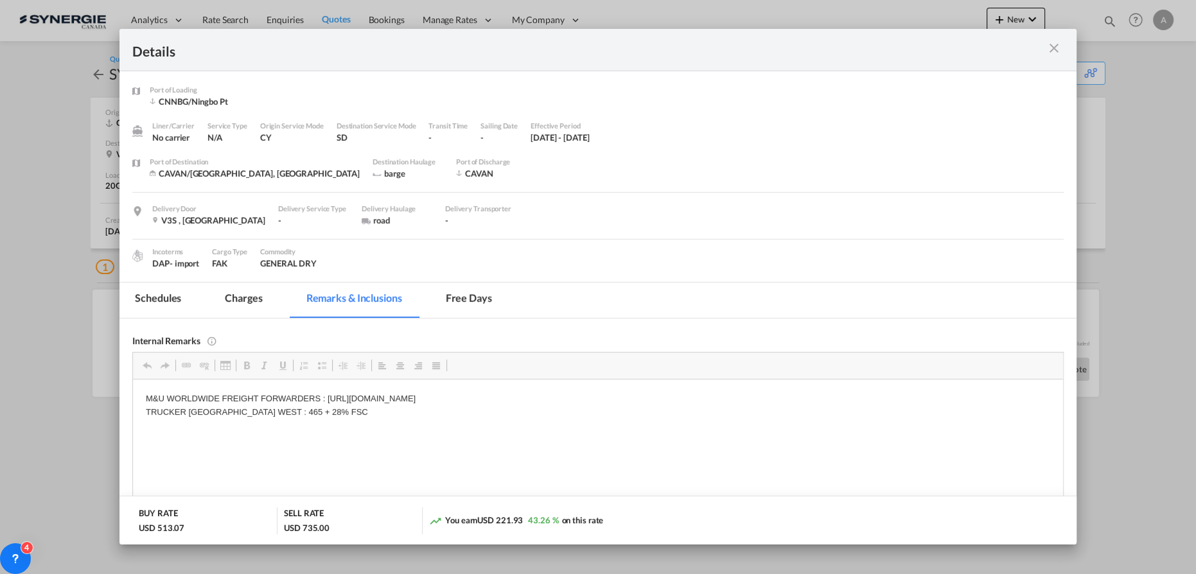
scroll to position [0, 0]
click at [238, 301] on md-tab-item "Charges" at bounding box center [243, 300] width 68 height 35
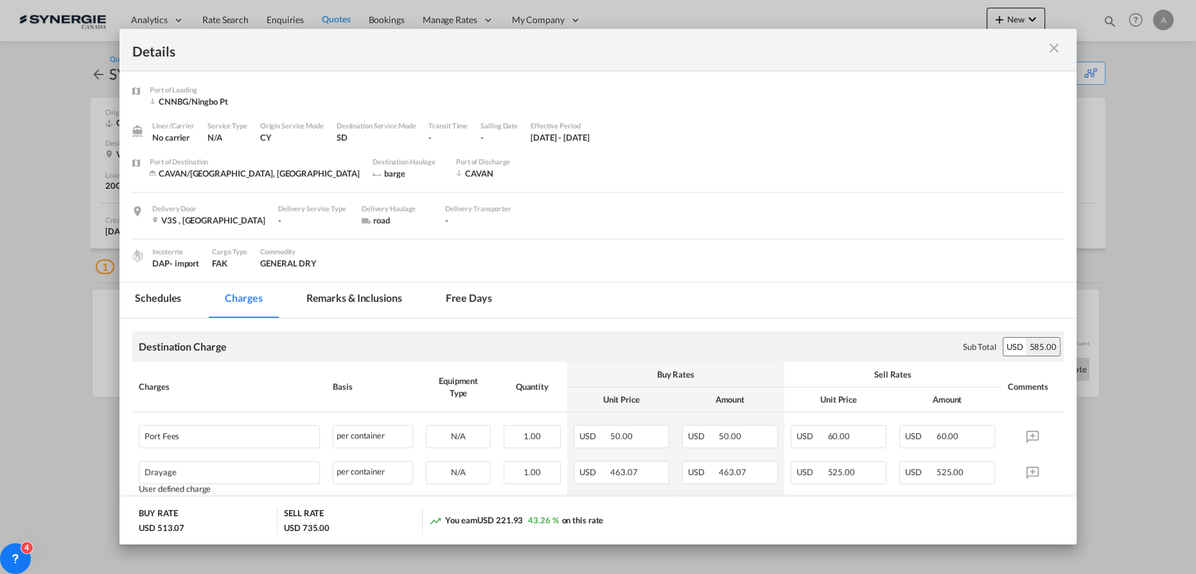
click at [1054, 44] on md-icon "icon-close m-3 fg-AAA8AD cursor" at bounding box center [1054, 47] width 15 height 15
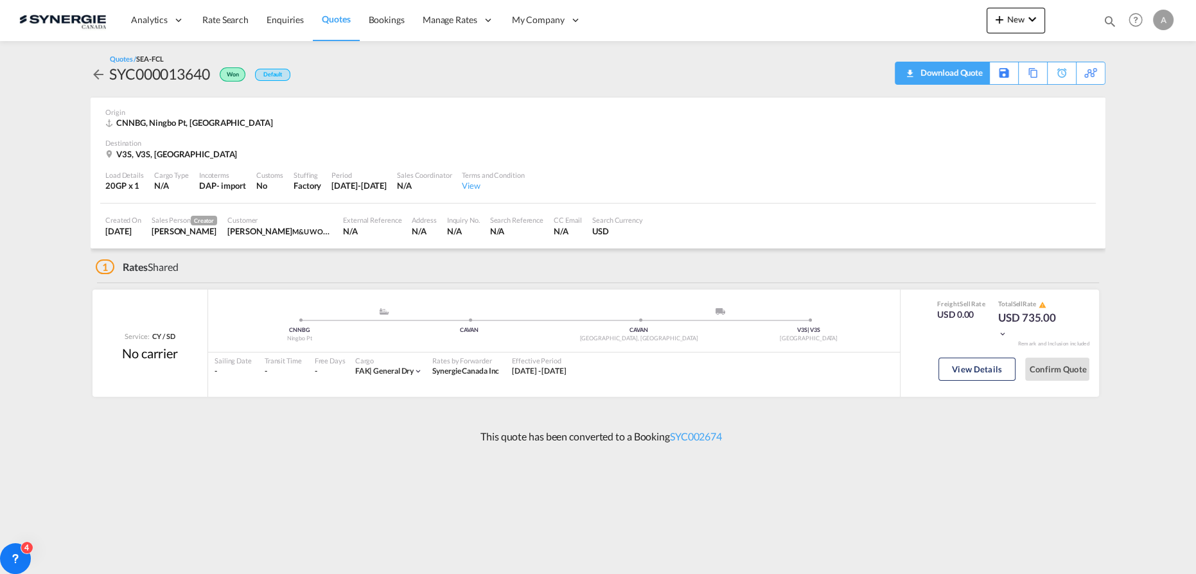
click at [961, 78] on div "Download Quote" at bounding box center [950, 72] width 66 height 21
click at [954, 373] on button "View Details" at bounding box center [977, 369] width 77 height 23
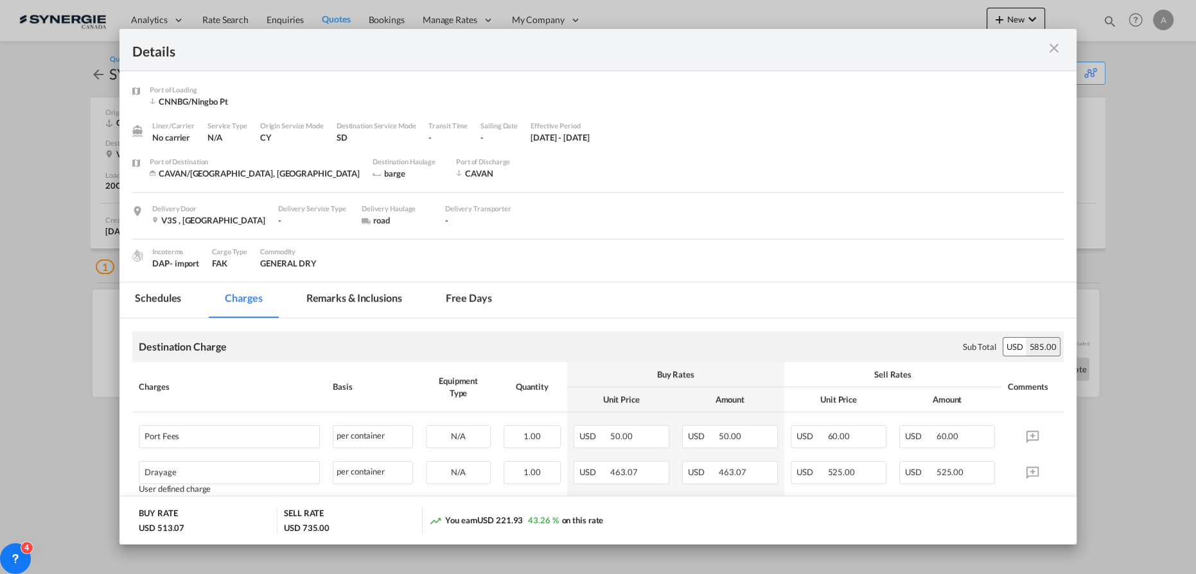
click at [355, 310] on md-tab-item "Remarks & Inclusions" at bounding box center [354, 300] width 127 height 35
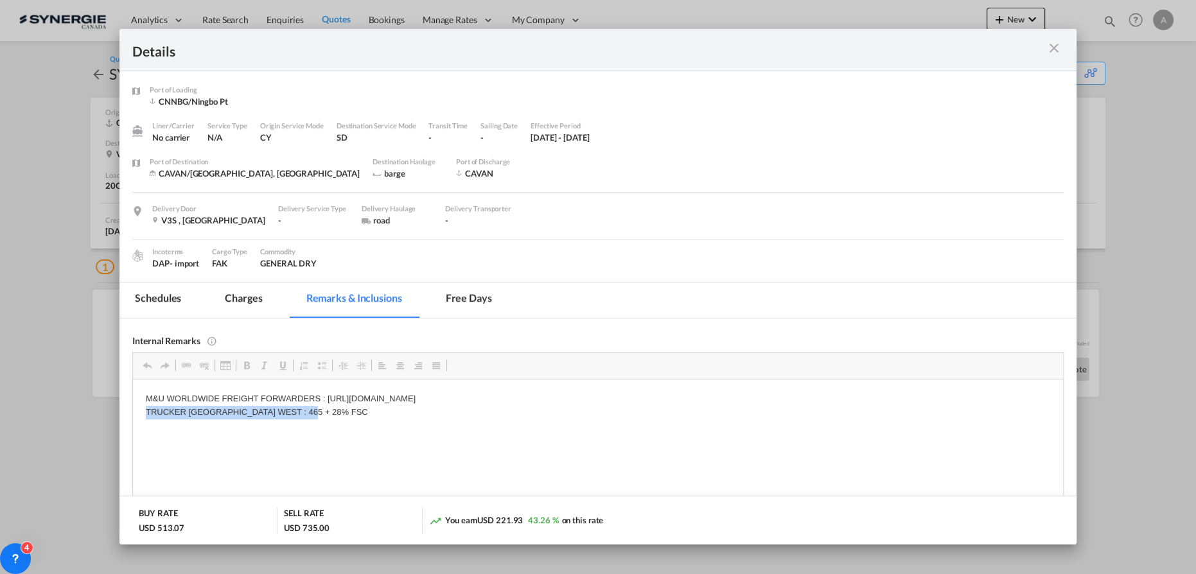
drag, startPoint x: 337, startPoint y: 414, endPoint x: 141, endPoint y: 412, distance: 196.0
click at [141, 412] on html "M&U WORLDWIDE FREIGHT FORWARDERS : [URL][DOMAIN_NAME] TRUCKER [GEOGRAPHIC_DATA]…" at bounding box center [598, 405] width 930 height 53
copy p "TRUCKER [GEOGRAPHIC_DATA] WEST : 465 + 28% FSC"
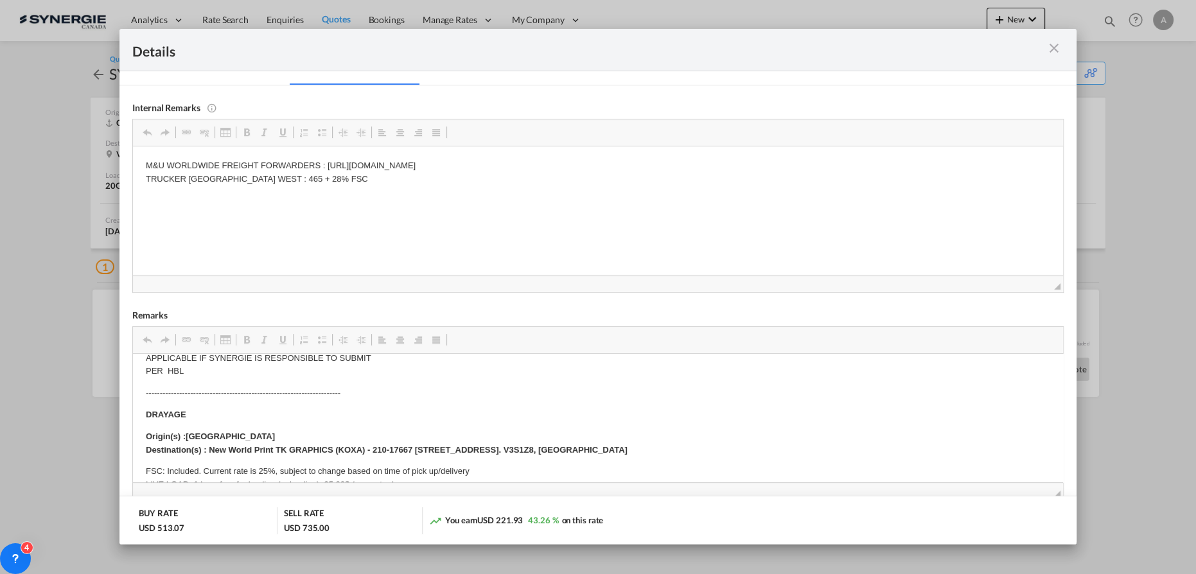
scroll to position [149, 0]
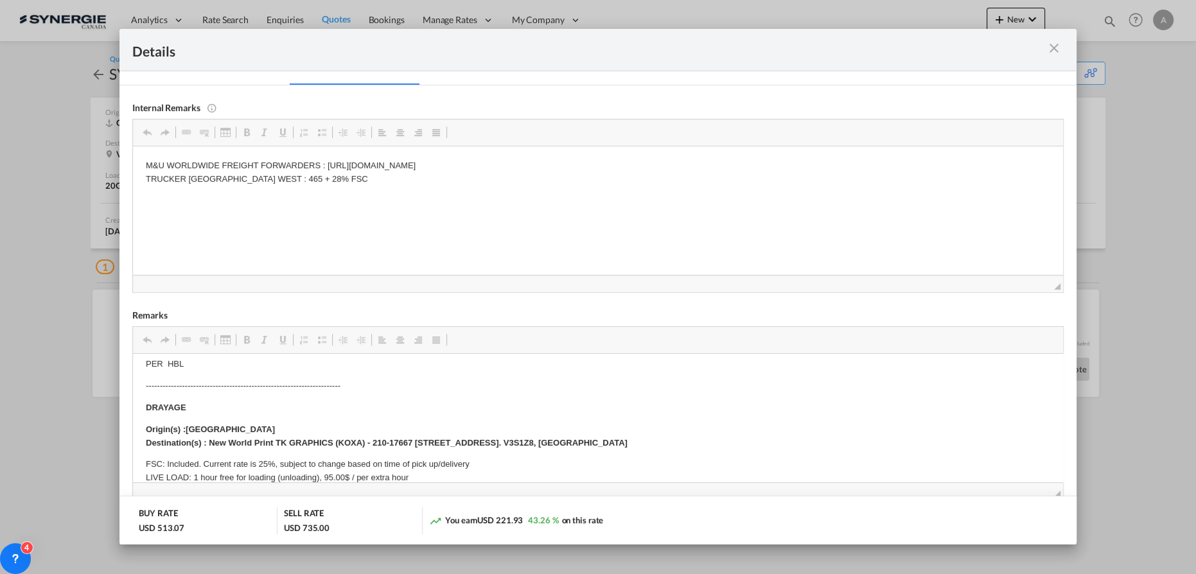
drag, startPoint x: 630, startPoint y: 475, endPoint x: 541, endPoint y: 459, distance: 90.6
click at [540, 468] on body "E Manifest (ACI): Applicable if Synergie is responsible to submit Per E-manifes…" at bounding box center [598, 543] width 905 height 653
click at [486, 434] on p "Origin(s) :VANCOUVER PORT Destination(s) : New World Print TK GRAPHICS (KOXA) -…" at bounding box center [598, 436] width 905 height 27
drag, startPoint x: 588, startPoint y: 443, endPoint x: 376, endPoint y: 432, distance: 212.3
click at [374, 438] on strong "Origin(s) :VANCOUVER PORT Destination(s) : New World Print TK GRAPHICS (KOXA) -…" at bounding box center [387, 435] width 482 height 23
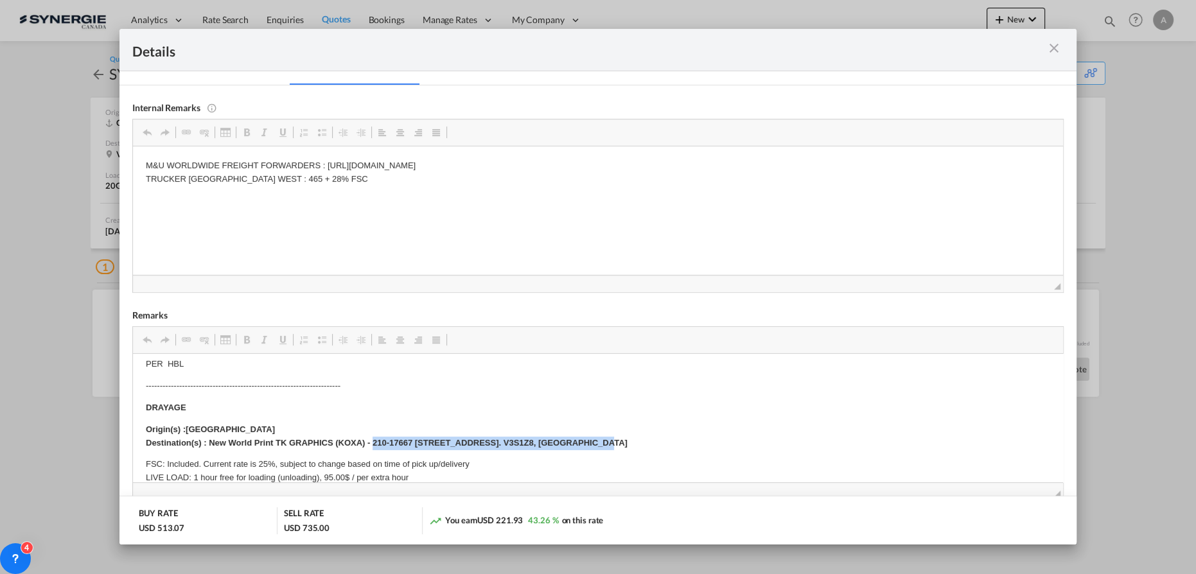
copy strong "210-[STREET_ADDRESS]. V3S1Z8"
drag, startPoint x: 1054, startPoint y: 47, endPoint x: 1017, endPoint y: 37, distance: 38.5
click at [1054, 45] on md-icon "icon-close m-3 fg-AAA8AD cursor" at bounding box center [1054, 47] width 15 height 15
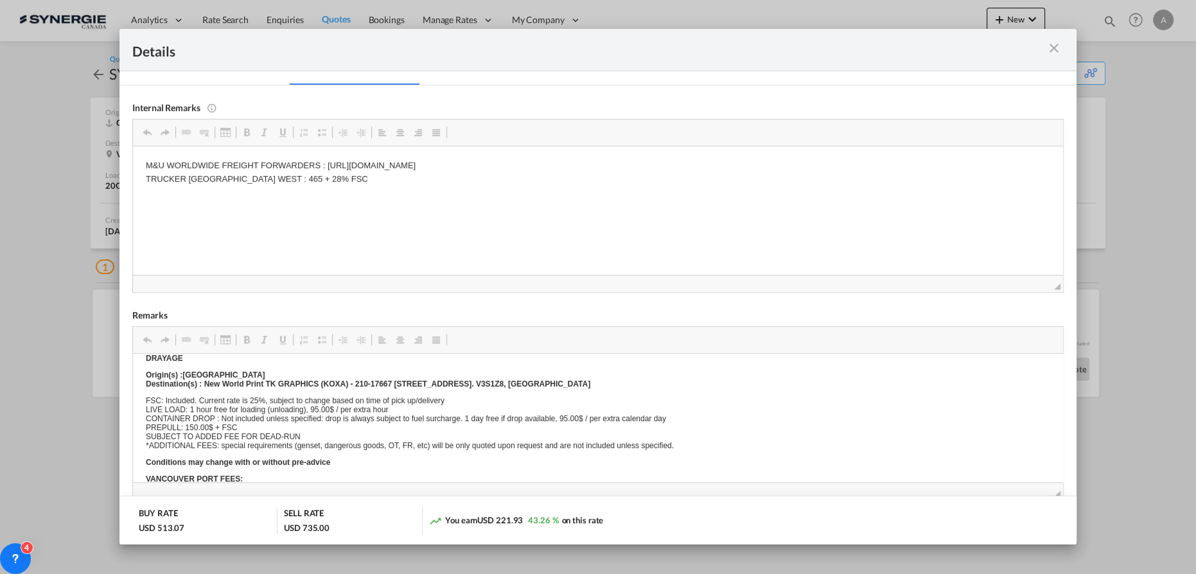
scroll to position [0, 0]
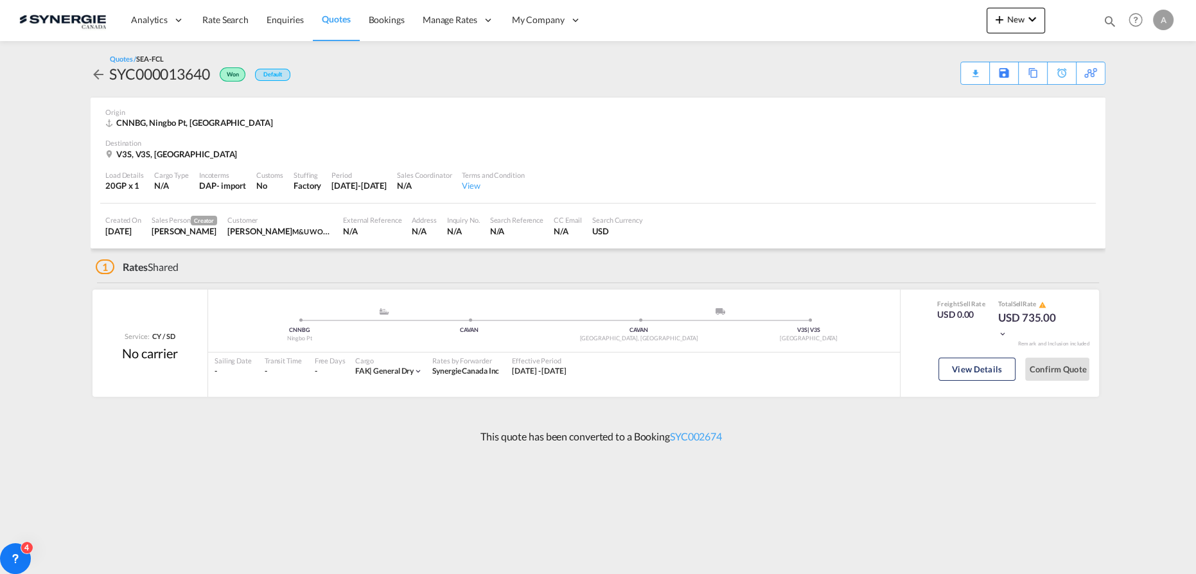
click at [1119, 303] on md-content "Analytics Reports Dashboard Rate Search Enquiries Quotes Bookings" at bounding box center [598, 287] width 1196 height 574
